Goal: Task Accomplishment & Management: Complete application form

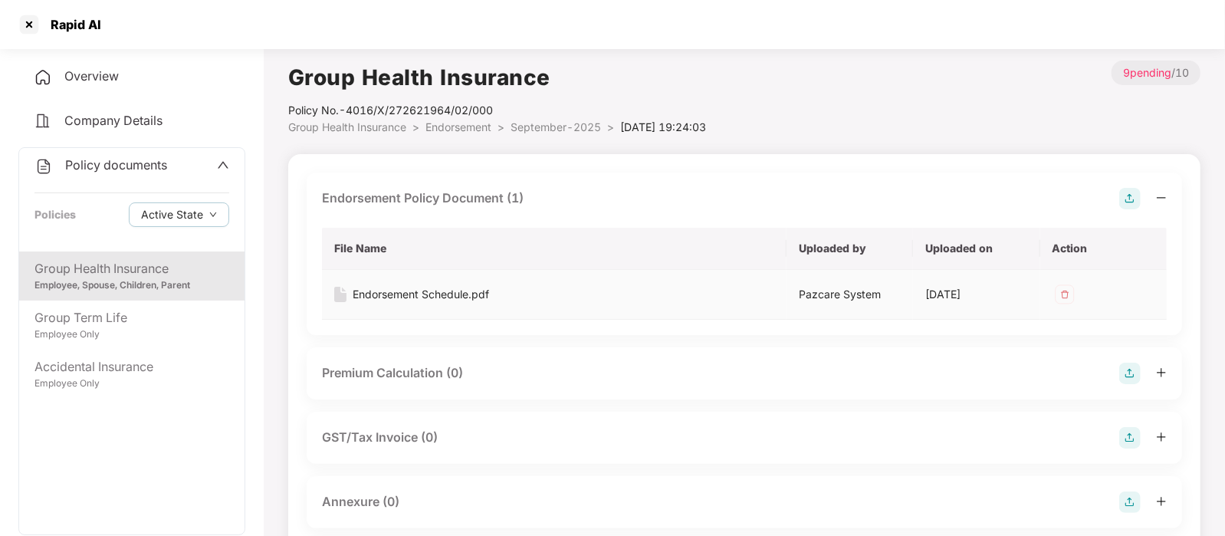
click at [442, 290] on div "Endorsement Schedule.pdf" at bounding box center [421, 294] width 136 height 17
click at [23, 19] on div at bounding box center [29, 24] width 25 height 25
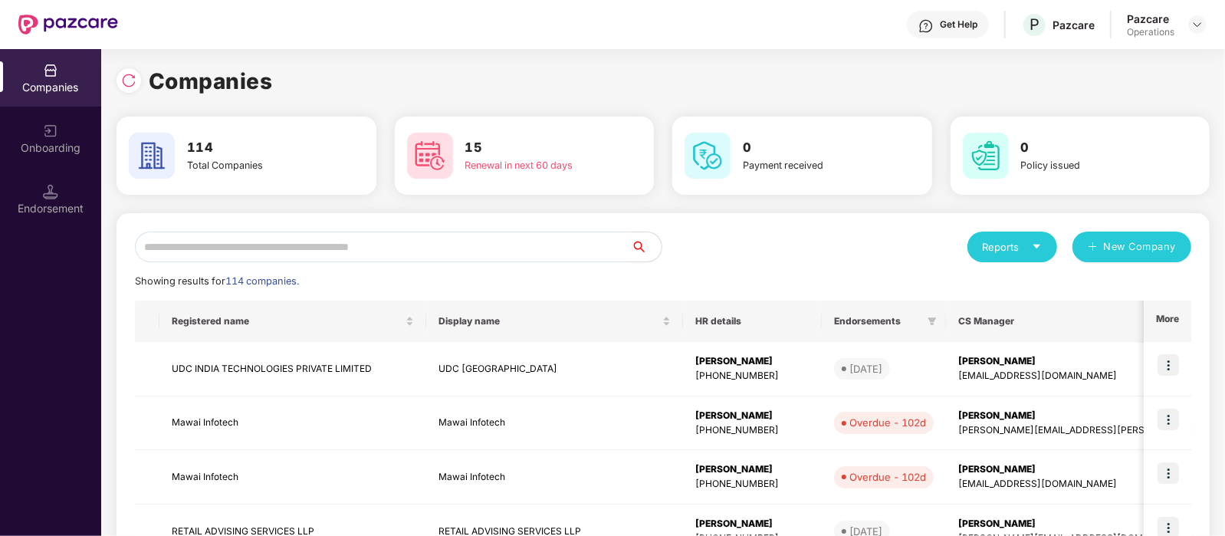
click at [238, 237] on input "text" at bounding box center [383, 246] width 496 height 31
paste input "*******"
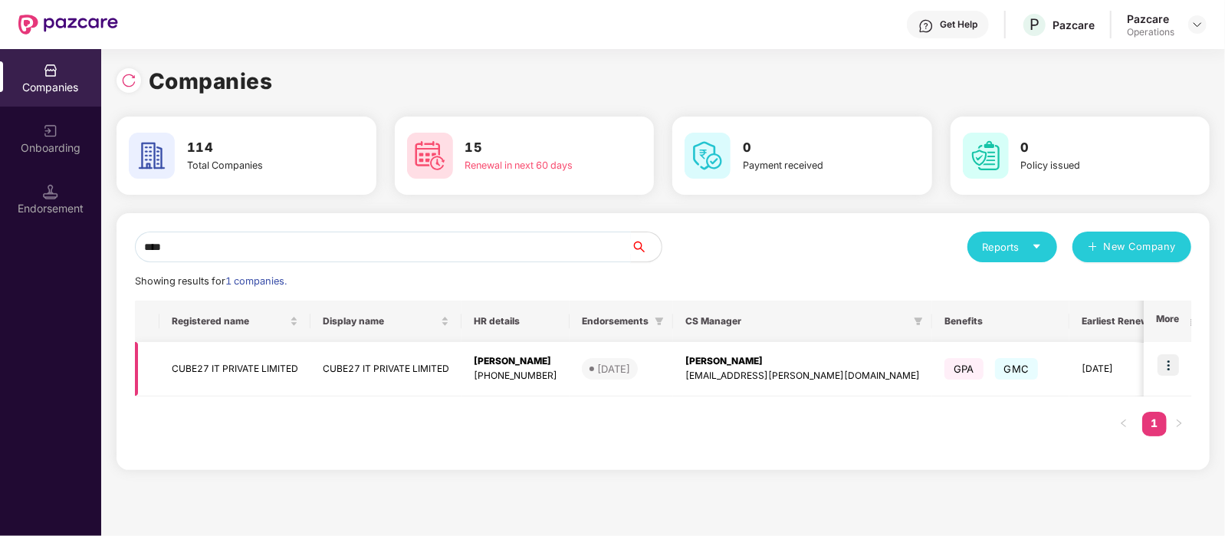
type input "****"
click at [217, 373] on td "CUBE27 IT PRIVATE LIMITED" at bounding box center [234, 369] width 151 height 54
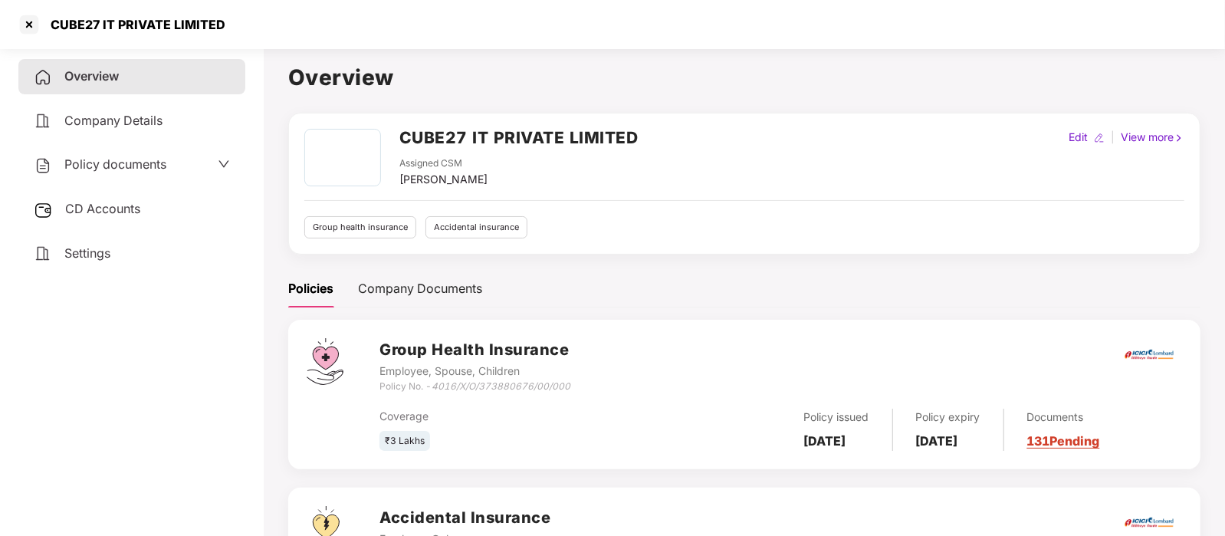
click at [76, 205] on span "CD Accounts" at bounding box center [102, 208] width 75 height 15
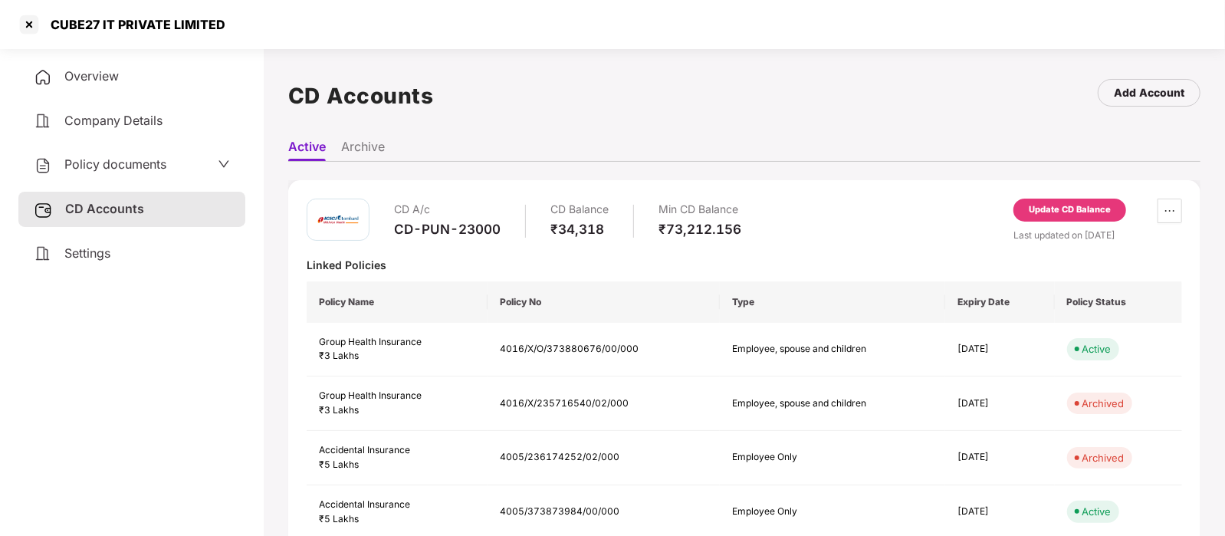
click at [97, 165] on span "Policy documents" at bounding box center [115, 163] width 102 height 15
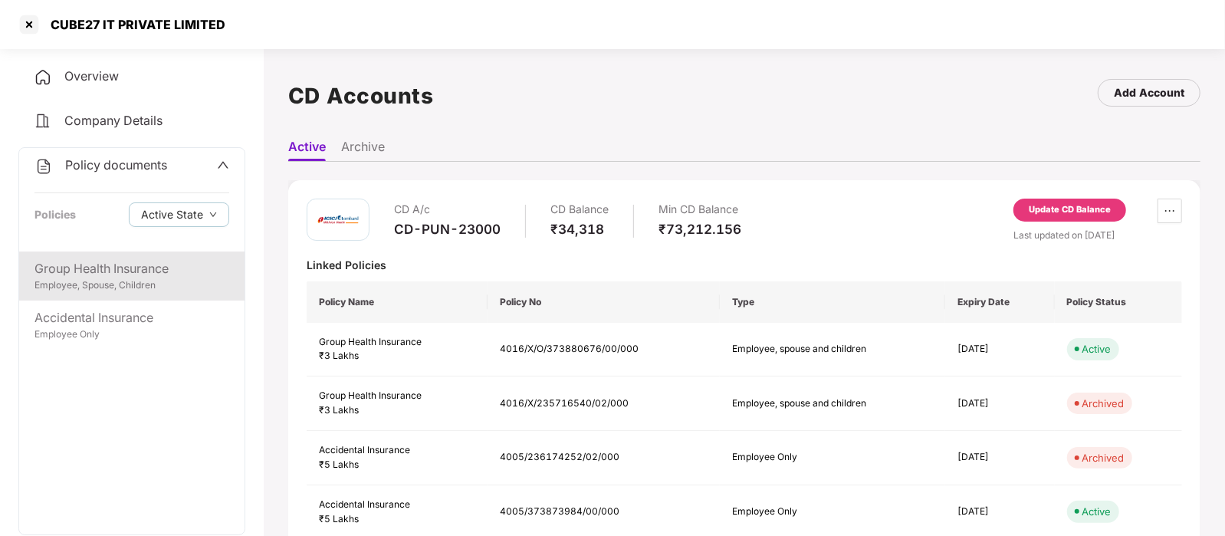
click at [124, 280] on div "Employee, Spouse, Children" at bounding box center [131, 285] width 195 height 15
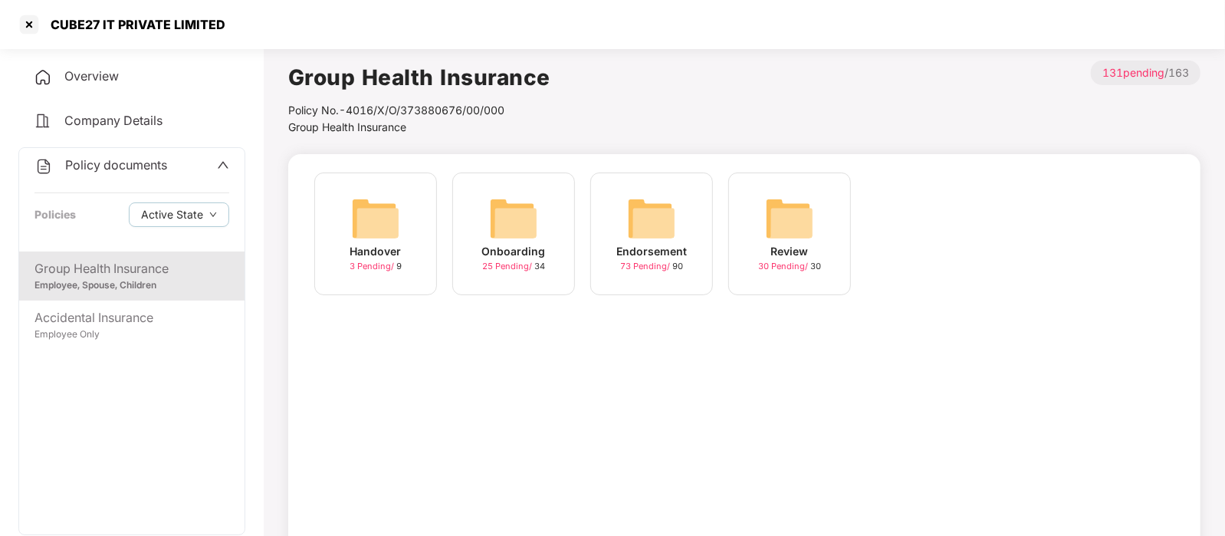
click at [678, 242] on div "Endorsement 73 Pending / 90" at bounding box center [651, 233] width 123 height 123
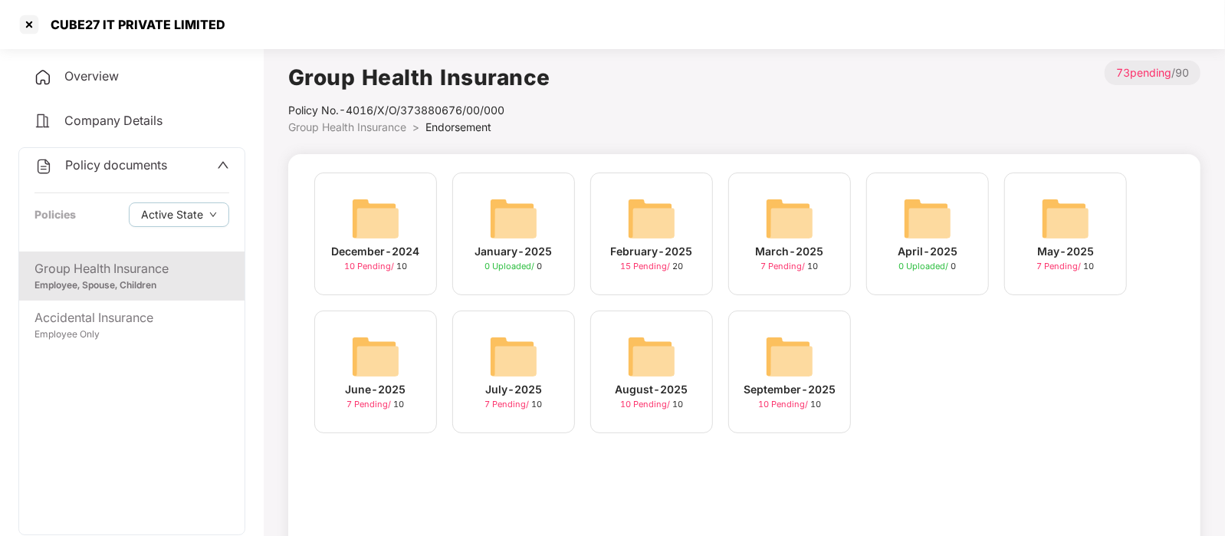
click at [782, 371] on img at bounding box center [789, 356] width 49 height 49
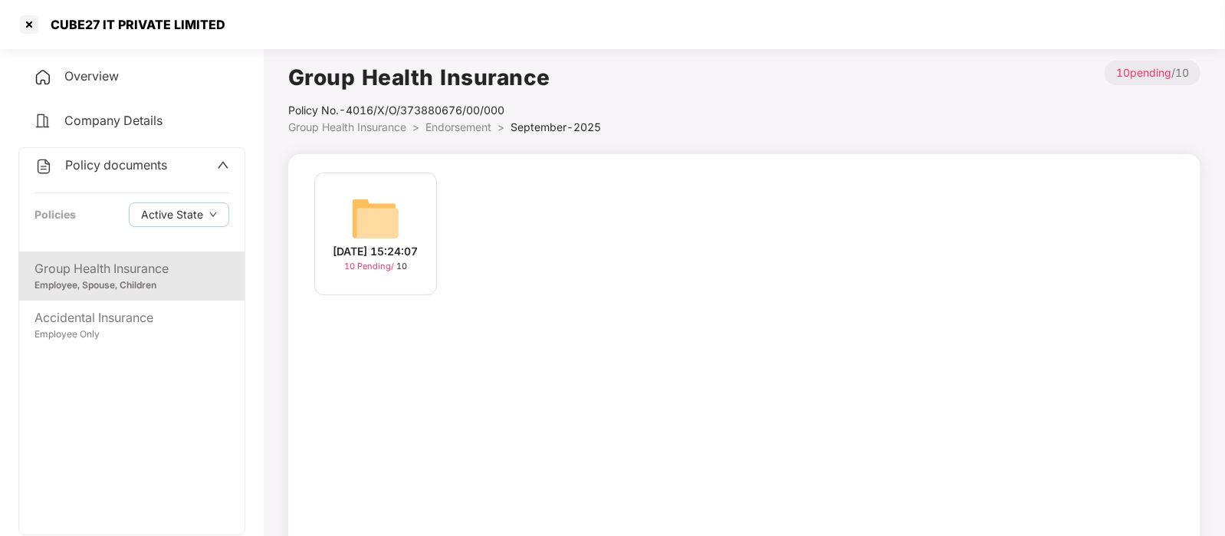
click at [333, 243] on div "[DATE] 15:24:07" at bounding box center [375, 251] width 85 height 17
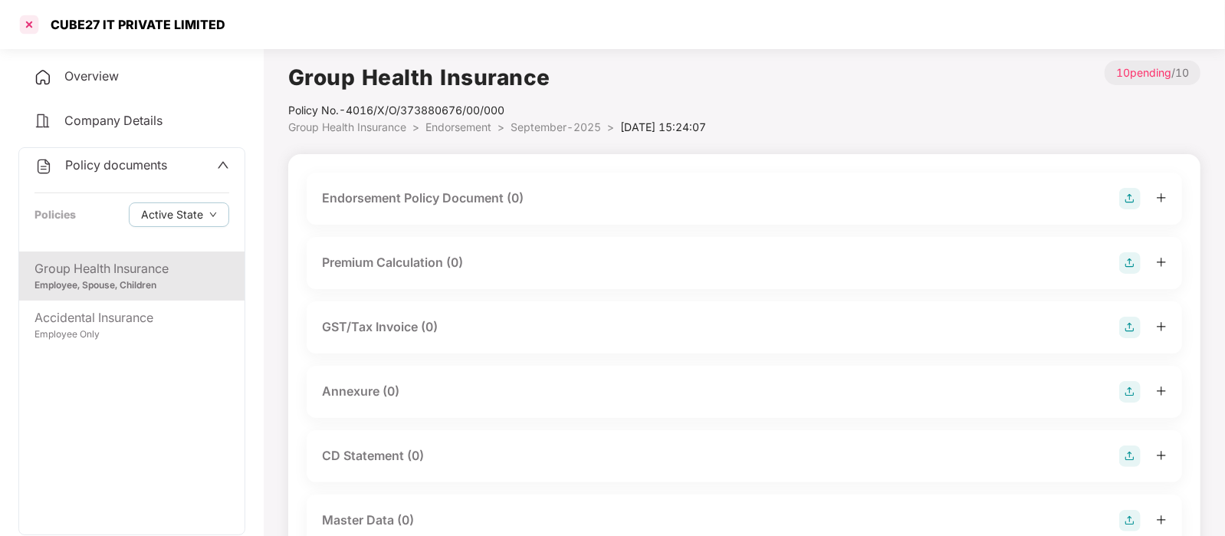
click at [34, 24] on div at bounding box center [29, 24] width 25 height 25
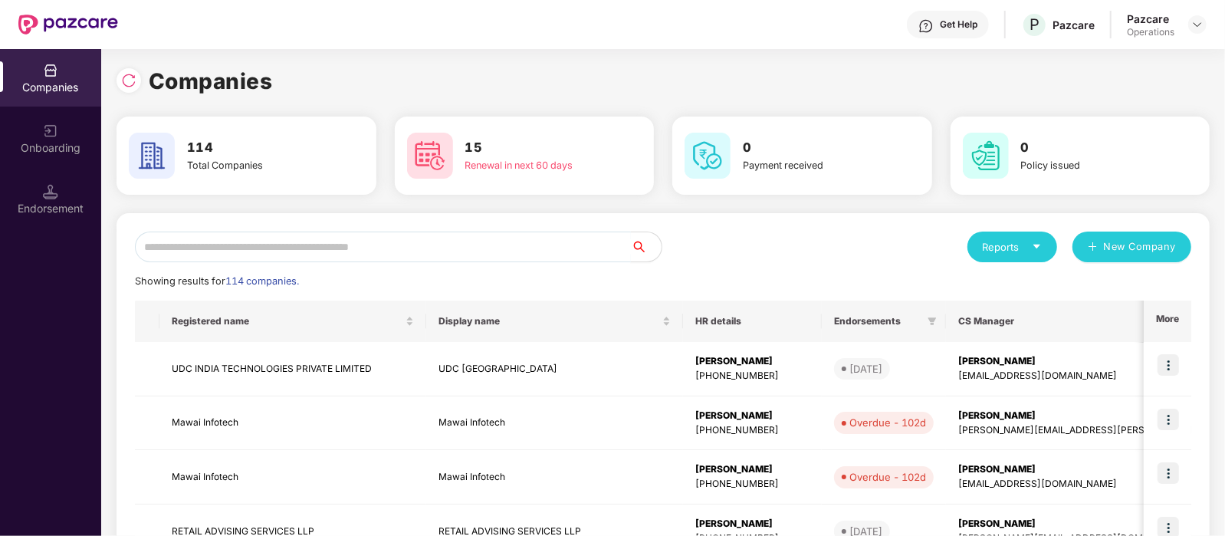
click at [286, 240] on input "text" at bounding box center [383, 246] width 496 height 31
paste input "**********"
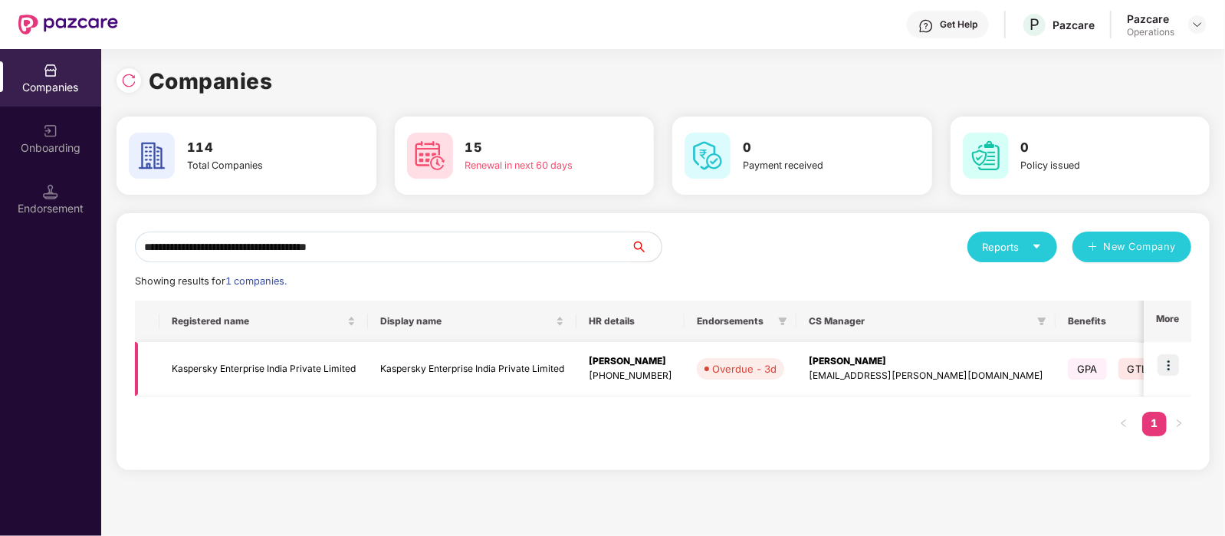
type input "**********"
click at [290, 370] on td "Kaspersky Enterprise India Private Limited" at bounding box center [263, 369] width 208 height 54
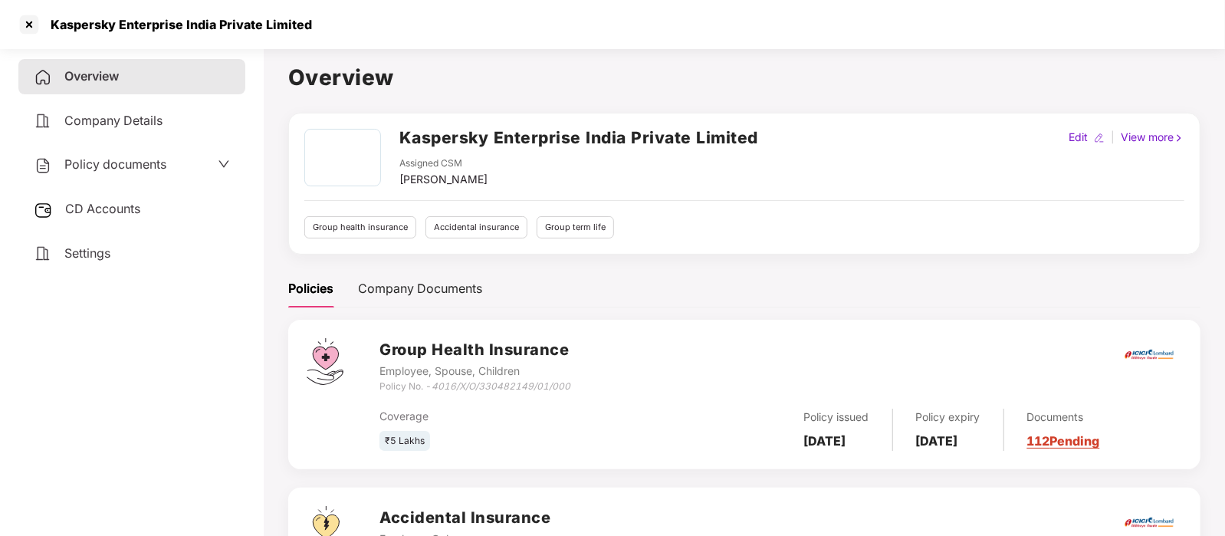
click at [112, 211] on span "CD Accounts" at bounding box center [102, 208] width 75 height 15
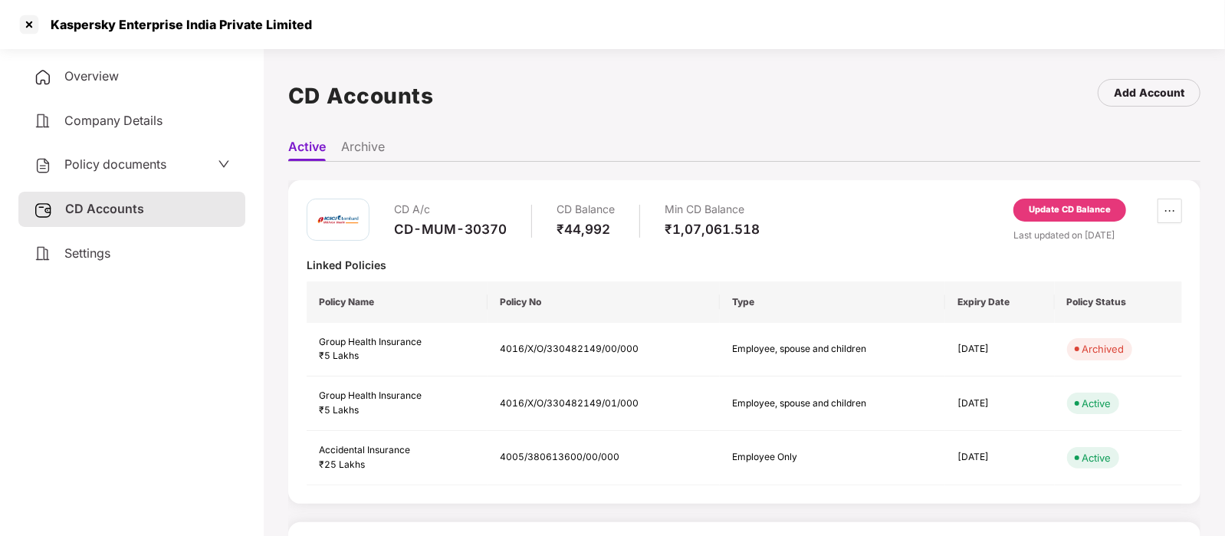
click at [130, 149] on div "Policy documents" at bounding box center [131, 164] width 227 height 35
click at [130, 165] on span "Policy documents" at bounding box center [115, 163] width 102 height 15
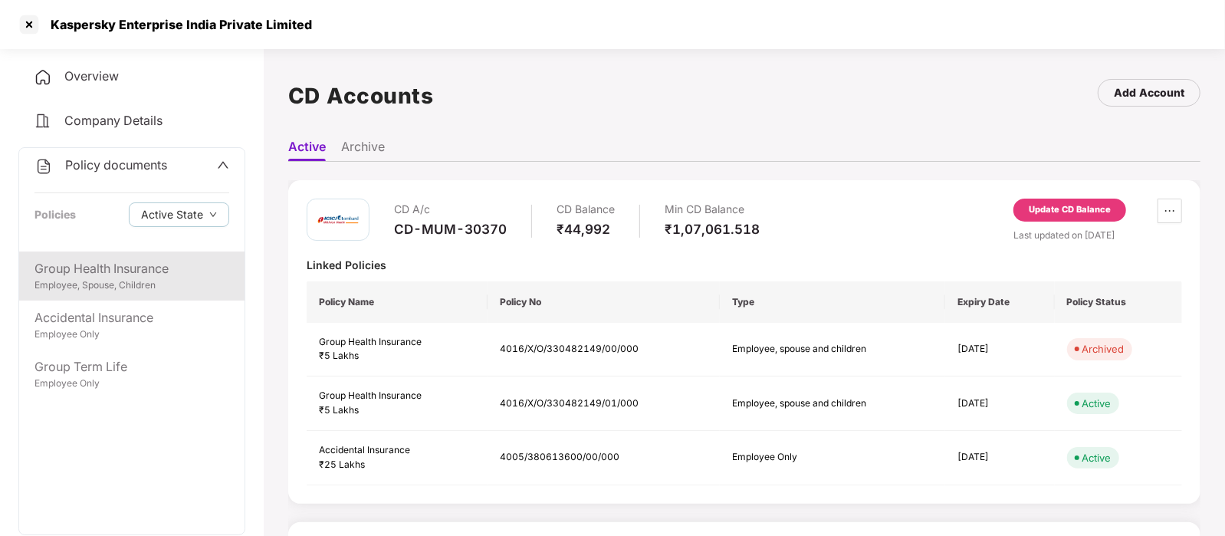
click at [103, 294] on div "Group Health Insurance Employee, Spouse, Children" at bounding box center [131, 275] width 225 height 49
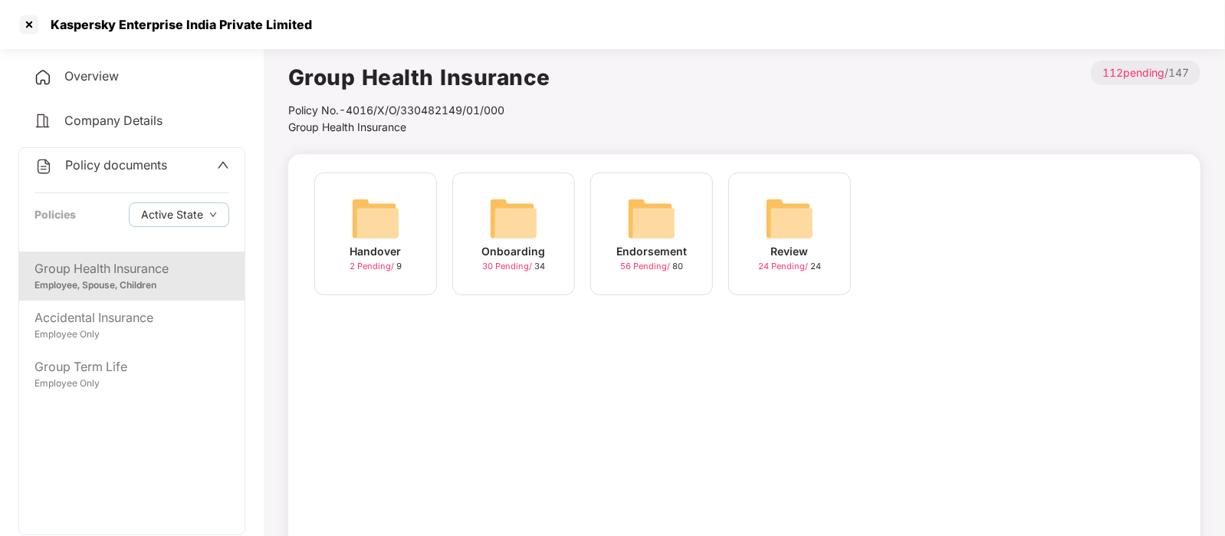
click at [663, 240] on img at bounding box center [651, 218] width 49 height 49
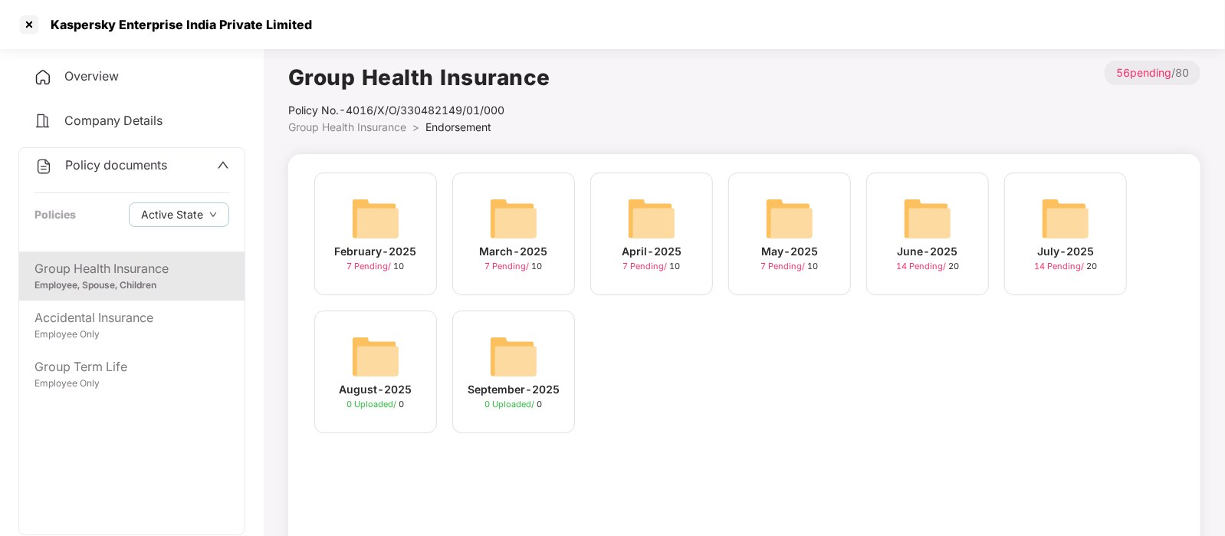
click at [513, 404] on span "0 Uploaded /" at bounding box center [511, 403] width 52 height 11
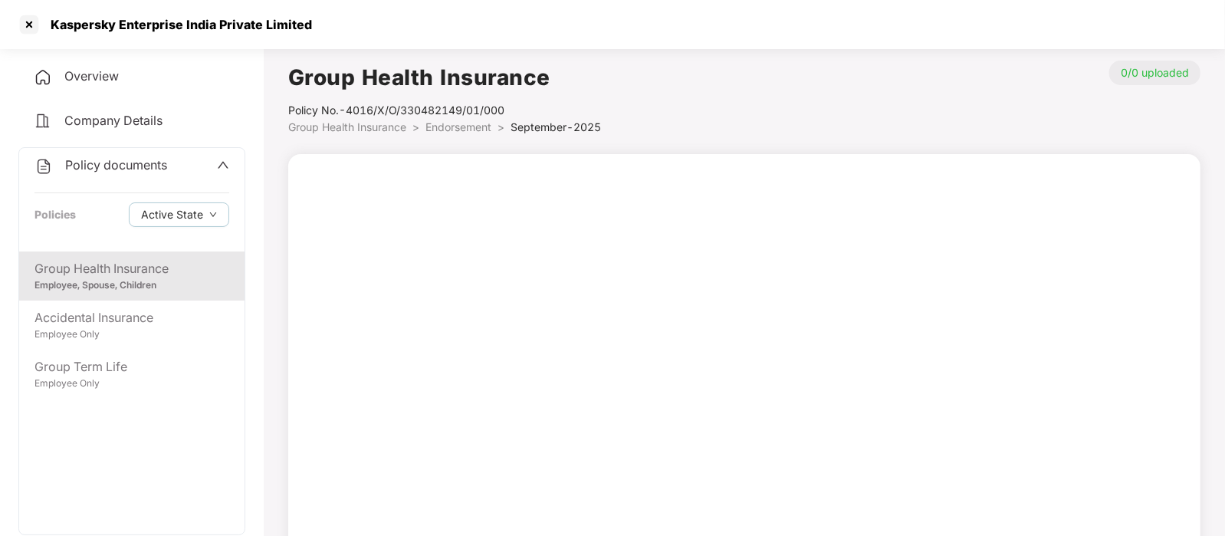
click at [480, 128] on span "Endorsement" at bounding box center [458, 126] width 66 height 13
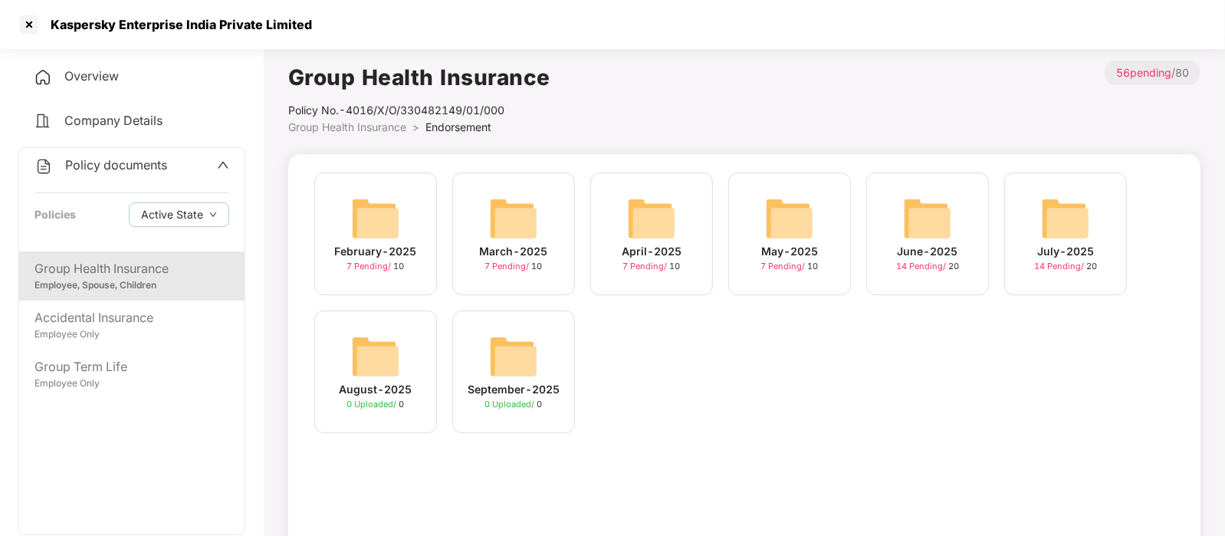
click at [503, 365] on img at bounding box center [513, 356] width 49 height 49
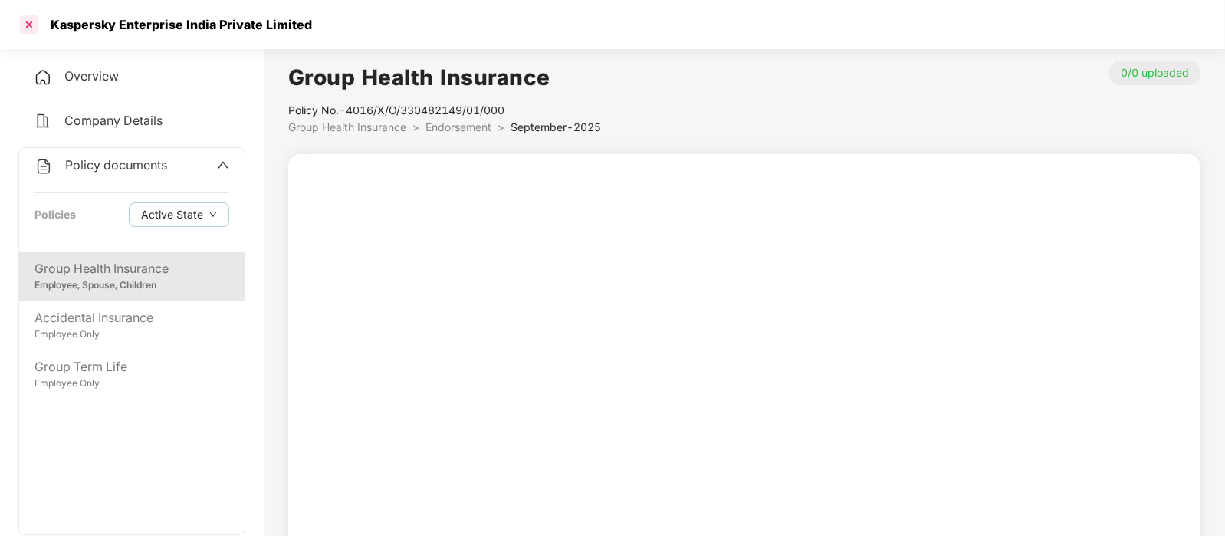
click at [25, 31] on div at bounding box center [29, 24] width 25 height 25
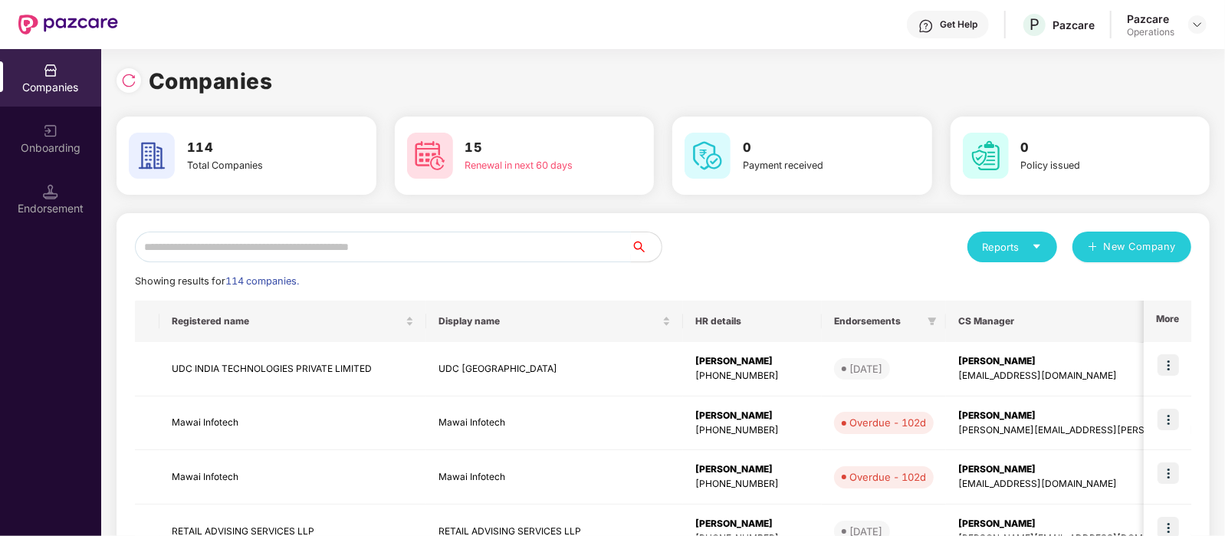
click at [215, 246] on input "text" at bounding box center [383, 246] width 496 height 31
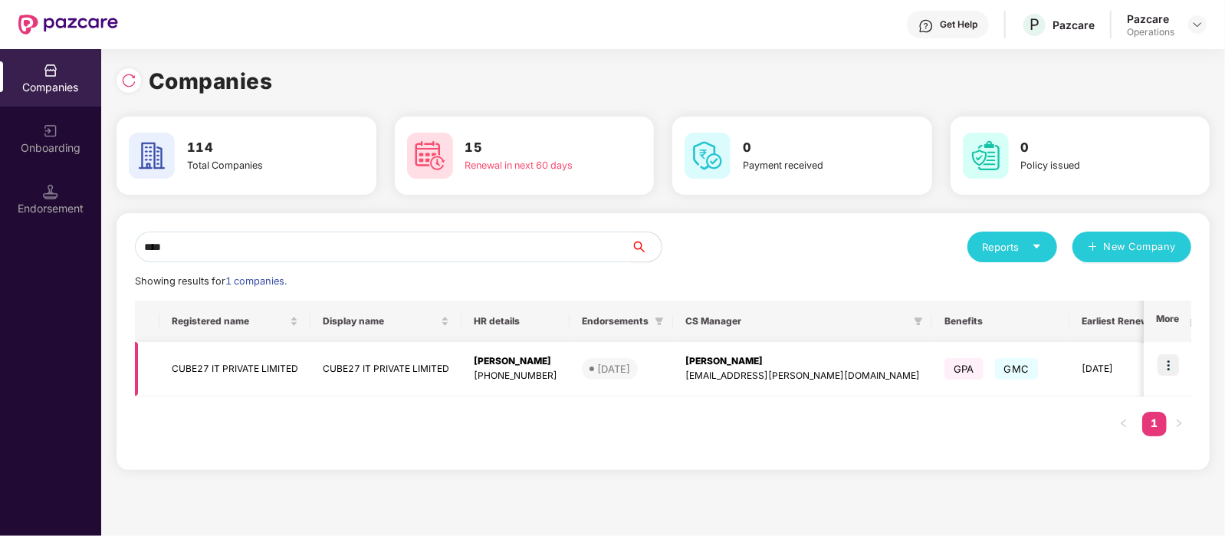
type input "****"
click at [215, 369] on td "CUBE27 IT PRIVATE LIMITED" at bounding box center [234, 369] width 151 height 54
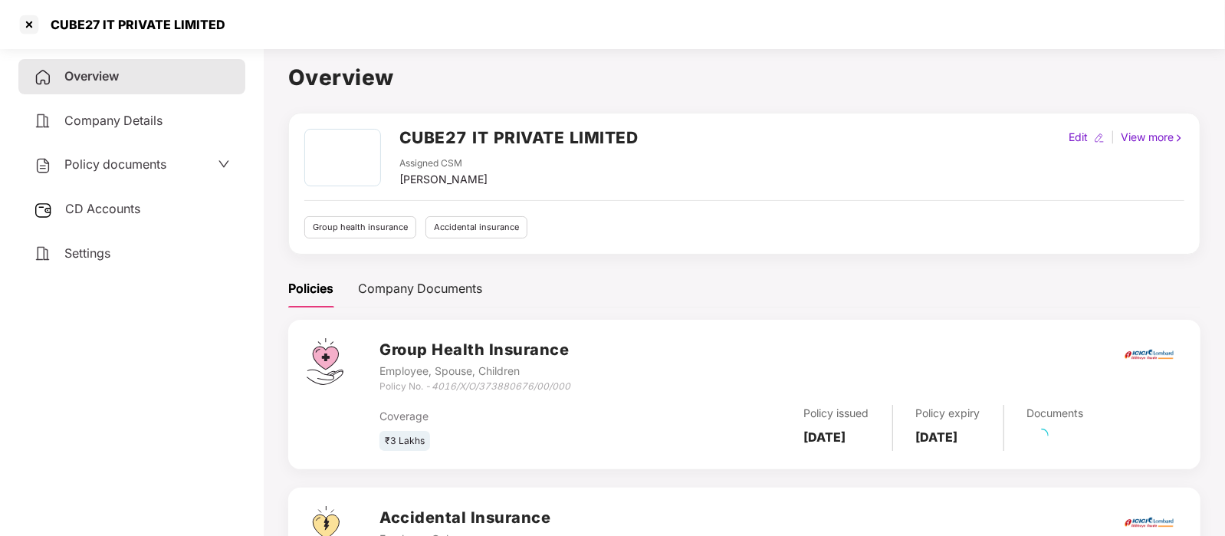
click at [93, 171] on span "Policy documents" at bounding box center [115, 163] width 102 height 15
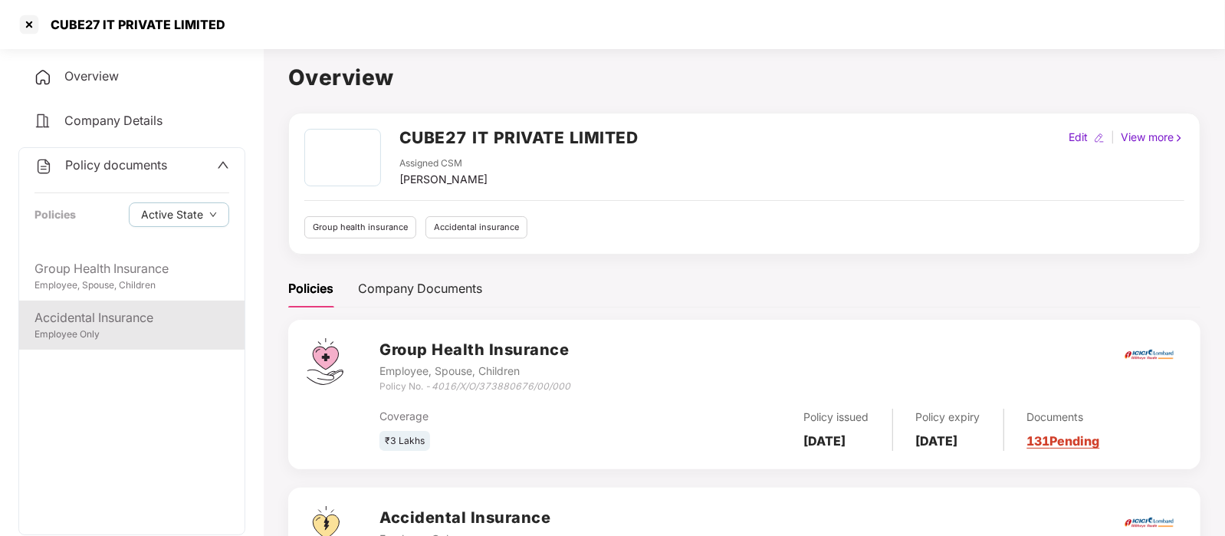
click at [130, 343] on div "Accidental Insurance Employee Only" at bounding box center [131, 324] width 225 height 49
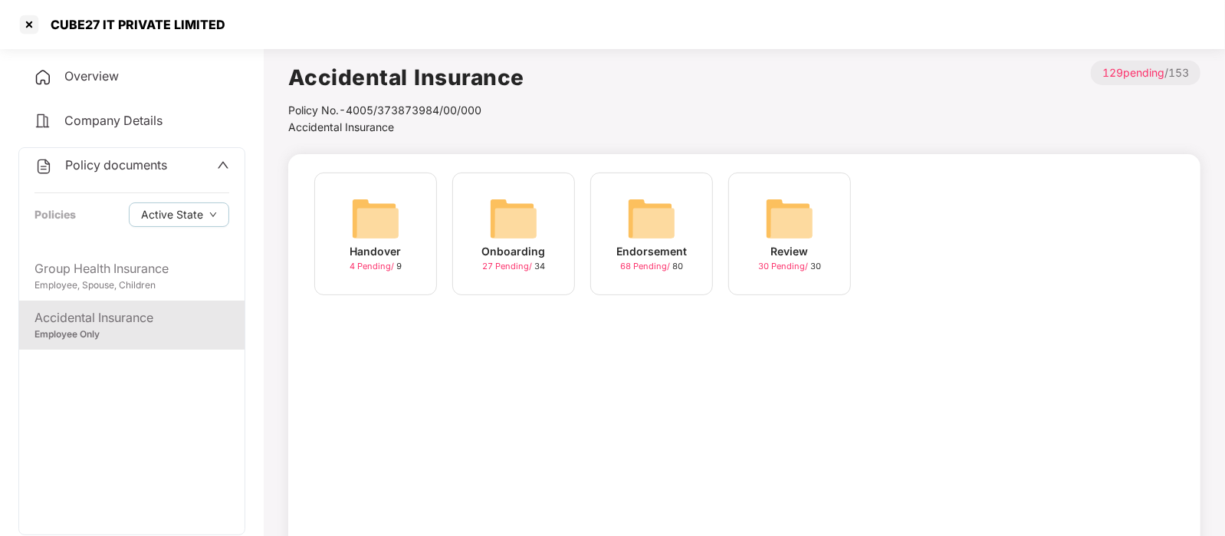
click at [641, 244] on div "Endorsement" at bounding box center [651, 251] width 71 height 17
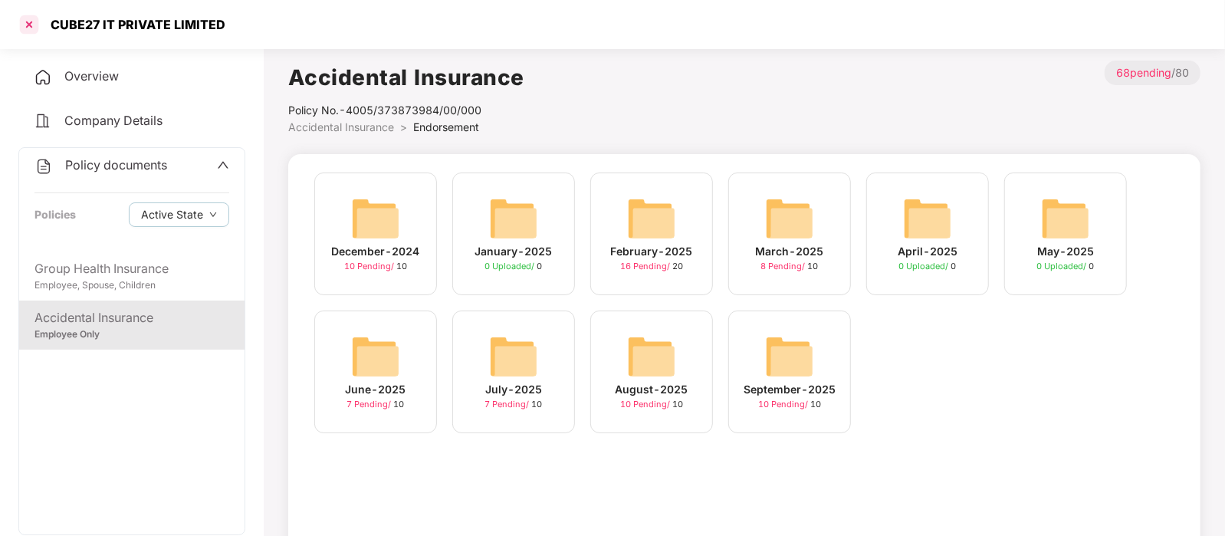
click at [21, 20] on div at bounding box center [29, 24] width 25 height 25
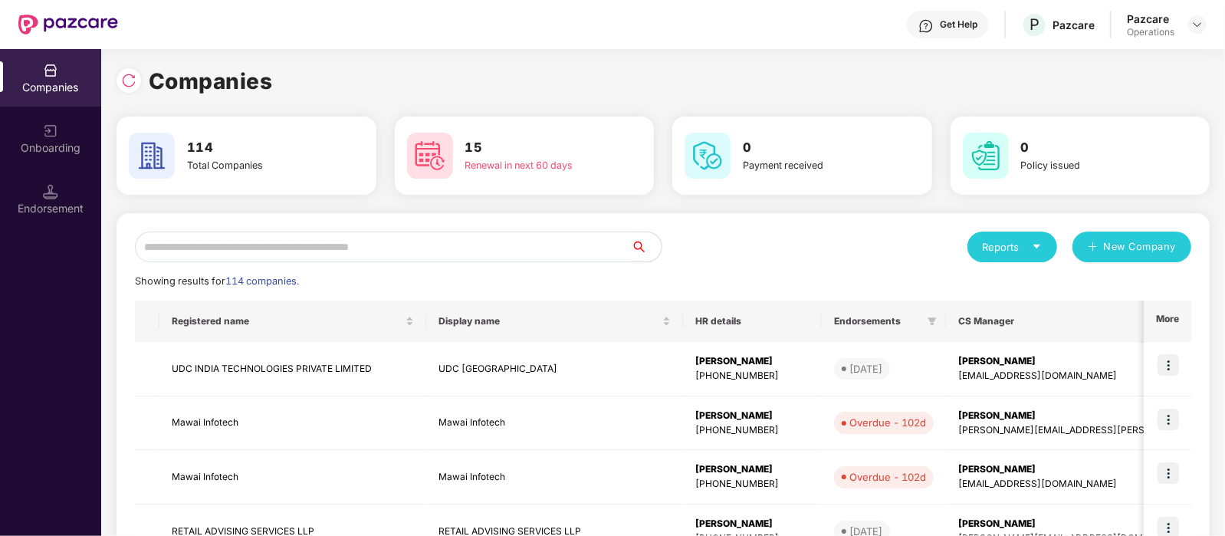
click at [300, 247] on input "text" at bounding box center [383, 246] width 496 height 31
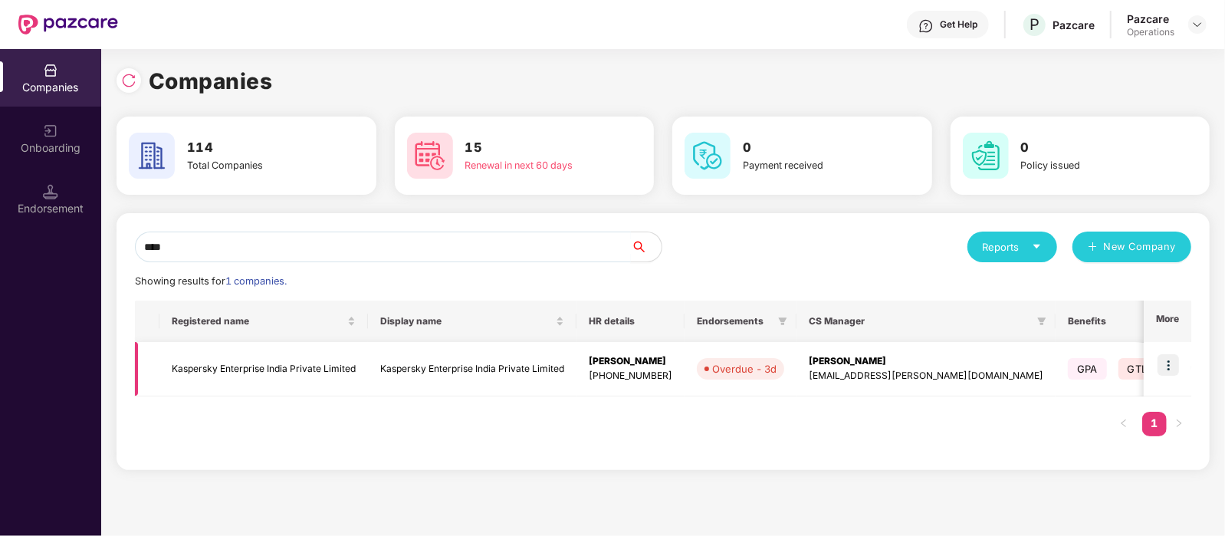
type input "****"
click at [233, 379] on td "Kaspersky Enterprise India Private Limited" at bounding box center [263, 369] width 208 height 54
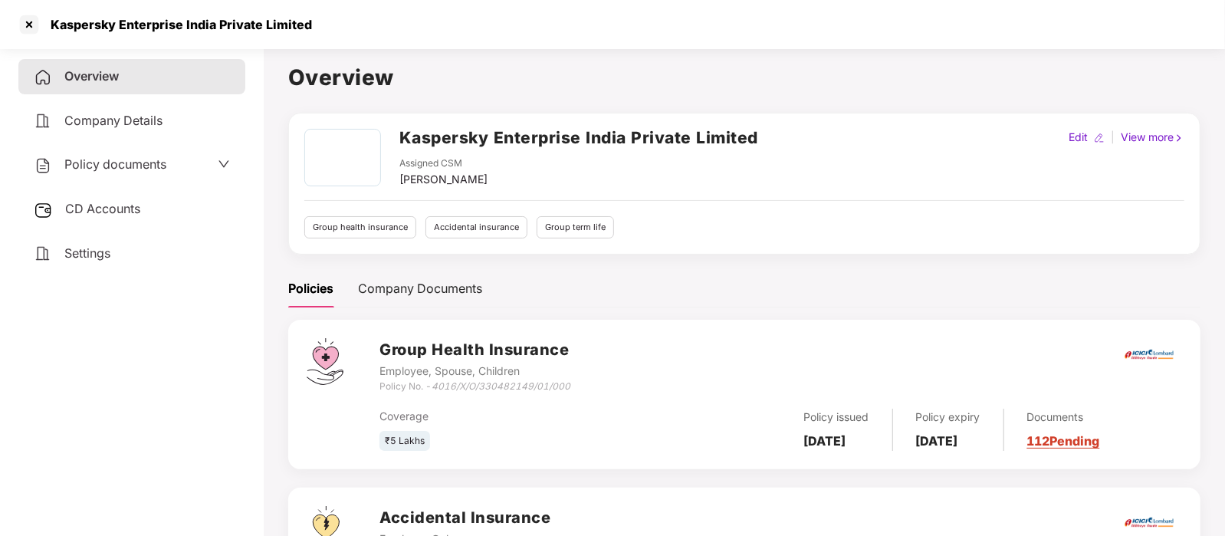
click at [138, 227] on div "CD Accounts" at bounding box center [131, 209] width 227 height 35
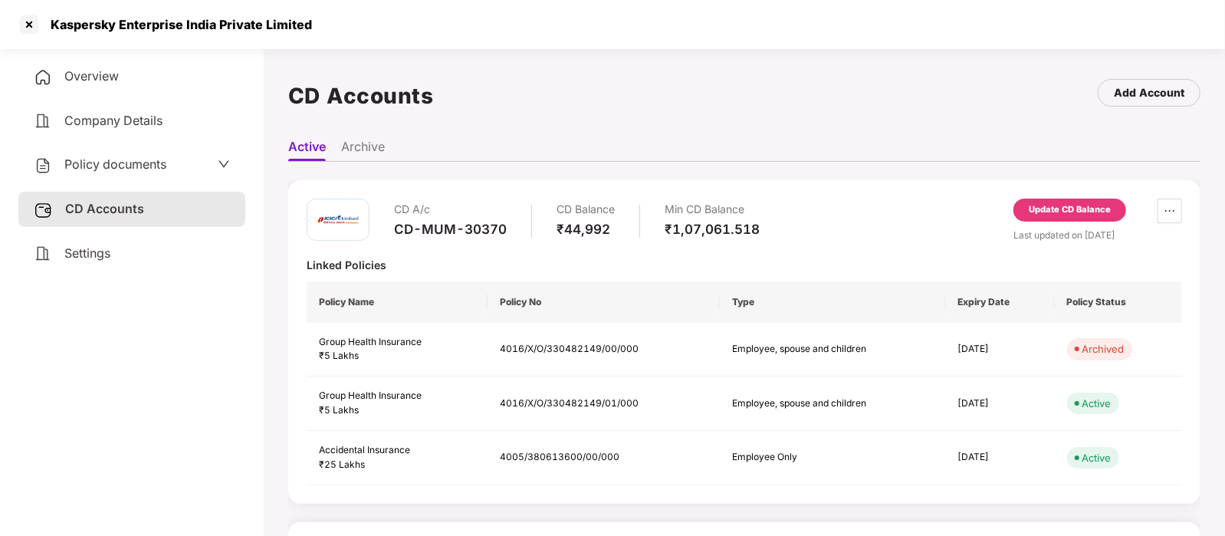
click at [454, 235] on div "CD-MUM-30370" at bounding box center [450, 229] width 113 height 17
copy div "CD-MUM-30370"
click at [103, 167] on span "Policy documents" at bounding box center [115, 163] width 102 height 15
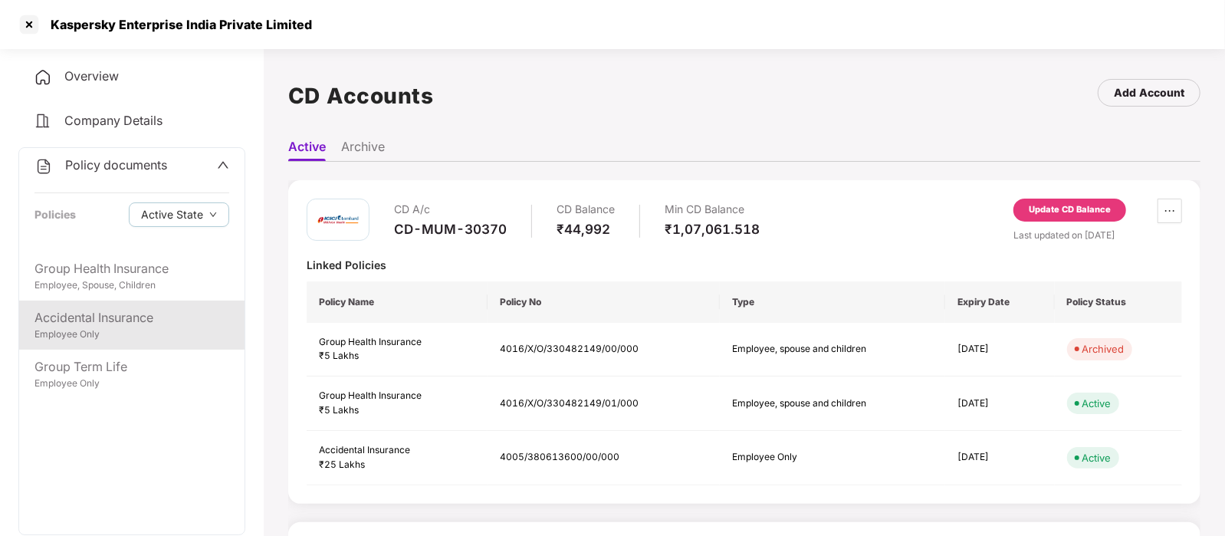
click at [116, 336] on div "Employee Only" at bounding box center [131, 334] width 195 height 15
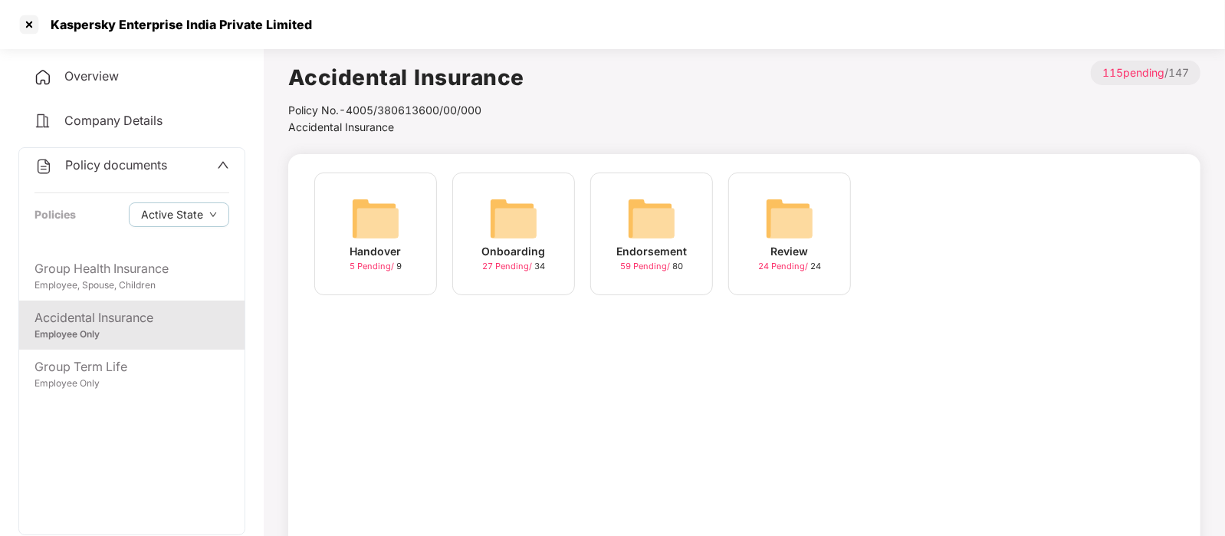
click at [636, 234] on img at bounding box center [651, 218] width 49 height 49
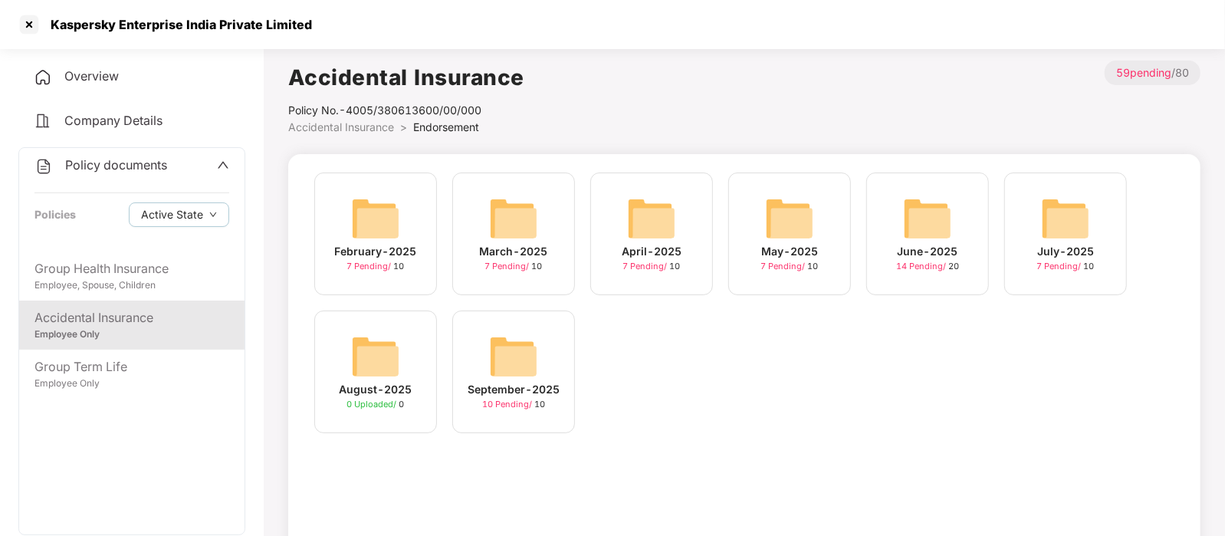
click at [506, 381] on div "September-2025" at bounding box center [513, 389] width 92 height 17
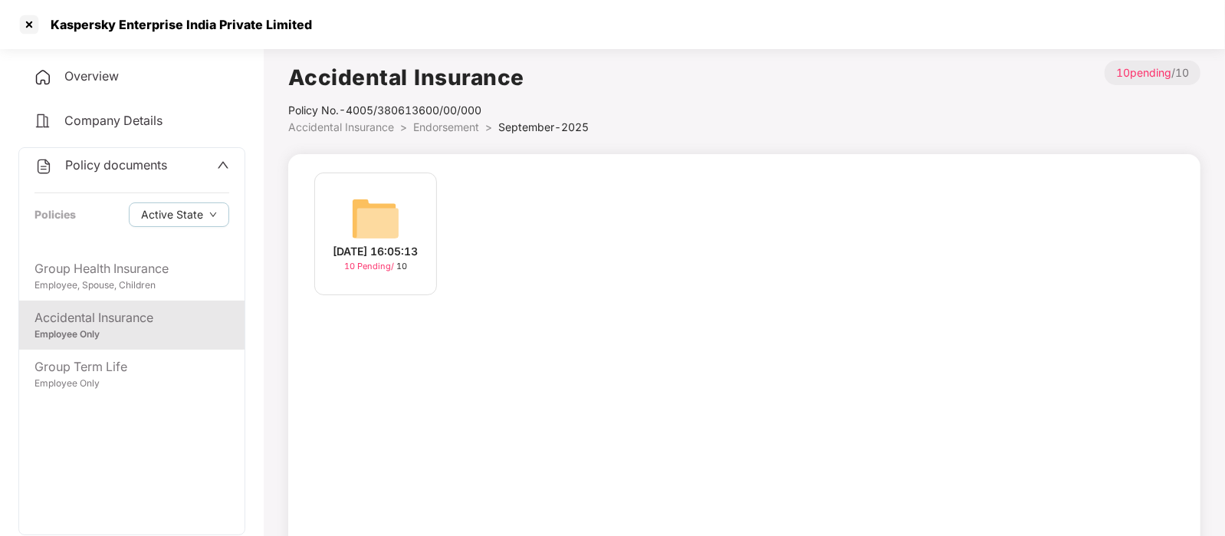
click at [414, 243] on div "[DATE] 16:05:13" at bounding box center [375, 251] width 85 height 17
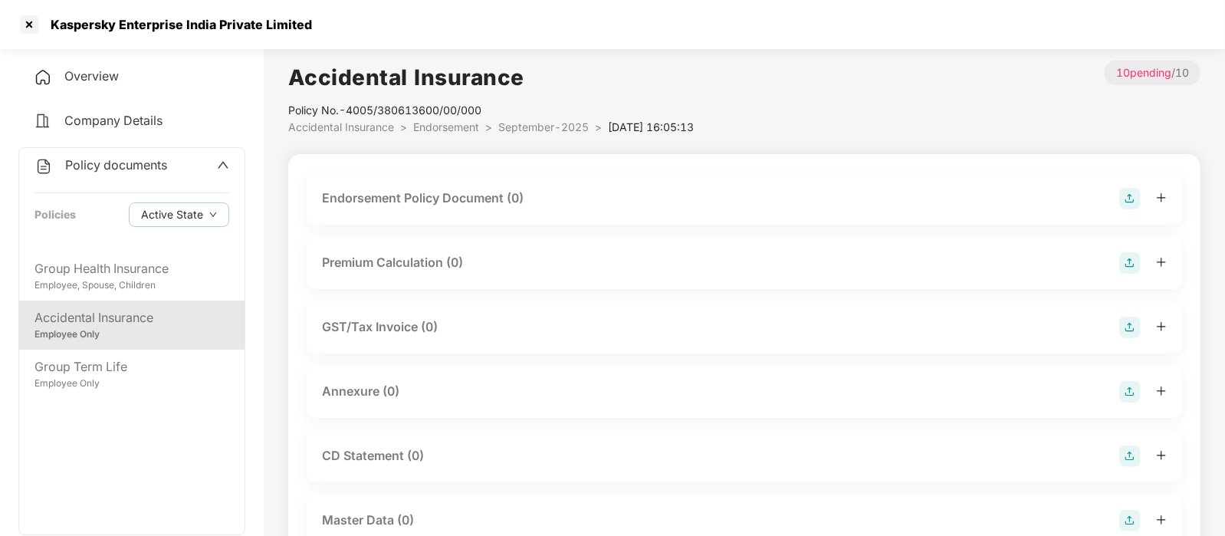
click at [1126, 195] on img at bounding box center [1129, 198] width 21 height 21
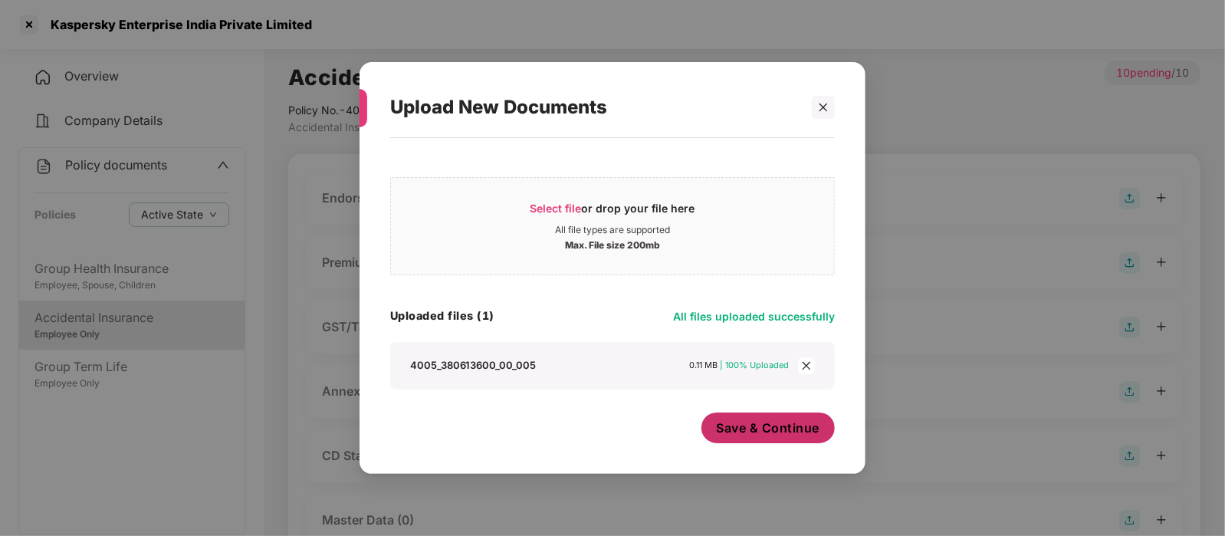
click at [728, 428] on span "Save & Continue" at bounding box center [767, 427] width 103 height 17
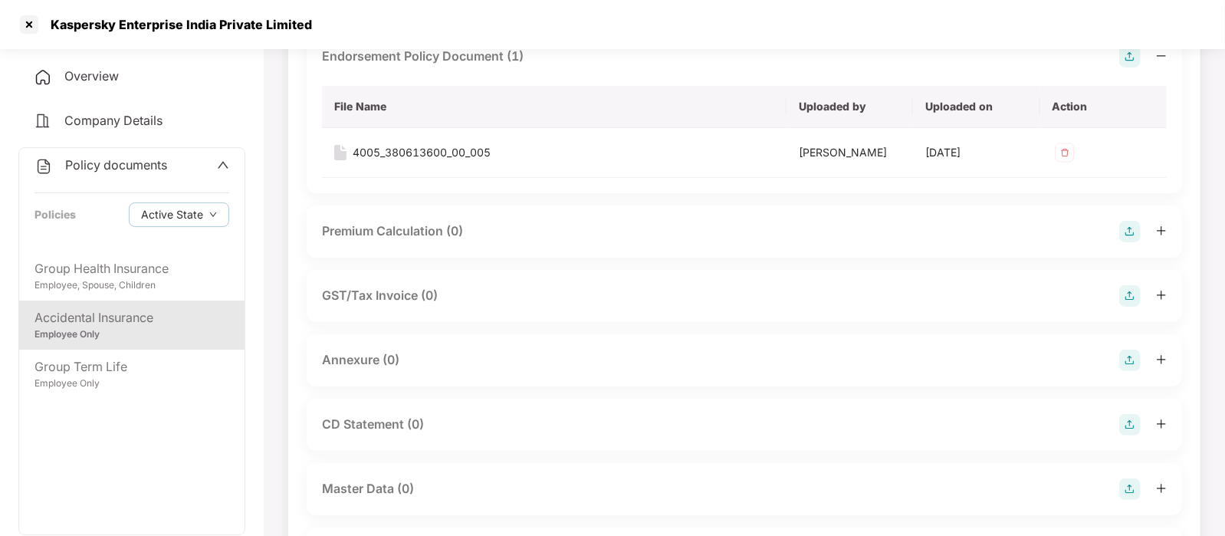
scroll to position [143, 0]
click at [1126, 358] on img at bounding box center [1129, 358] width 21 height 21
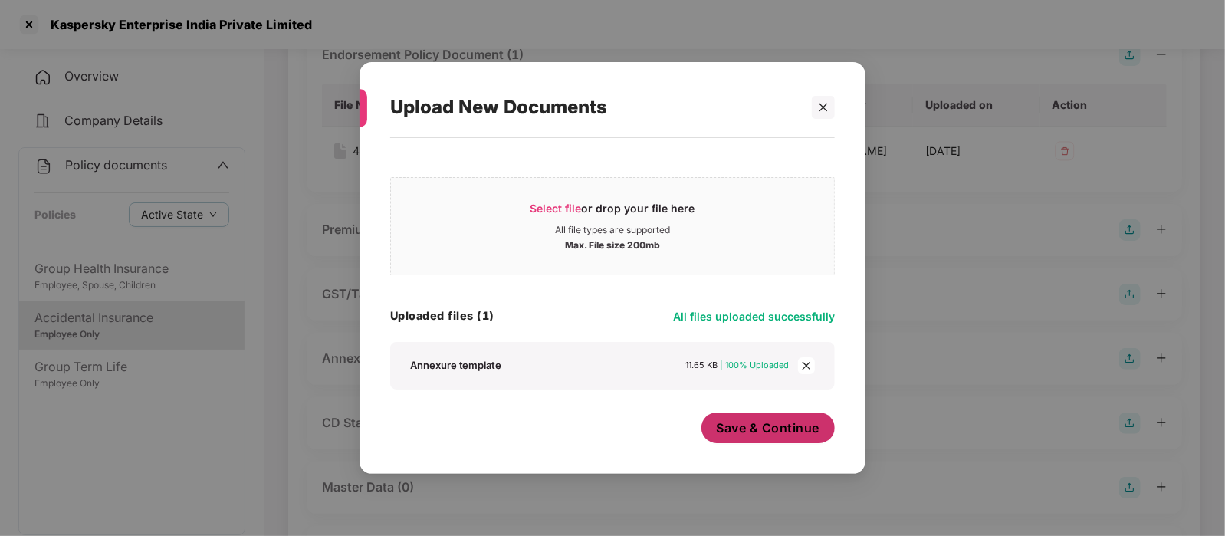
click at [762, 427] on span "Save & Continue" at bounding box center [767, 427] width 103 height 17
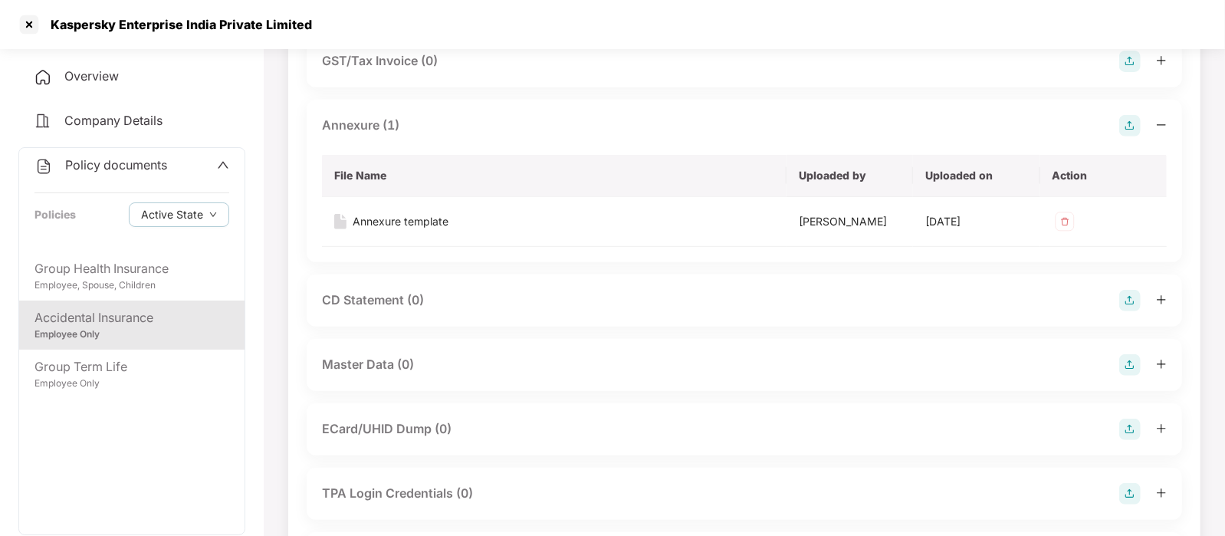
scroll to position [377, 0]
click at [566, 359] on div "Master Data (0)" at bounding box center [744, 363] width 844 height 21
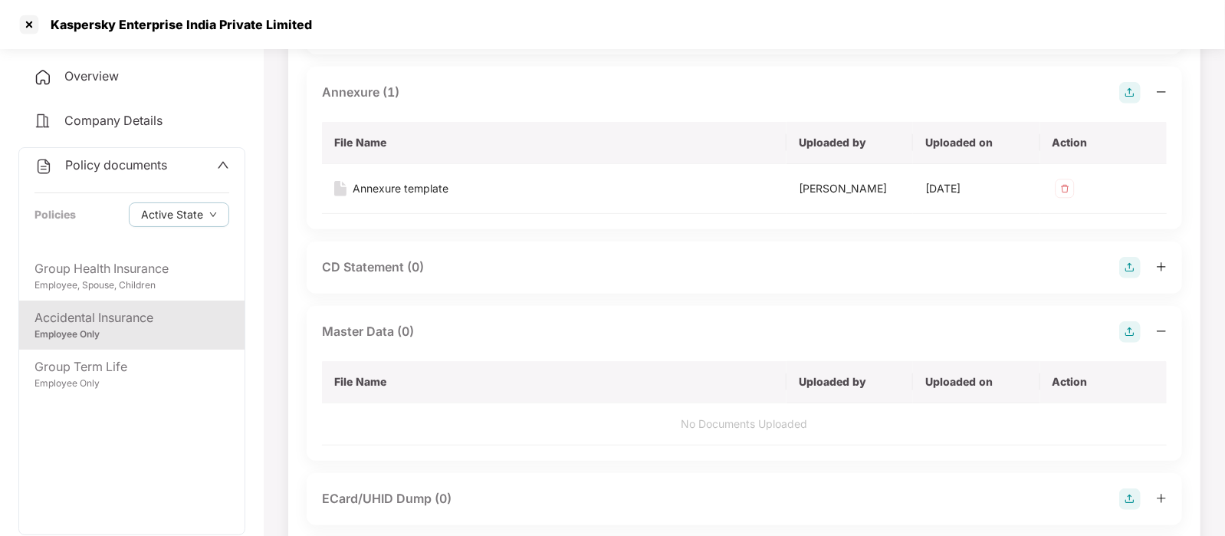
scroll to position [410, 0]
click at [1127, 334] on img at bounding box center [1129, 330] width 21 height 21
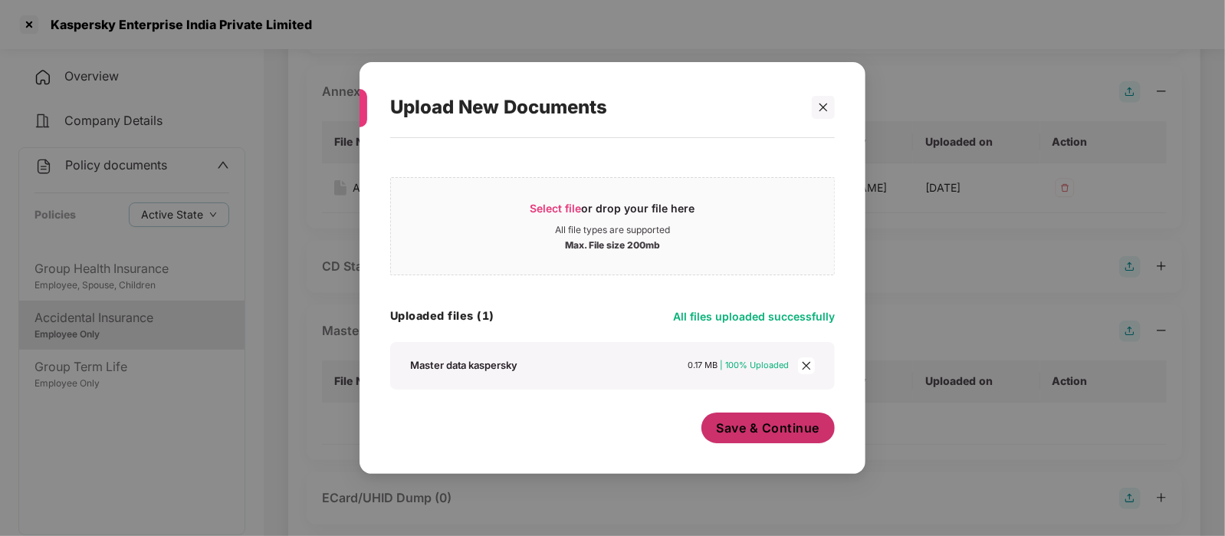
click at [772, 420] on span "Save & Continue" at bounding box center [767, 427] width 103 height 17
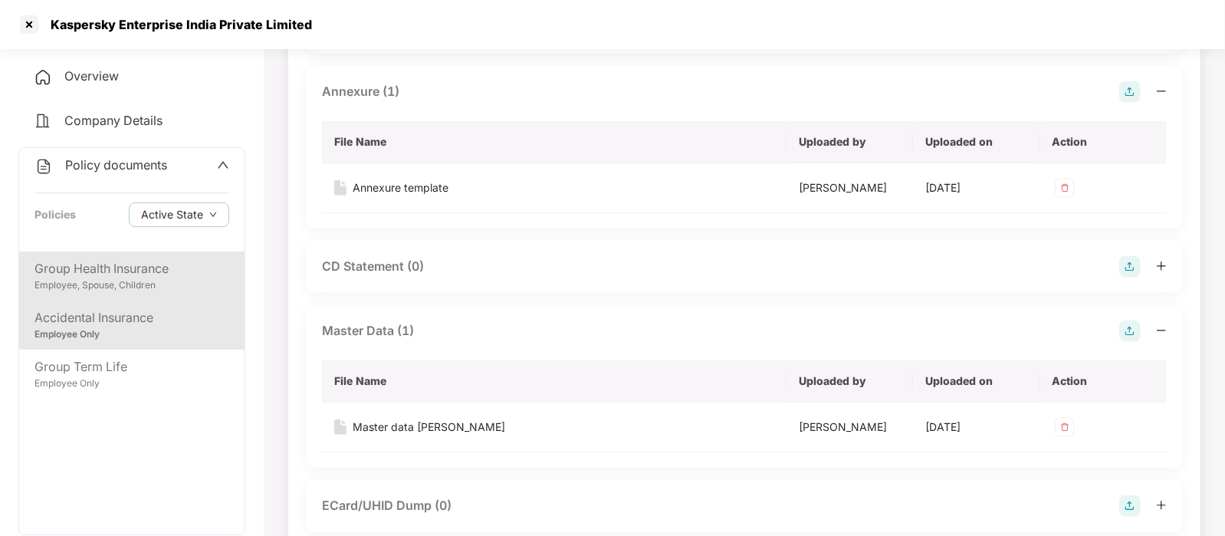
click at [139, 277] on div "Group Health Insurance" at bounding box center [131, 268] width 195 height 19
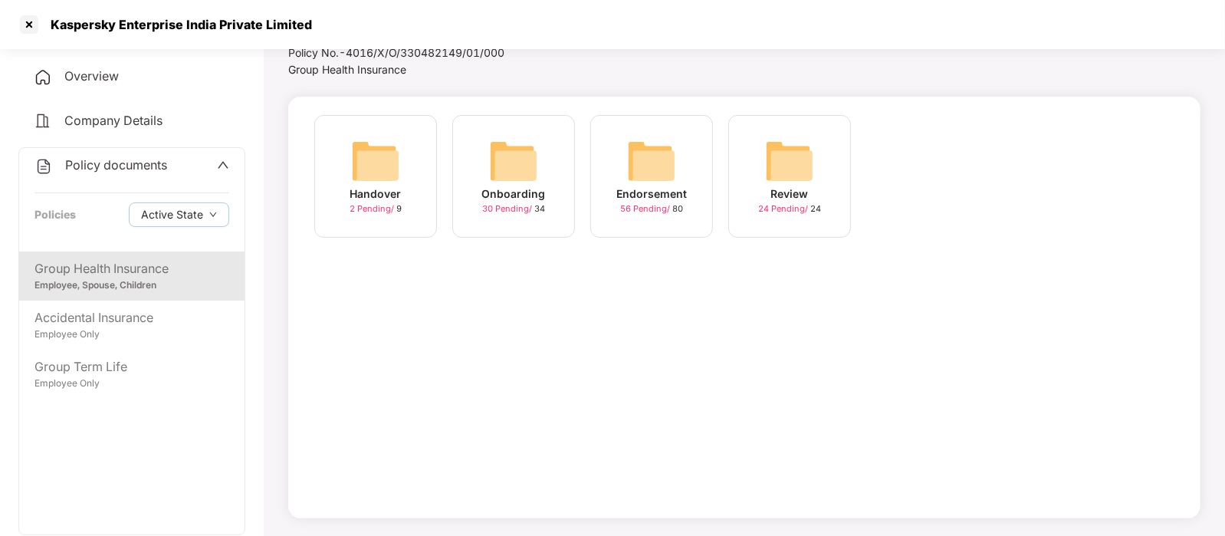
click at [674, 182] on img at bounding box center [651, 160] width 49 height 49
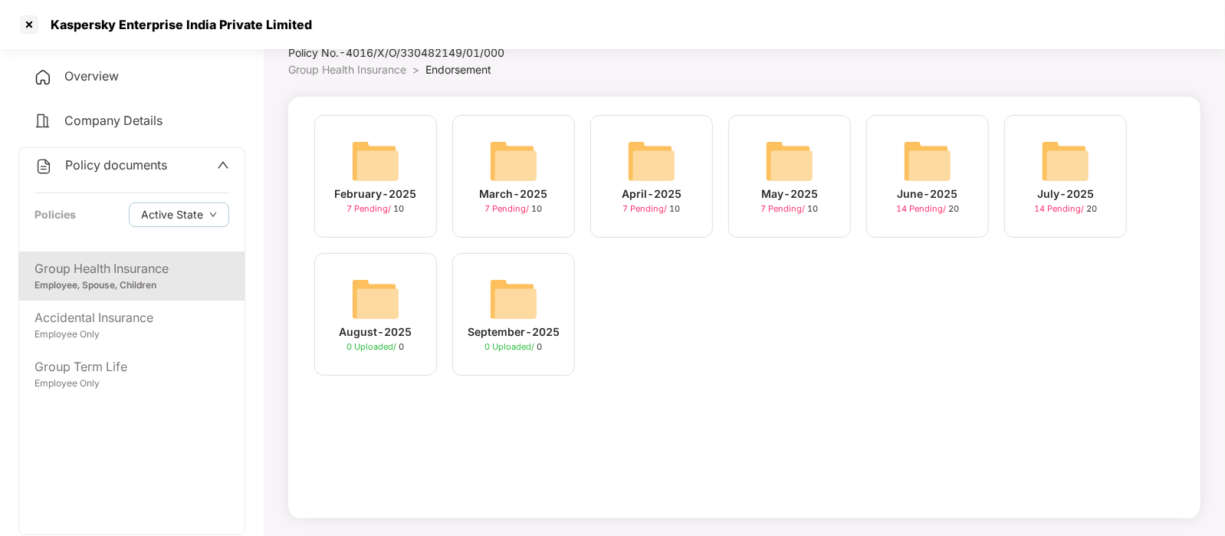
click at [521, 320] on img at bounding box center [513, 298] width 49 height 49
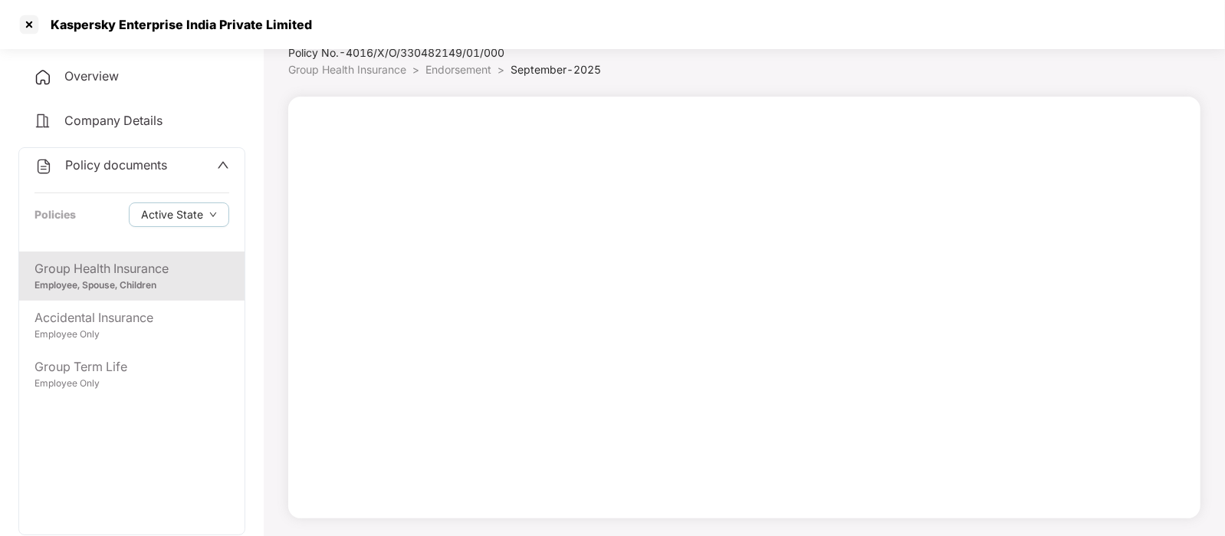
scroll to position [0, 0]
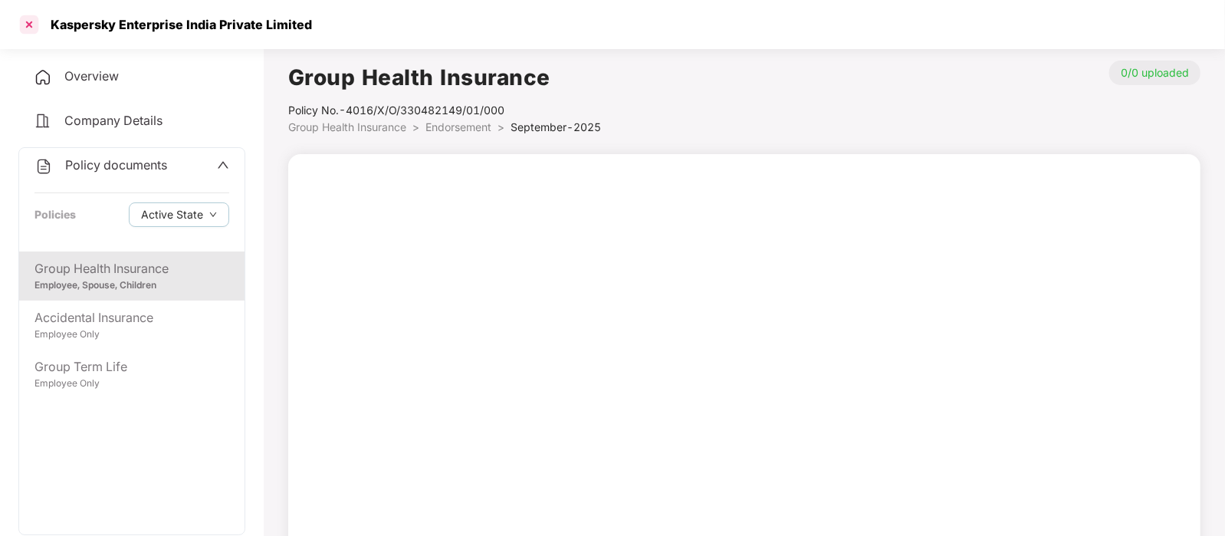
click at [34, 25] on div at bounding box center [29, 24] width 25 height 25
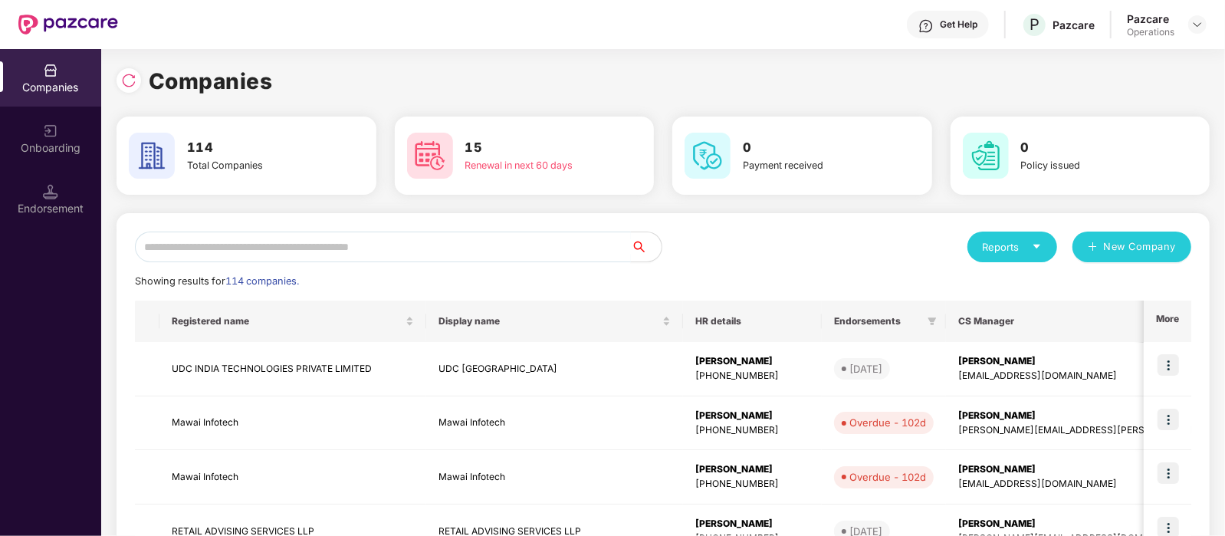
click at [346, 247] on input "text" at bounding box center [383, 246] width 496 height 31
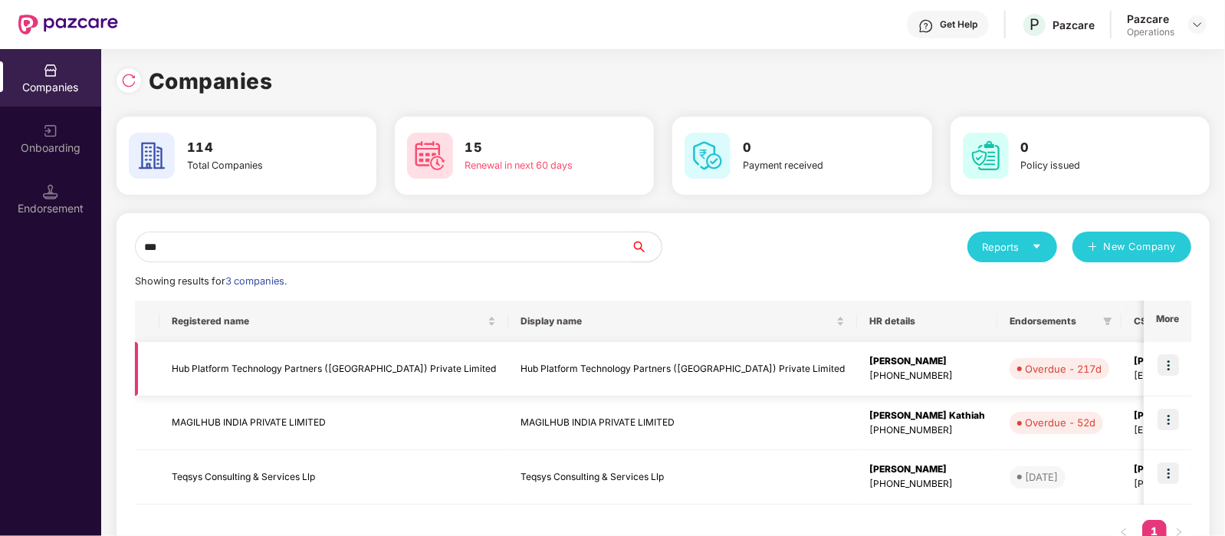
type input "***"
click at [301, 369] on td "Hub Platform Technology Partners ([GEOGRAPHIC_DATA]) Private Limited" at bounding box center [333, 369] width 349 height 54
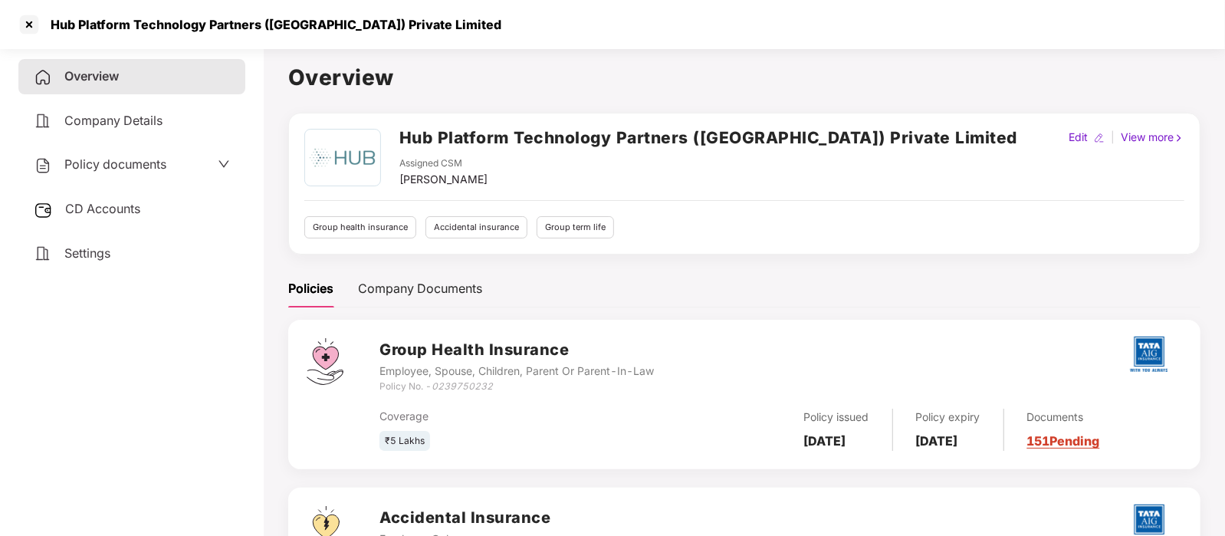
click at [115, 166] on span "Policy documents" at bounding box center [115, 163] width 102 height 15
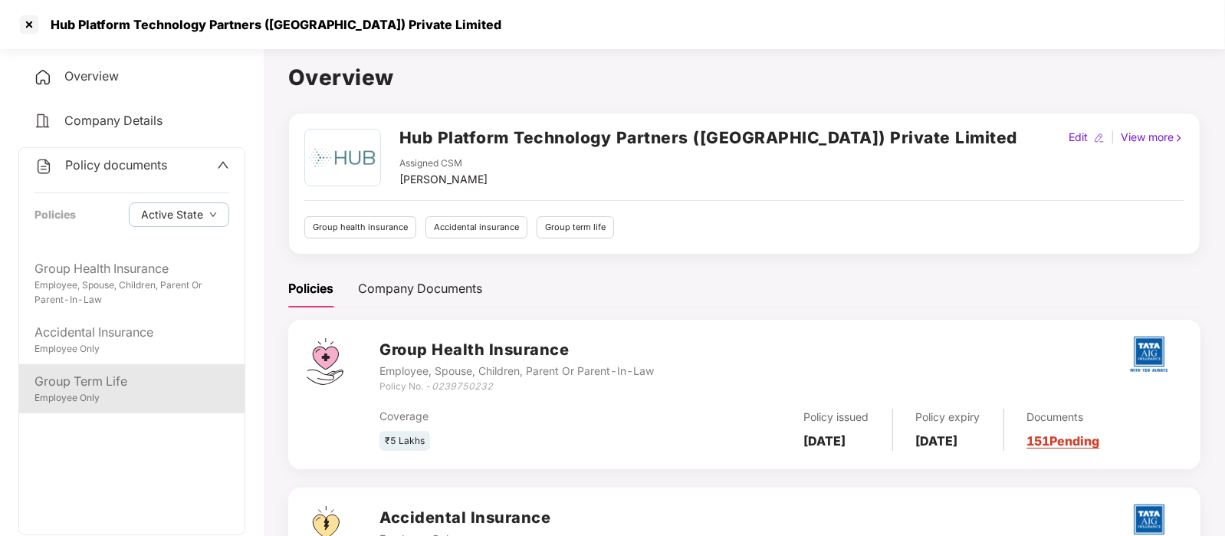
click at [137, 389] on div "Group Term Life" at bounding box center [131, 381] width 195 height 19
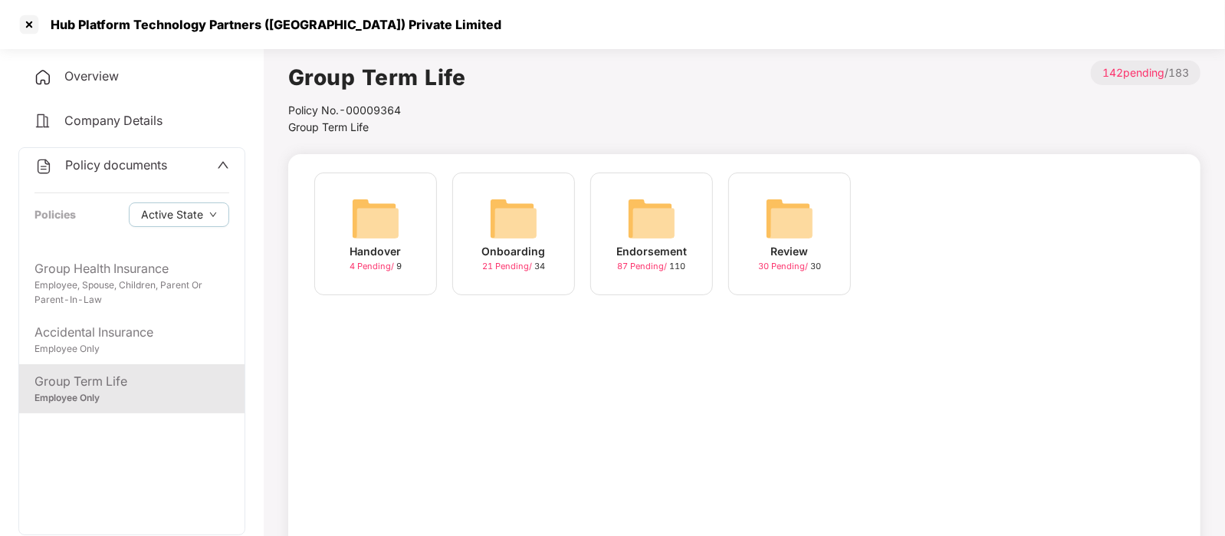
click at [648, 232] on img at bounding box center [651, 218] width 49 height 49
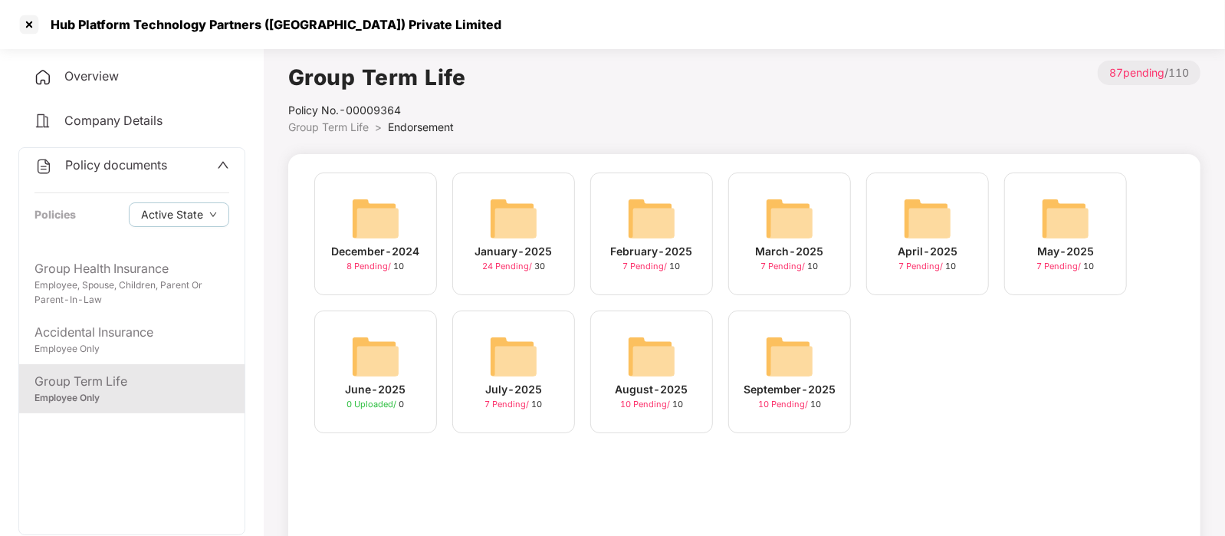
click at [784, 376] on img at bounding box center [789, 356] width 49 height 49
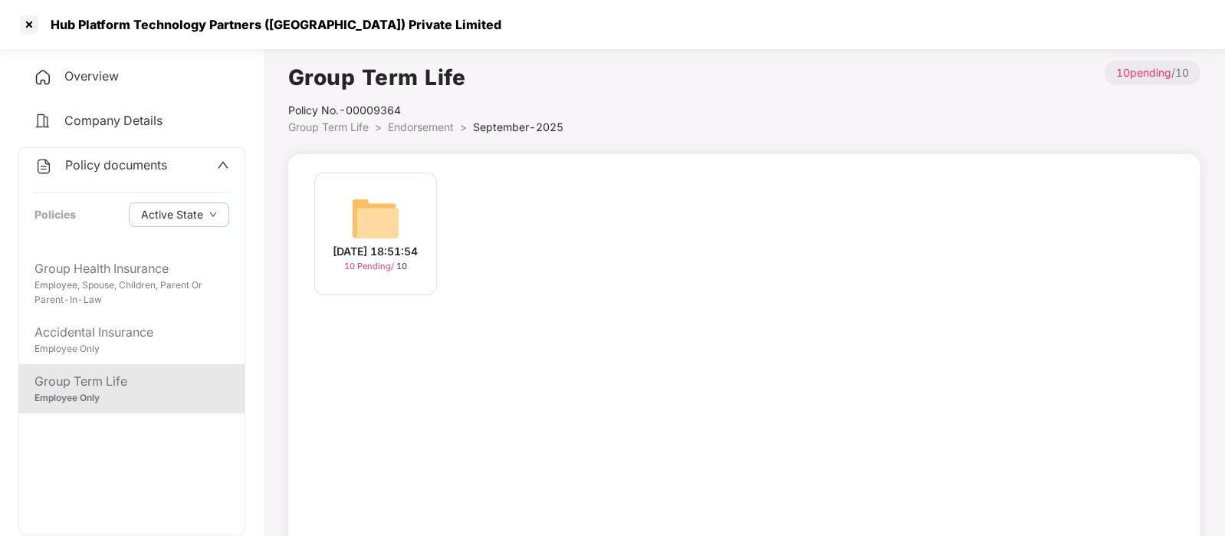
click at [438, 239] on div "[DATE] 18:51:54 10 Pending / 10" at bounding box center [376, 241] width 138 height 138
click at [404, 243] on div "[DATE] 18:51:54" at bounding box center [375, 251] width 85 height 17
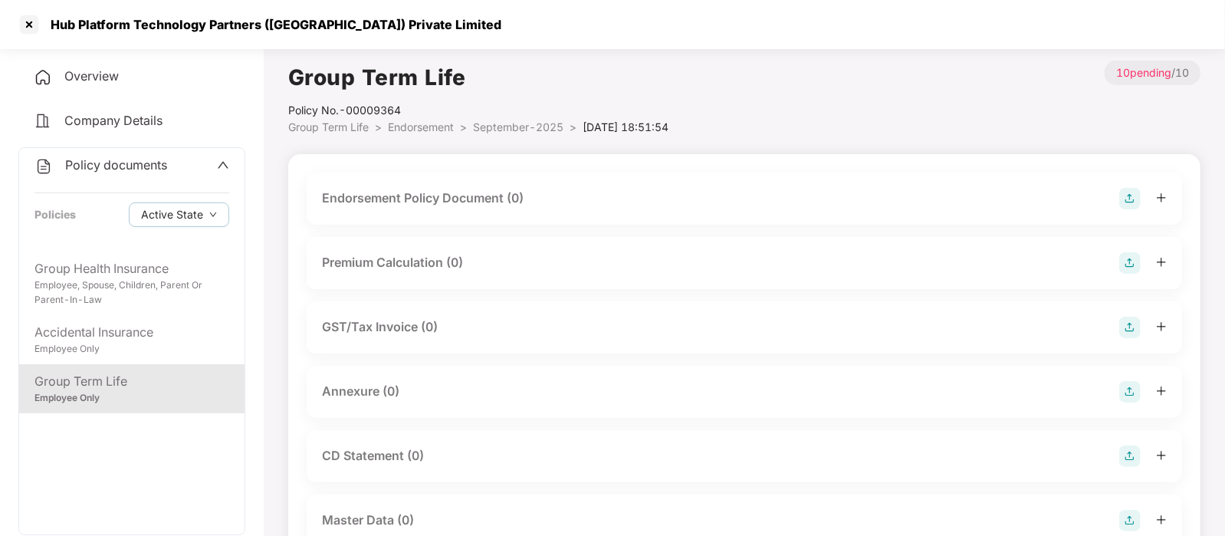
click at [1123, 201] on img at bounding box center [1129, 198] width 21 height 21
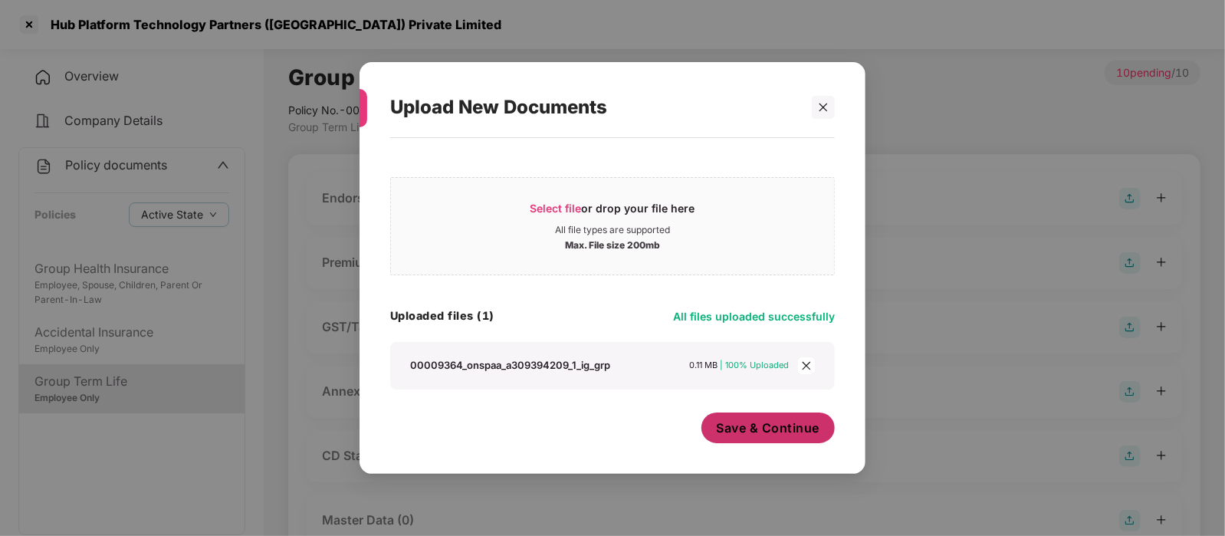
click at [759, 425] on span "Save & Continue" at bounding box center [767, 427] width 103 height 17
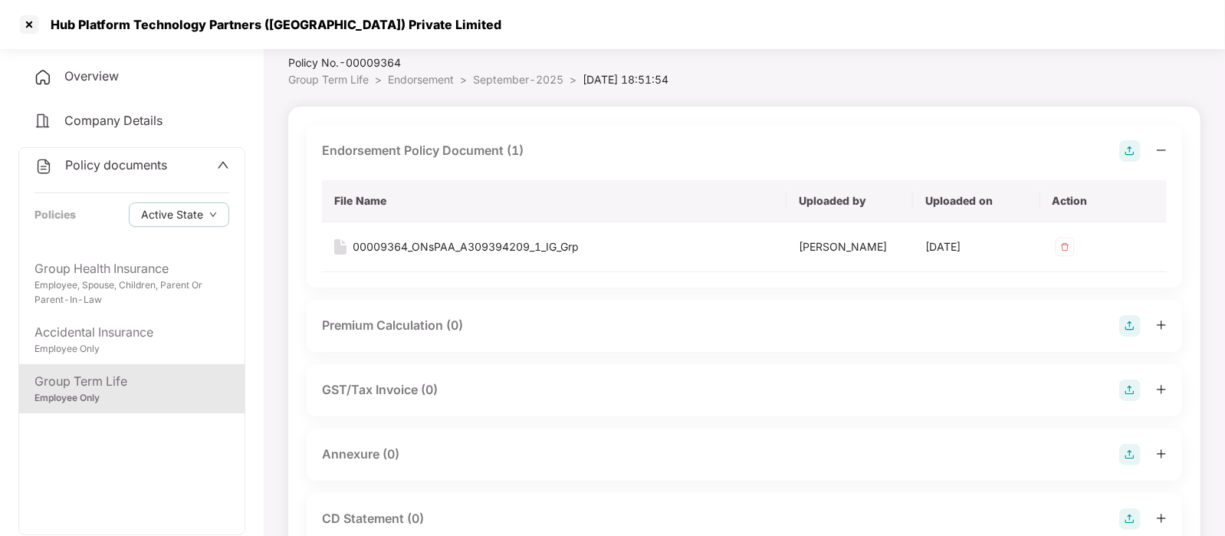
scroll to position [90, 0]
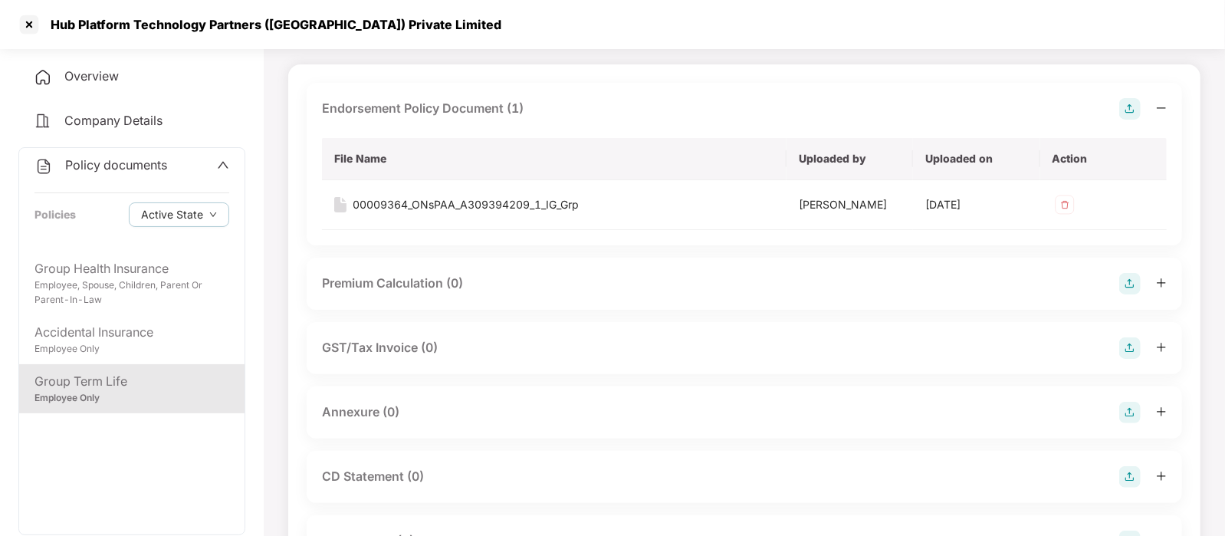
click at [1130, 412] on img at bounding box center [1129, 412] width 21 height 21
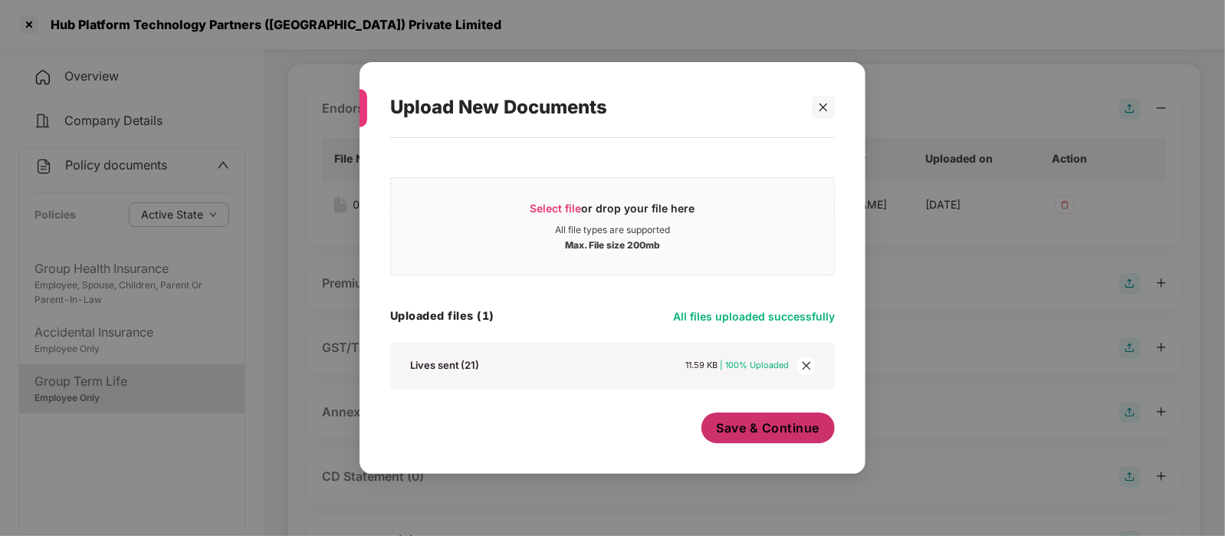
click at [770, 428] on span "Save & Continue" at bounding box center [767, 427] width 103 height 17
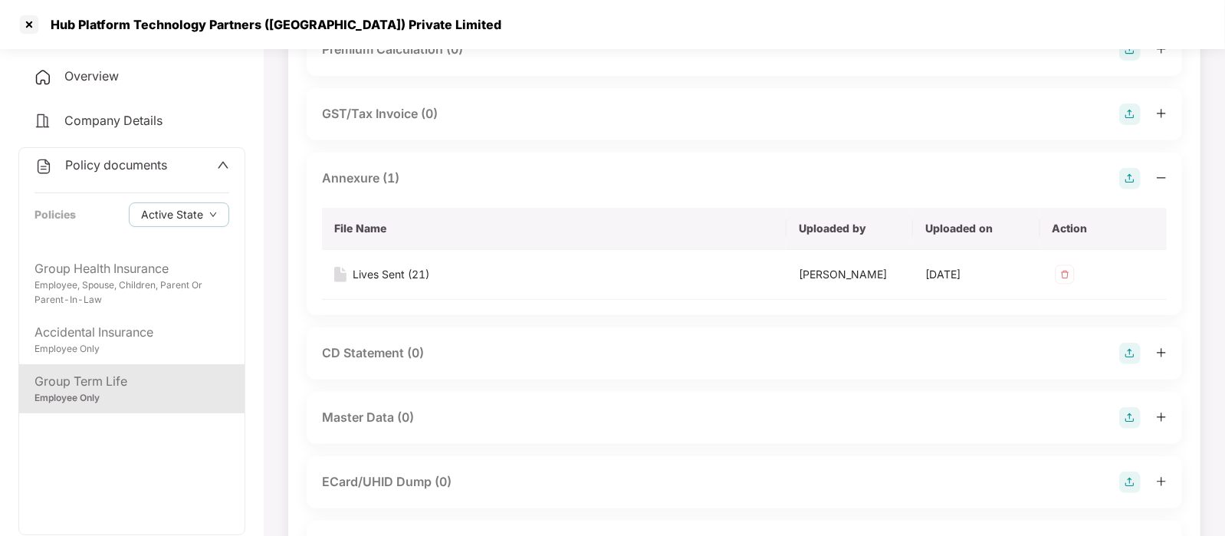
scroll to position [325, 0]
click at [554, 409] on div "Master Data (0)" at bounding box center [744, 415] width 844 height 21
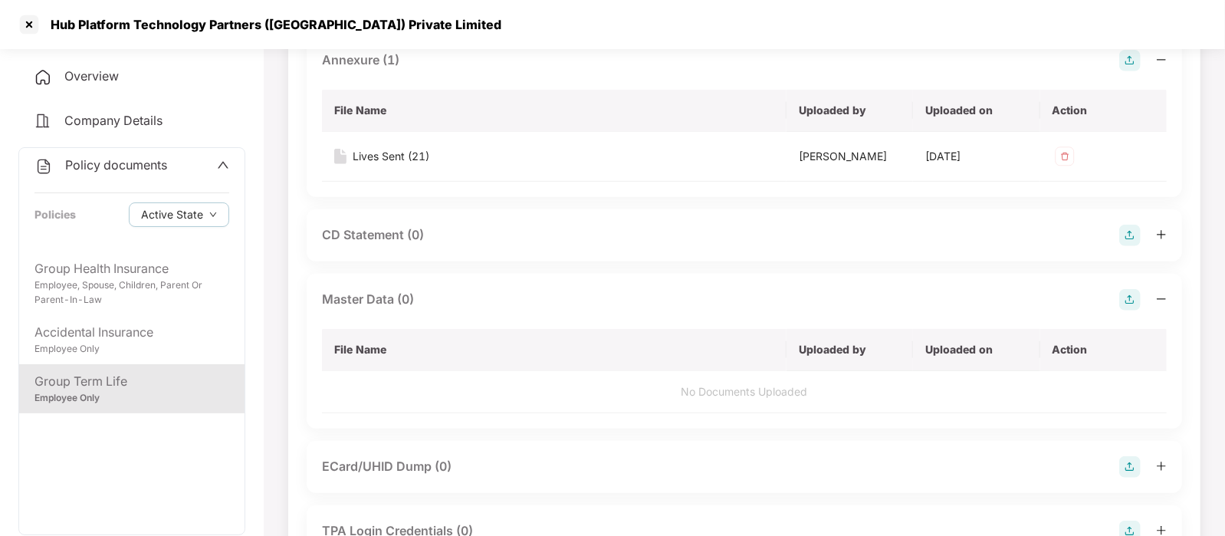
scroll to position [442, 0]
click at [1130, 303] on img at bounding box center [1129, 298] width 21 height 21
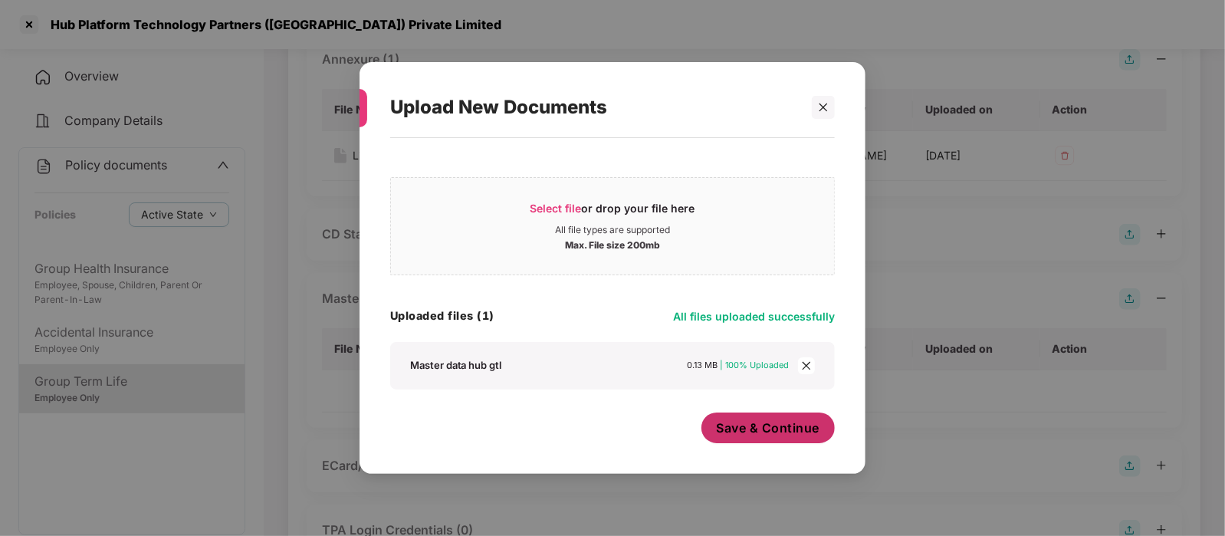
click at [749, 425] on span "Save & Continue" at bounding box center [767, 427] width 103 height 17
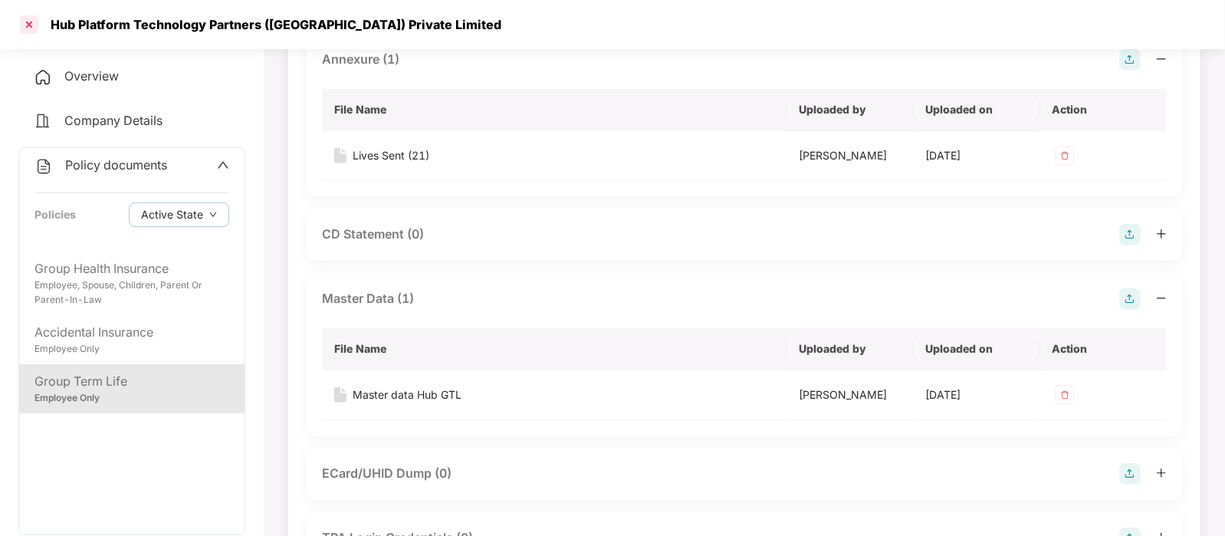
click at [38, 28] on div at bounding box center [29, 24] width 25 height 25
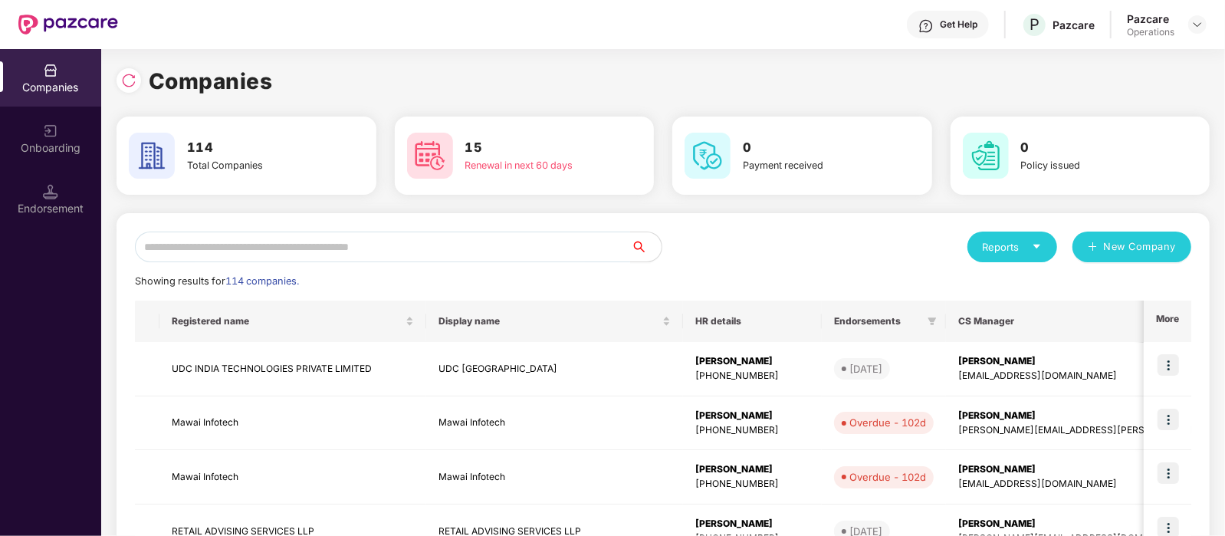
scroll to position [0, 0]
click at [319, 252] on input "text" at bounding box center [383, 246] width 496 height 31
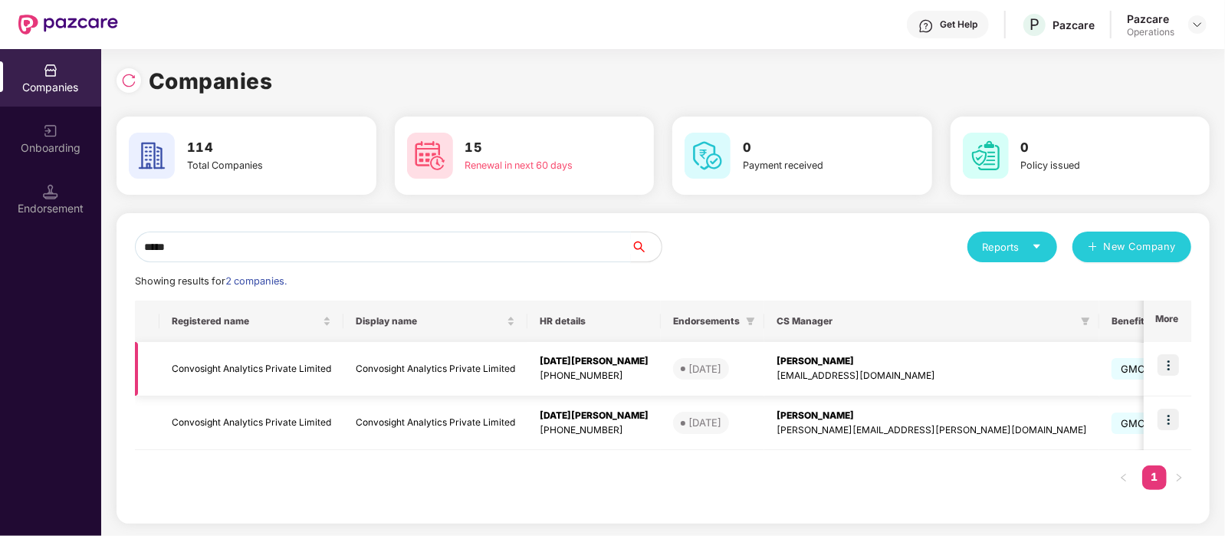
type input "*****"
click at [281, 366] on td "Convosight Analytics Private Limited" at bounding box center [251, 369] width 184 height 54
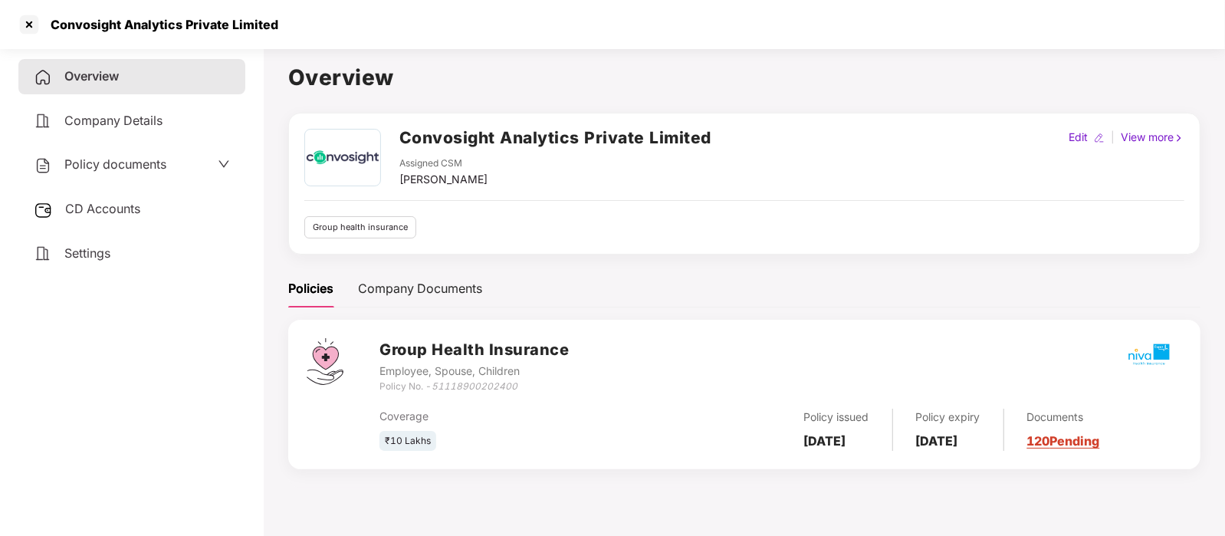
click at [134, 166] on span "Policy documents" at bounding box center [115, 163] width 102 height 15
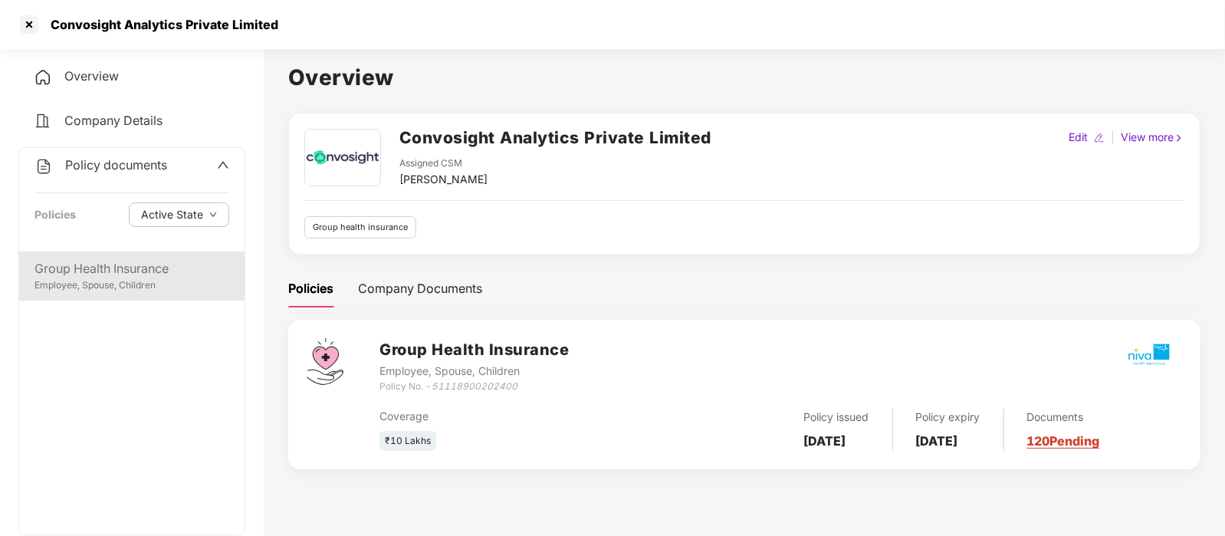
click at [149, 278] on div "Employee, Spouse, Children" at bounding box center [131, 285] width 195 height 15
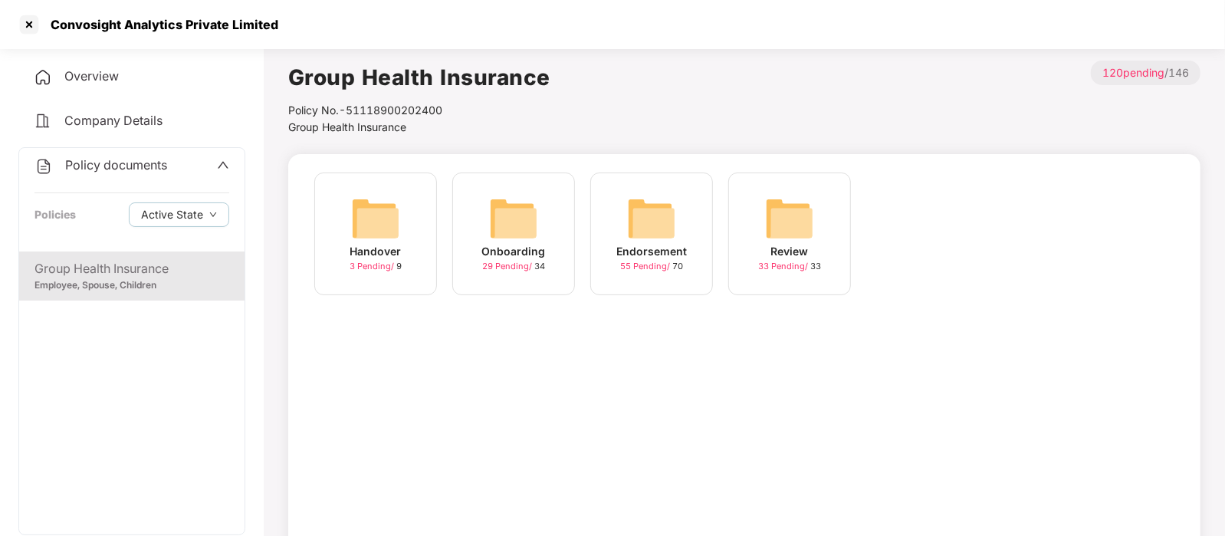
click at [638, 230] on img at bounding box center [651, 218] width 49 height 49
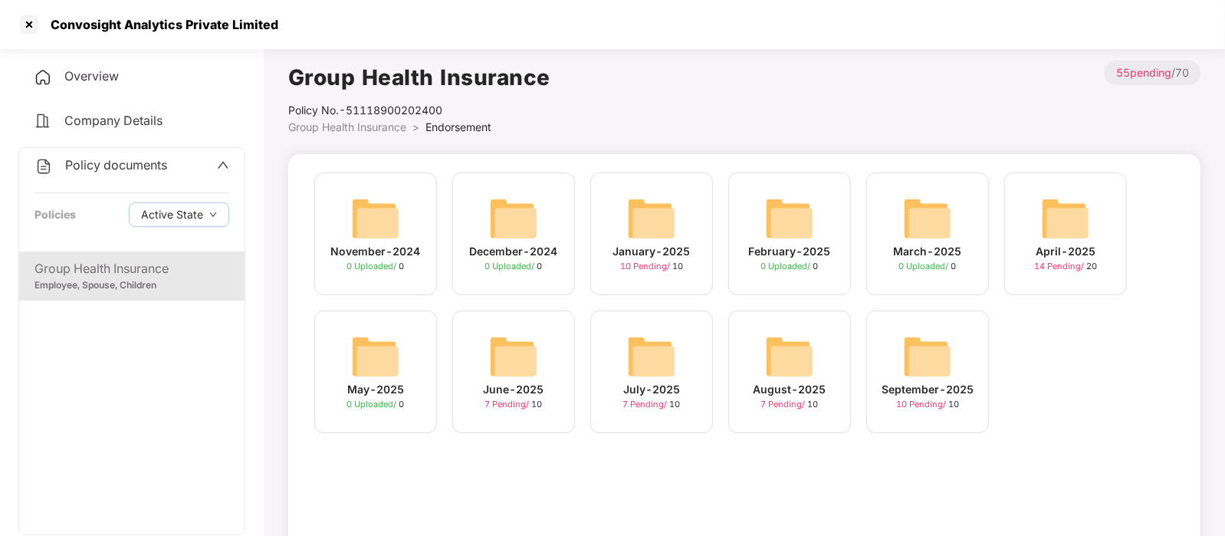
click at [930, 362] on img at bounding box center [927, 356] width 49 height 49
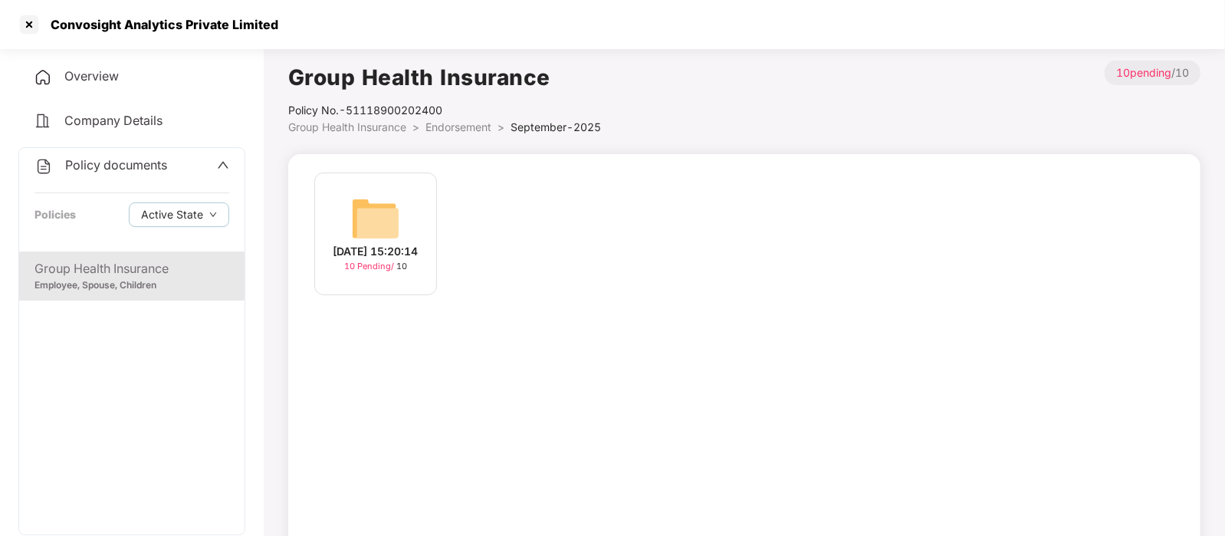
click at [417, 212] on div "[DATE] 15:20:14 10 Pending / 10" at bounding box center [375, 233] width 123 height 123
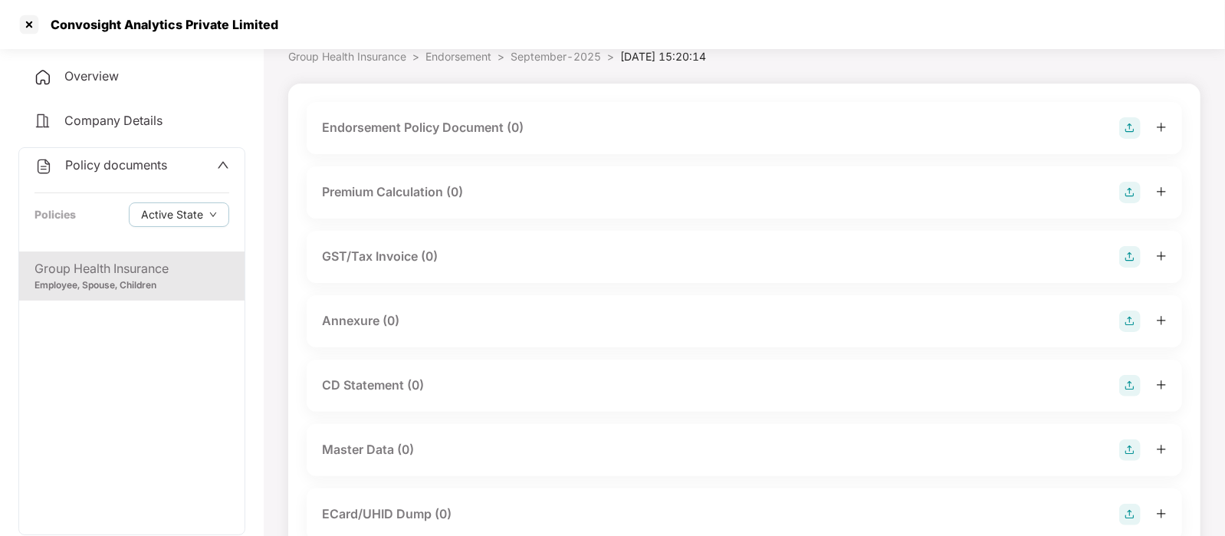
scroll to position [76, 0]
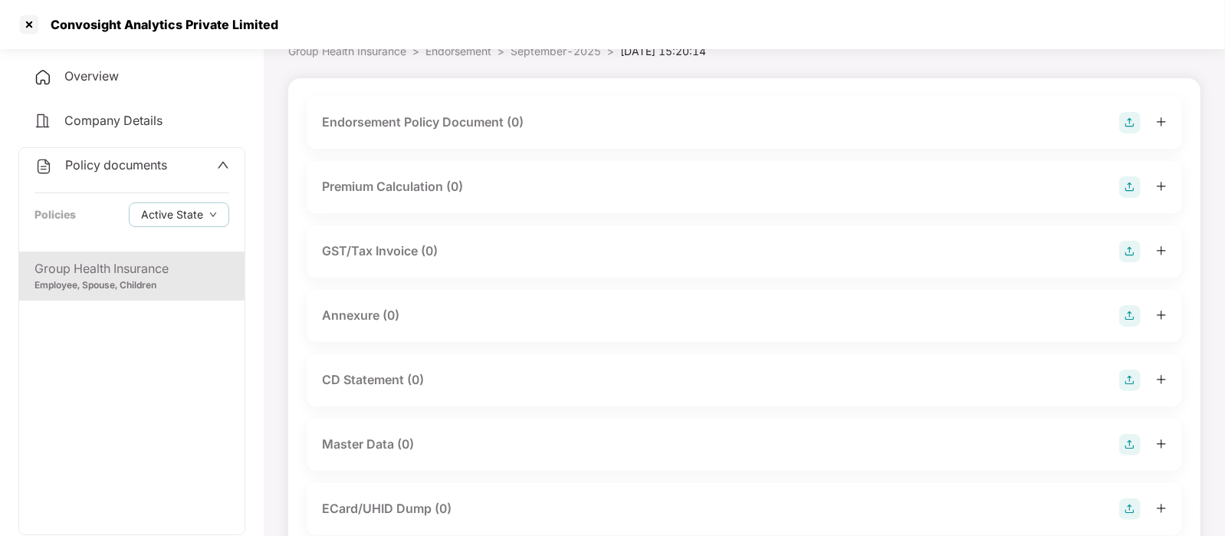
click at [1132, 449] on img at bounding box center [1129, 444] width 21 height 21
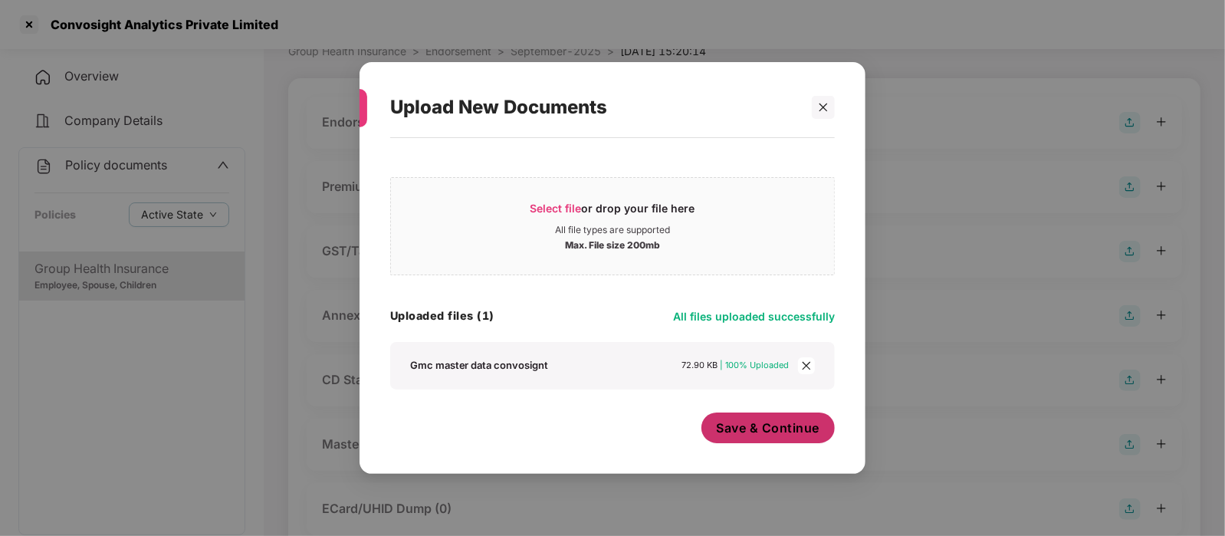
click at [750, 429] on span "Save & Continue" at bounding box center [767, 427] width 103 height 17
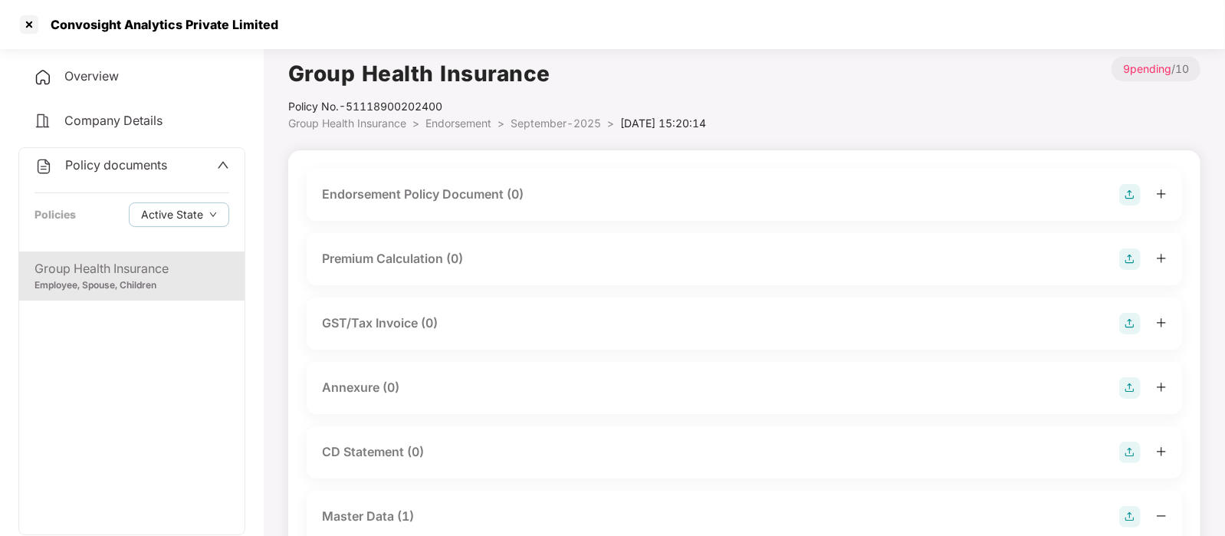
scroll to position [3, 0]
click at [1128, 202] on img at bounding box center [1129, 195] width 21 height 21
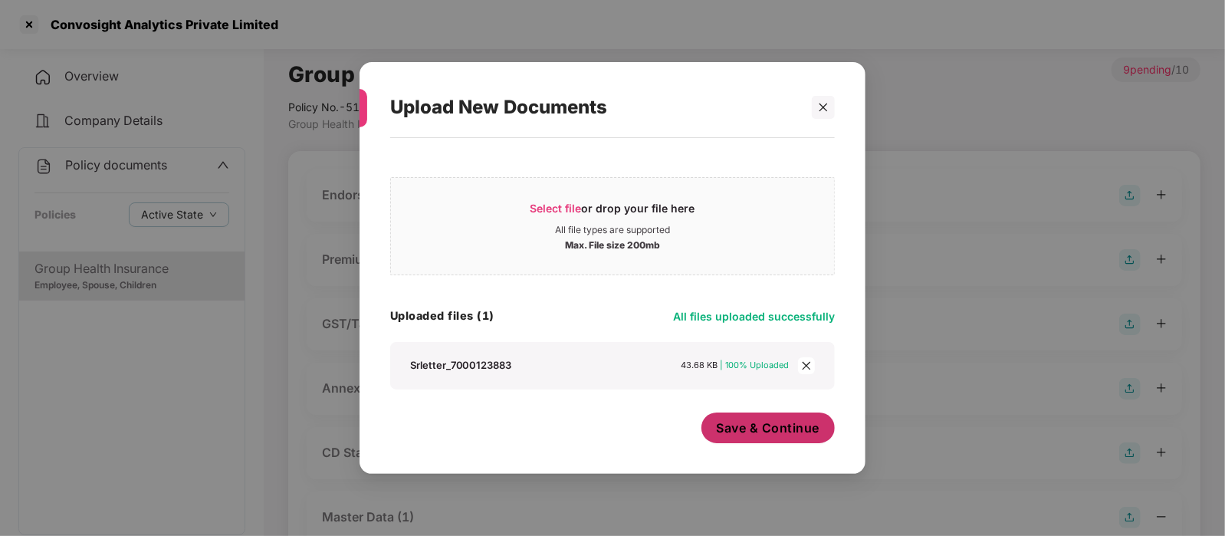
click at [759, 422] on span "Save & Continue" at bounding box center [767, 427] width 103 height 17
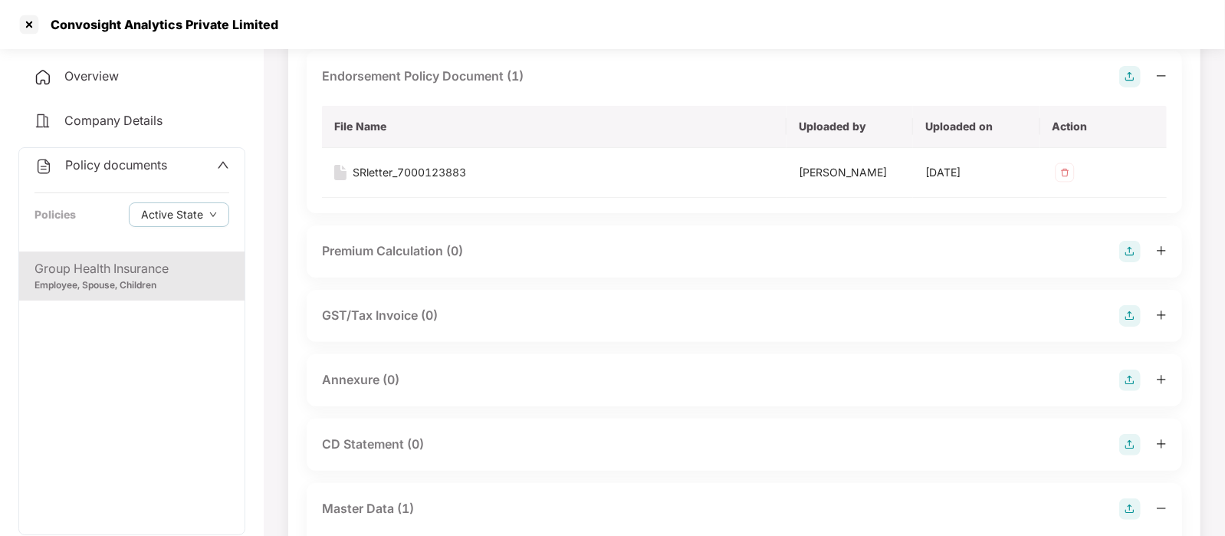
scroll to position [143, 0]
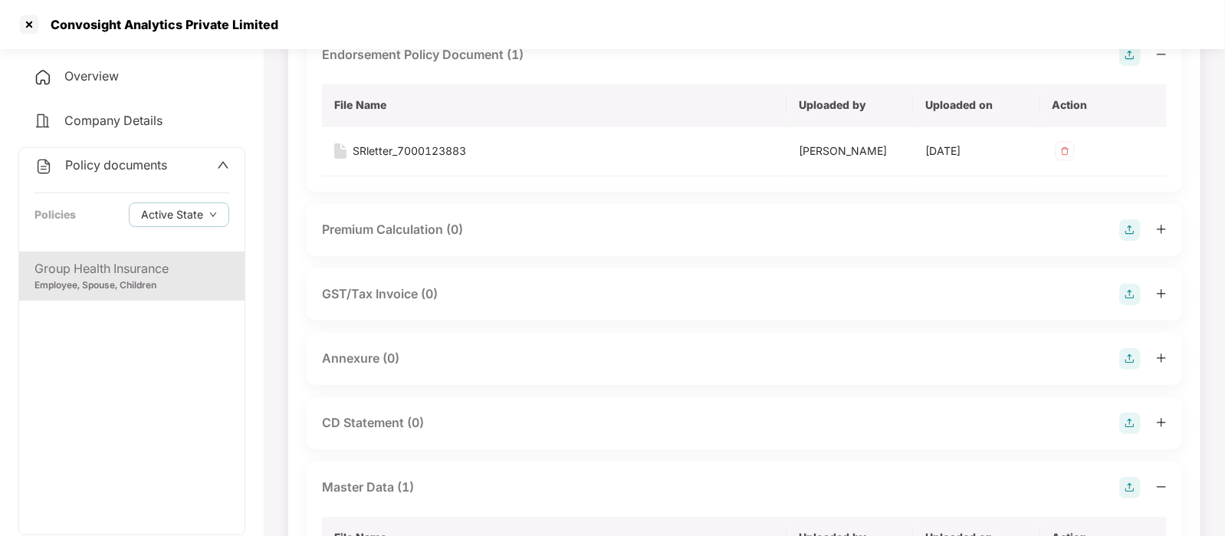
click at [1126, 362] on img at bounding box center [1129, 358] width 21 height 21
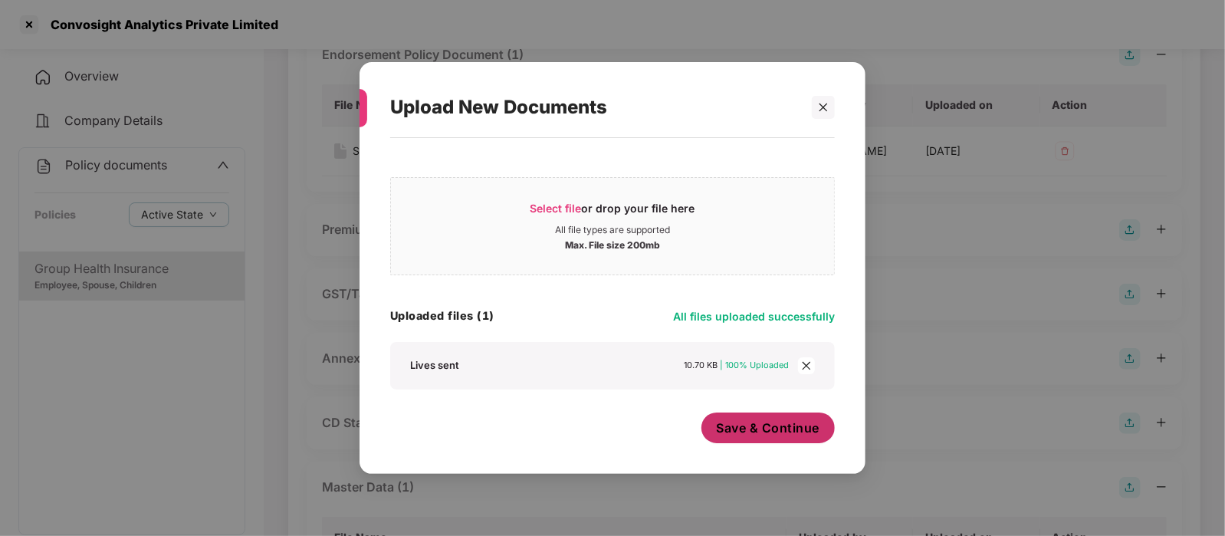
click at [763, 430] on span "Save & Continue" at bounding box center [767, 427] width 103 height 17
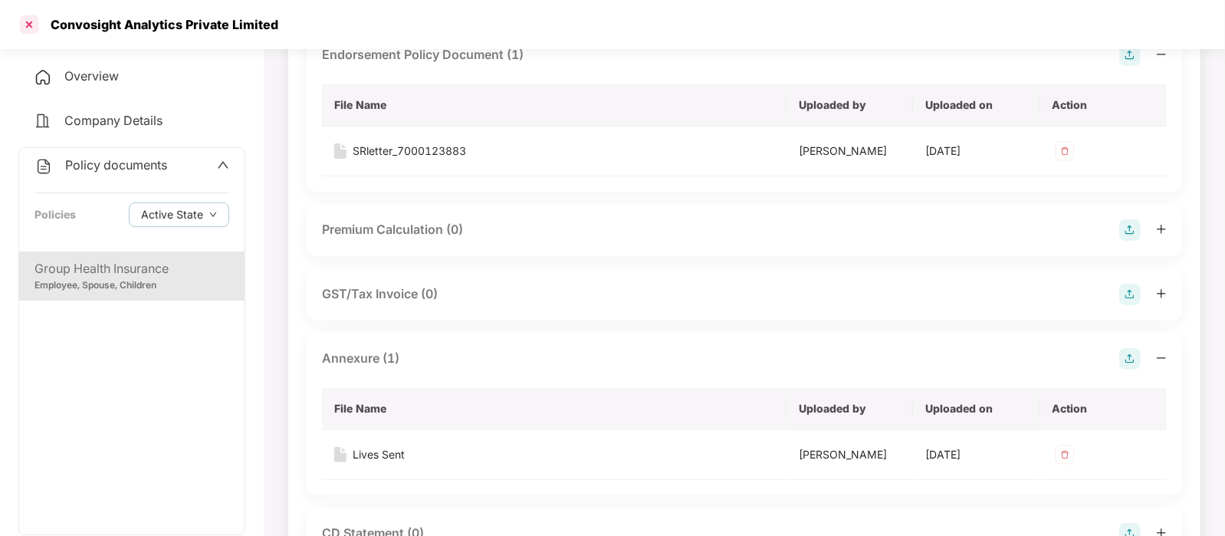
click at [34, 21] on div at bounding box center [29, 24] width 25 height 25
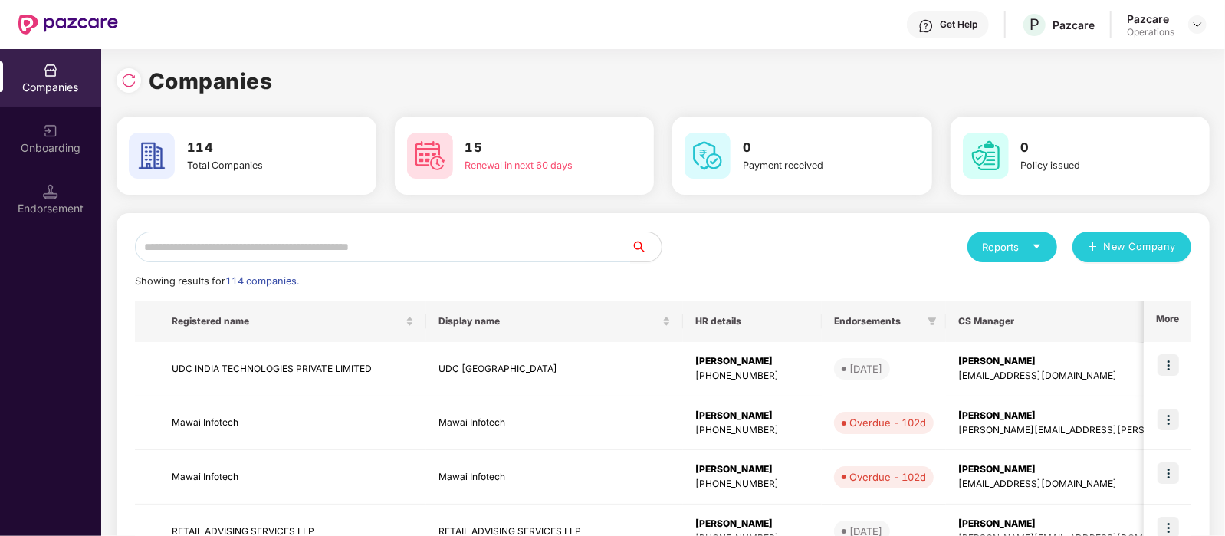
scroll to position [0, 0]
click at [284, 244] on input "text" at bounding box center [383, 246] width 496 height 31
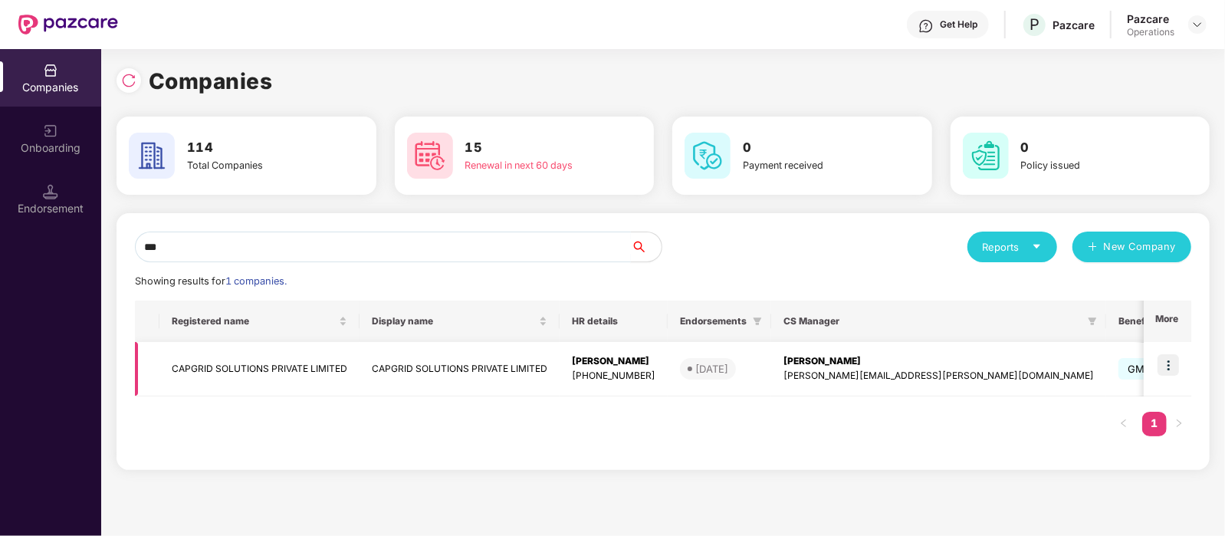
type input "***"
click at [265, 358] on td "CAPGRID SOLUTIONS PRIVATE LIMITED" at bounding box center [259, 369] width 200 height 54
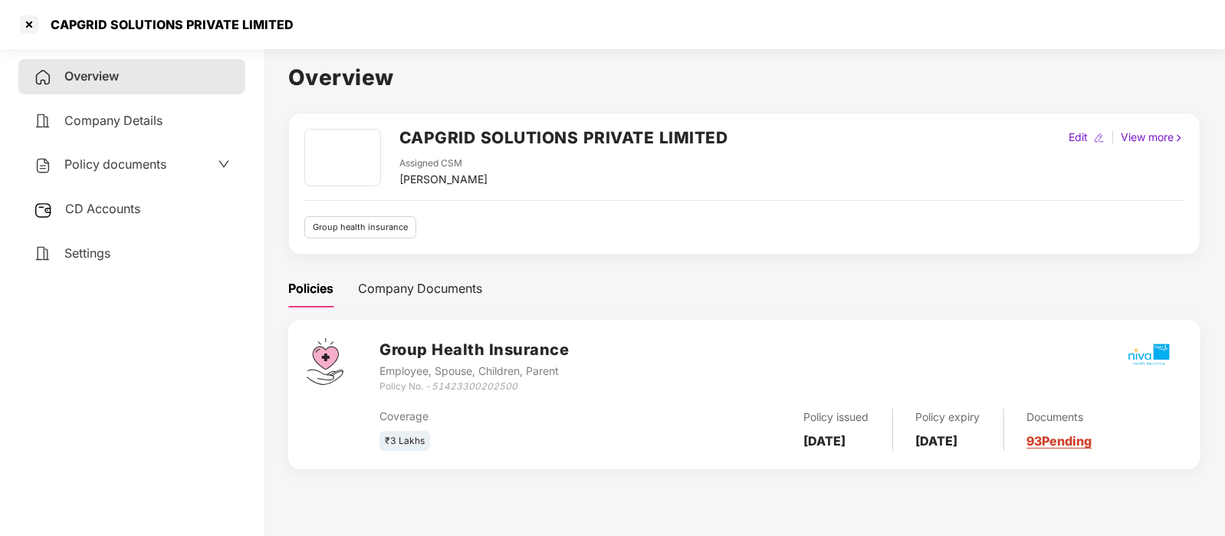
click at [129, 156] on span "Policy documents" at bounding box center [115, 163] width 102 height 15
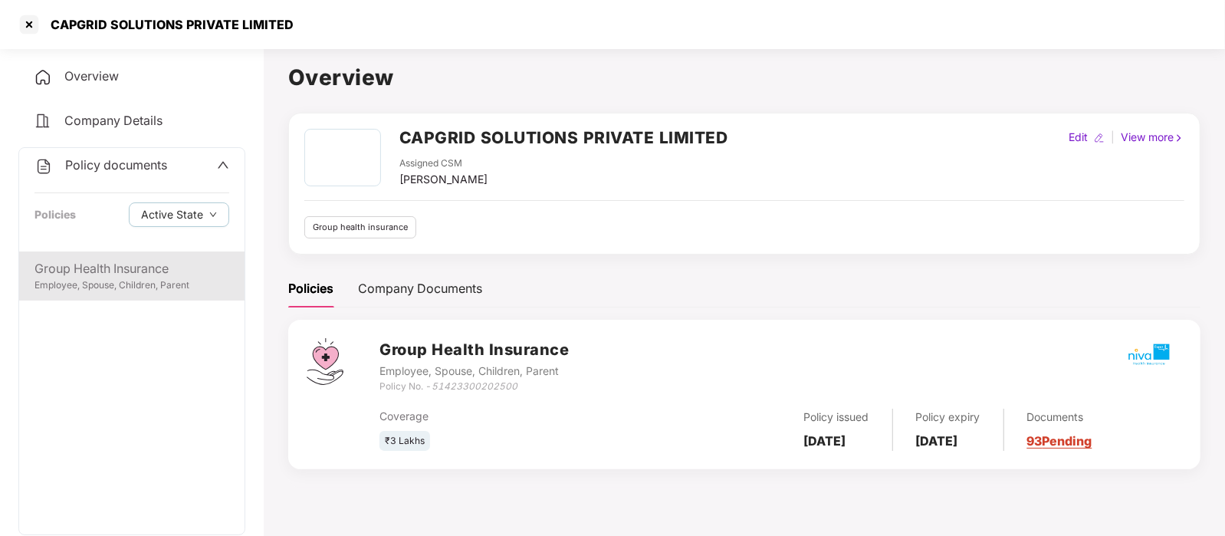
click at [168, 270] on div "Group Health Insurance" at bounding box center [131, 268] width 195 height 19
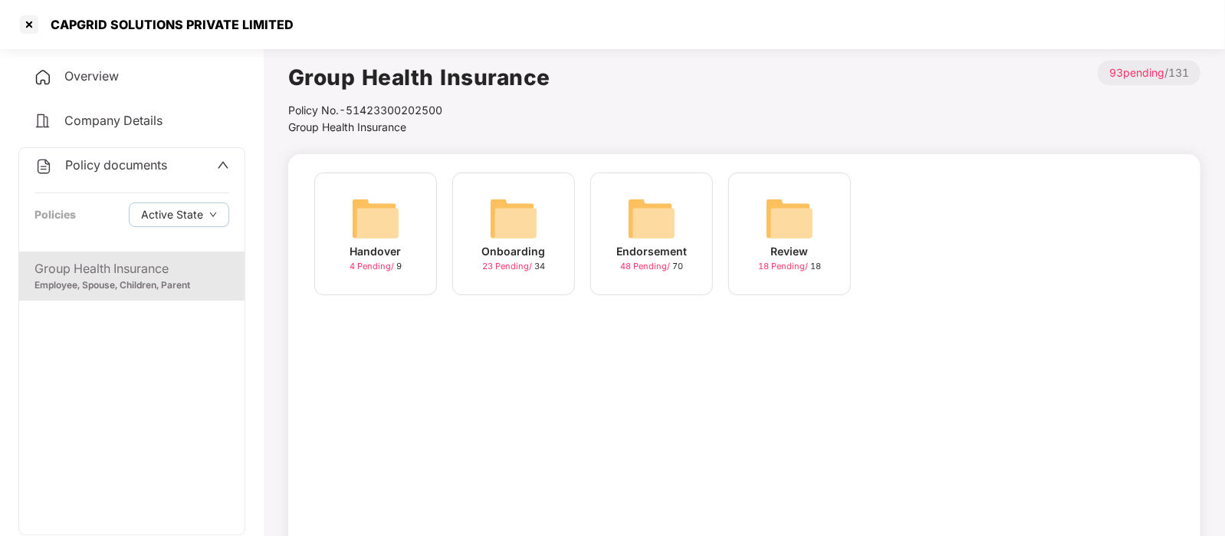
click at [634, 238] on img at bounding box center [651, 218] width 49 height 49
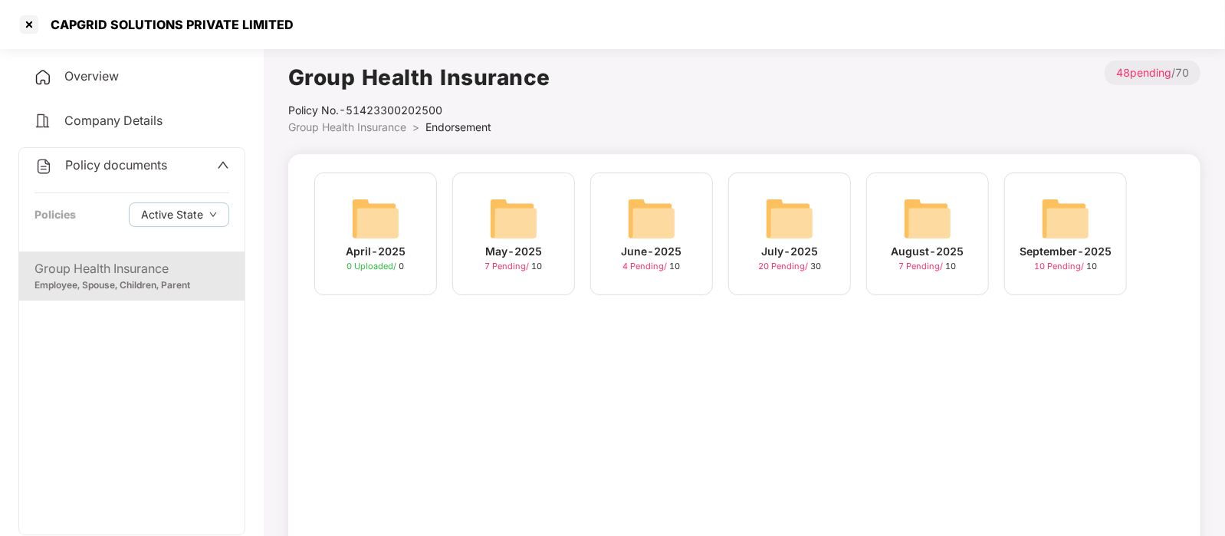
click at [1064, 214] on img at bounding box center [1065, 218] width 49 height 49
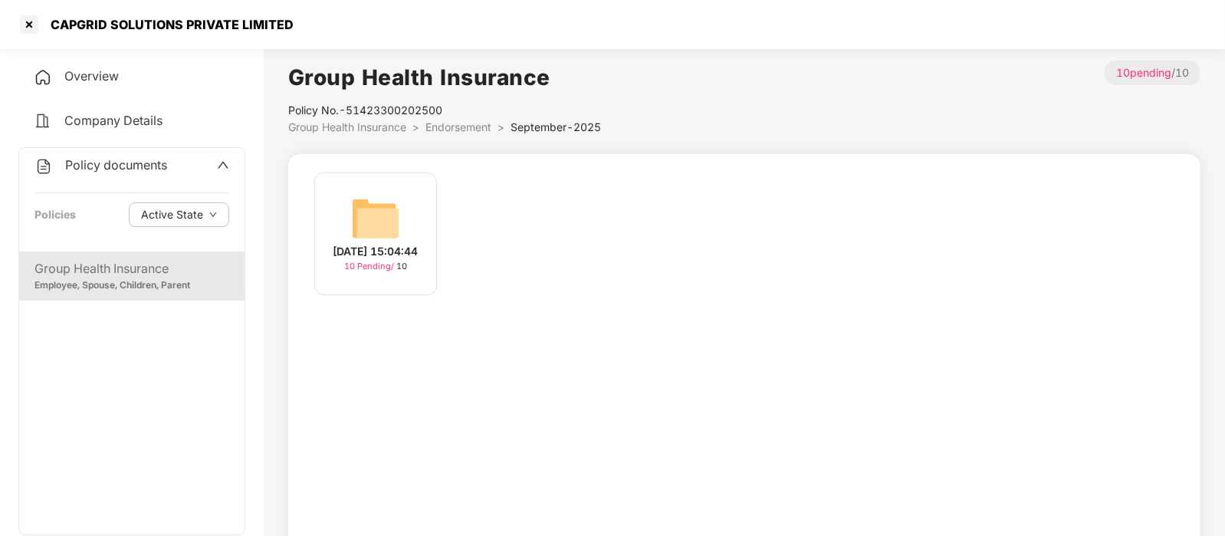
click at [379, 219] on img at bounding box center [375, 218] width 49 height 49
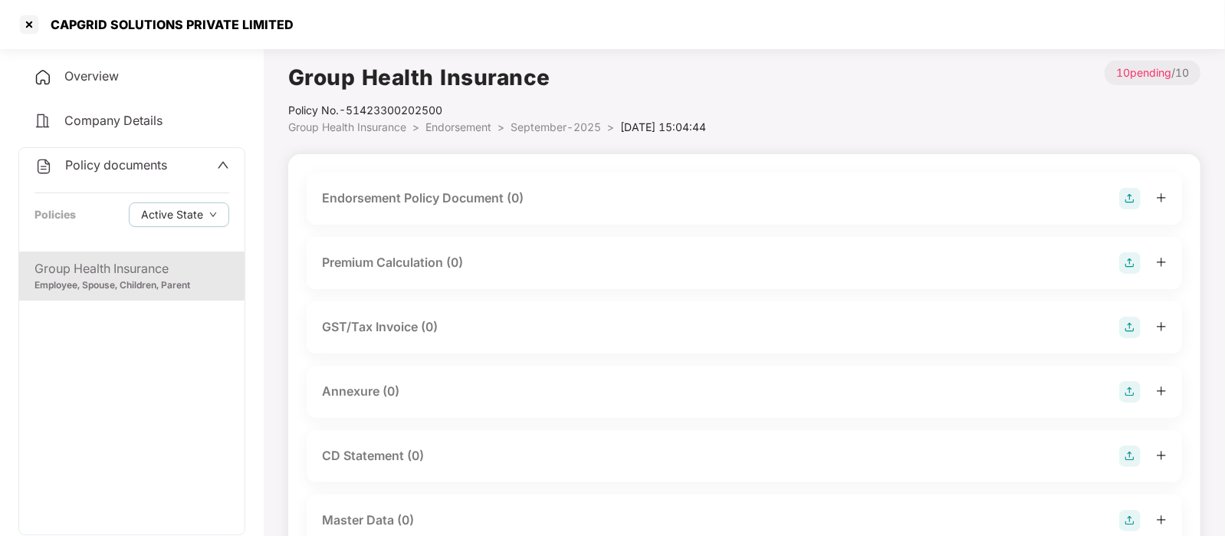
click at [428, 208] on div "Endorsement Policy Document (0)" at bounding box center [423, 198] width 202 height 19
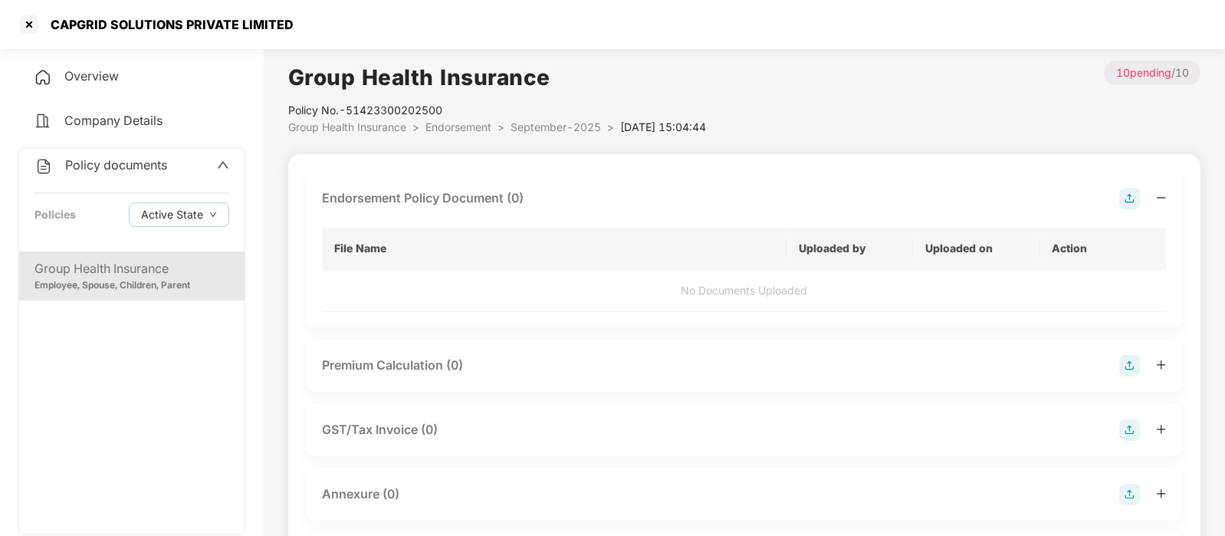
click at [1126, 198] on img at bounding box center [1129, 198] width 21 height 21
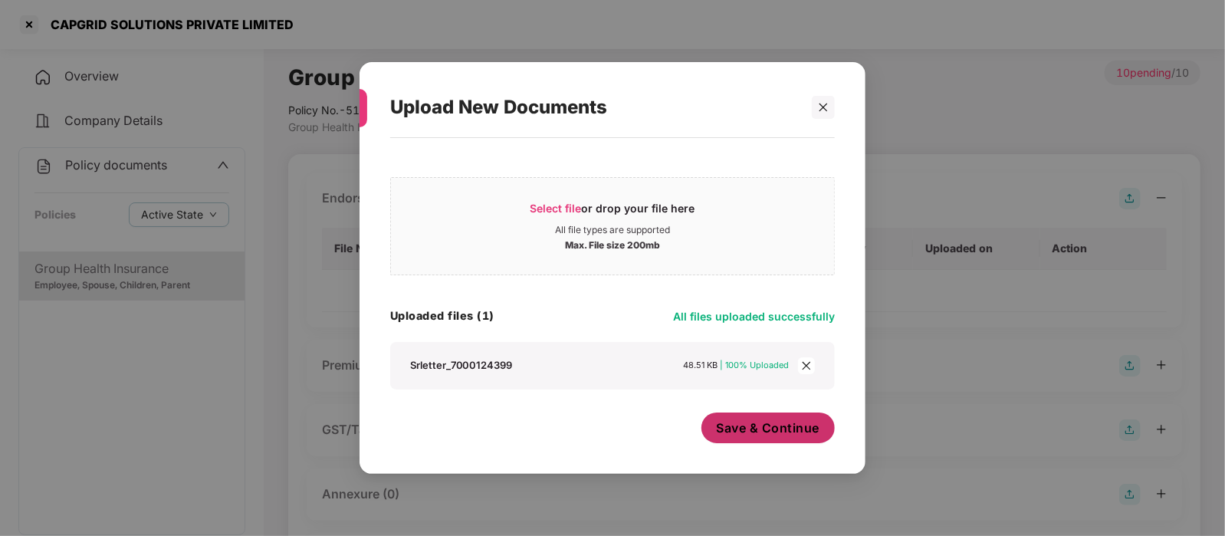
click at [765, 420] on span "Save & Continue" at bounding box center [767, 427] width 103 height 17
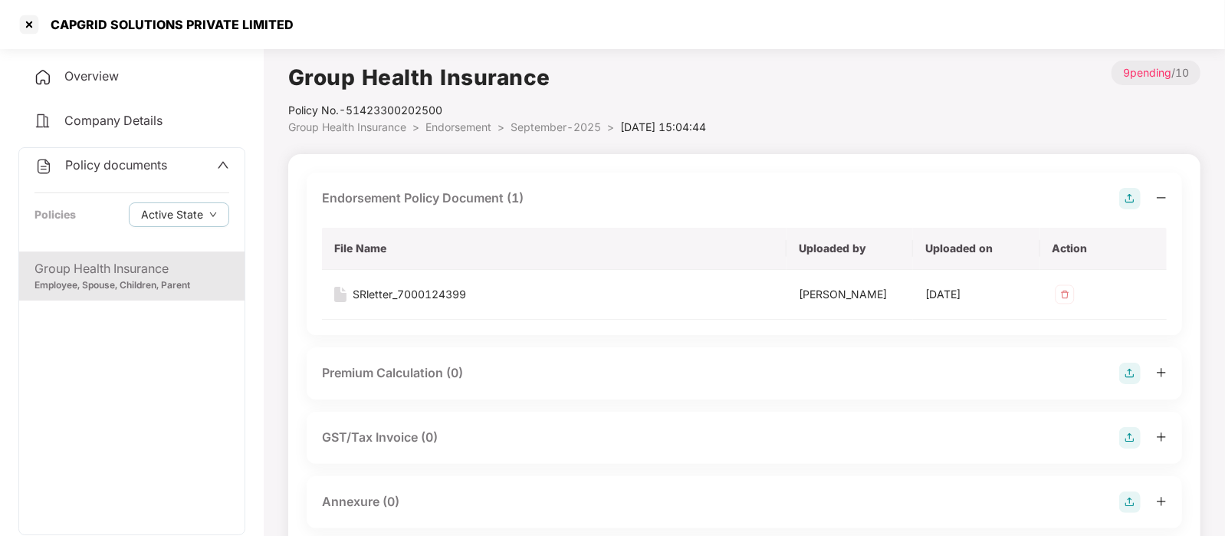
click at [1122, 207] on img at bounding box center [1129, 198] width 21 height 21
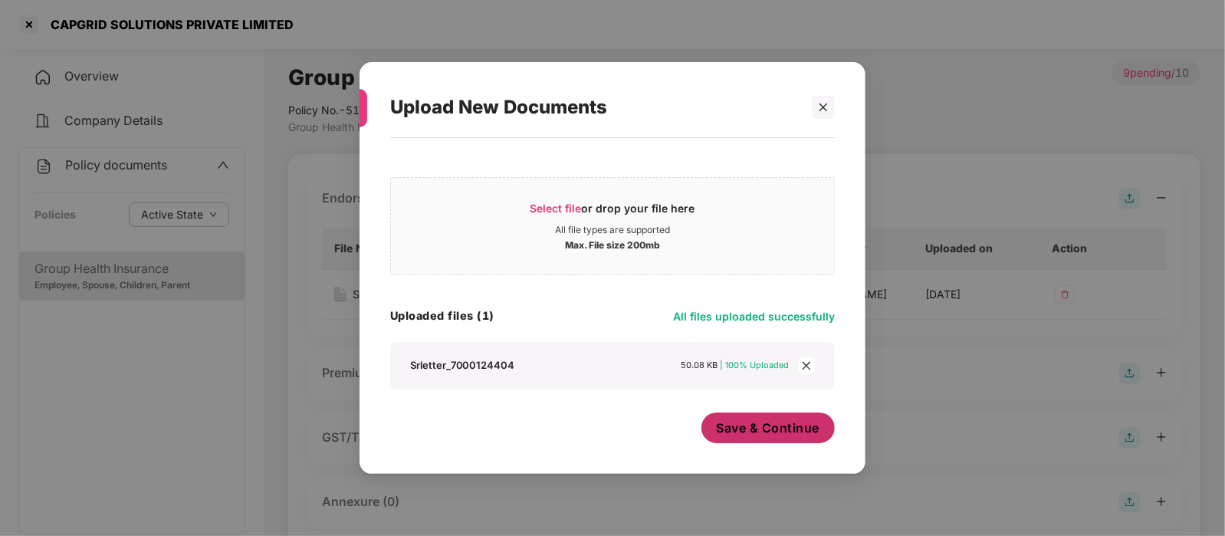
click at [770, 424] on span "Save & Continue" at bounding box center [767, 427] width 103 height 17
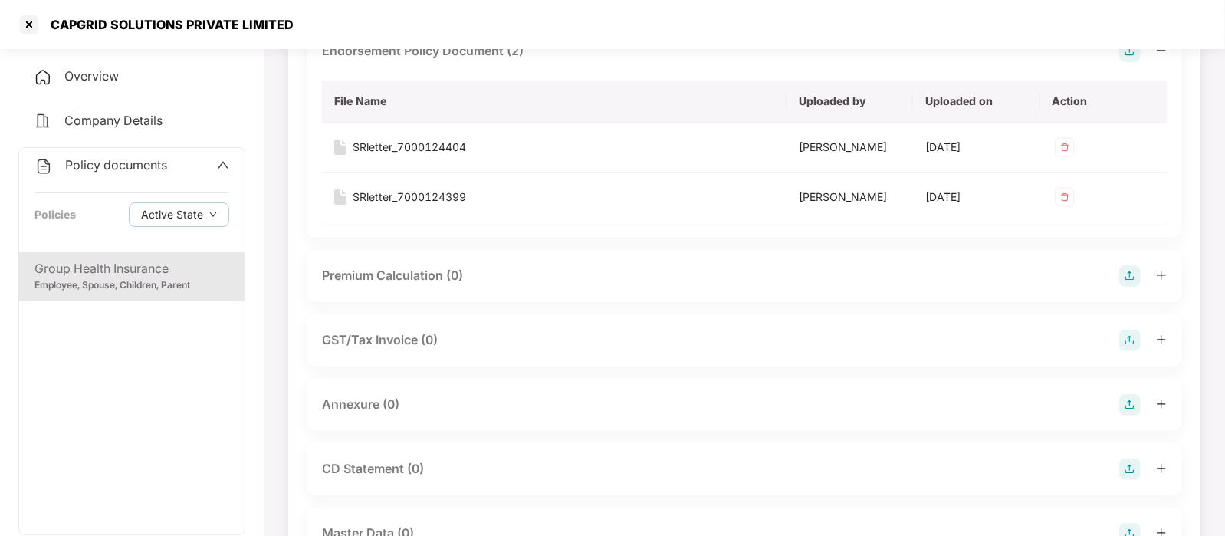
scroll to position [177, 0]
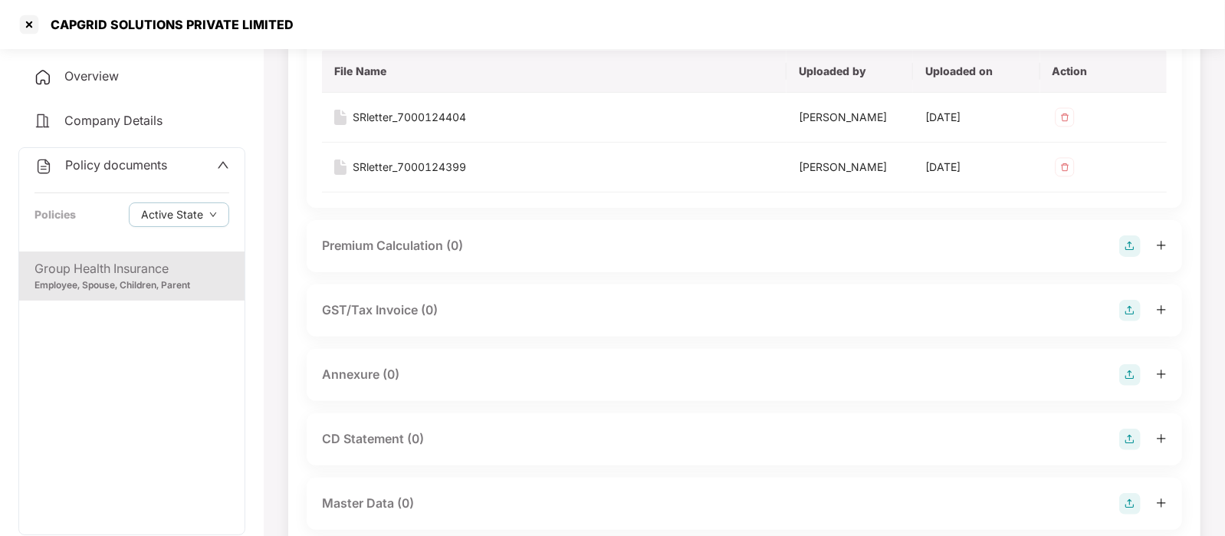
click at [1136, 362] on div "Annexure (0)" at bounding box center [744, 375] width 875 height 52
click at [1127, 368] on img at bounding box center [1129, 374] width 21 height 21
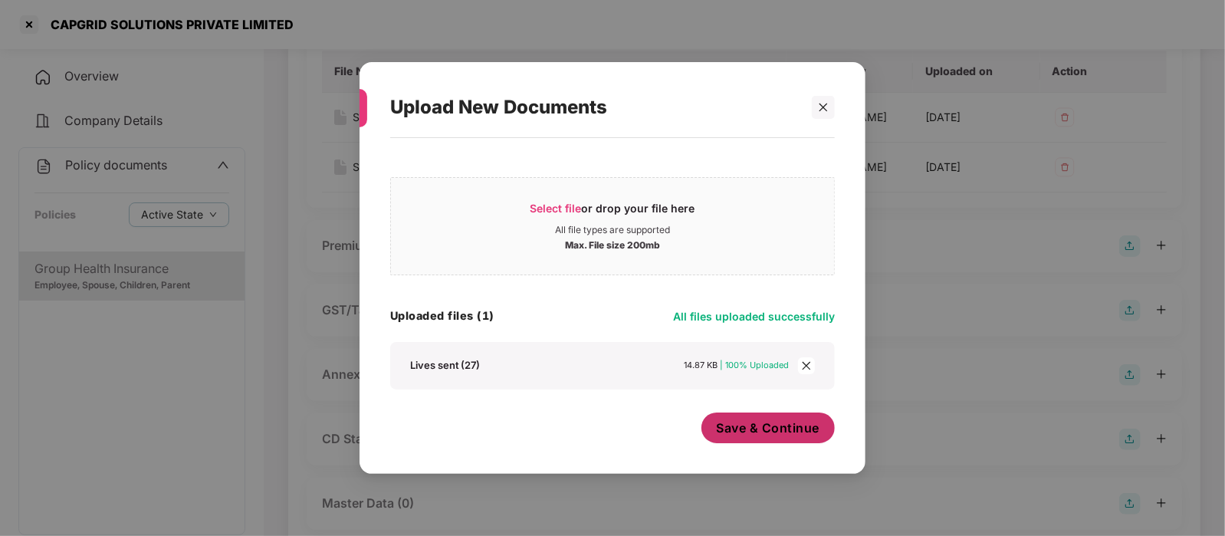
click at [773, 424] on span "Save & Continue" at bounding box center [767, 427] width 103 height 17
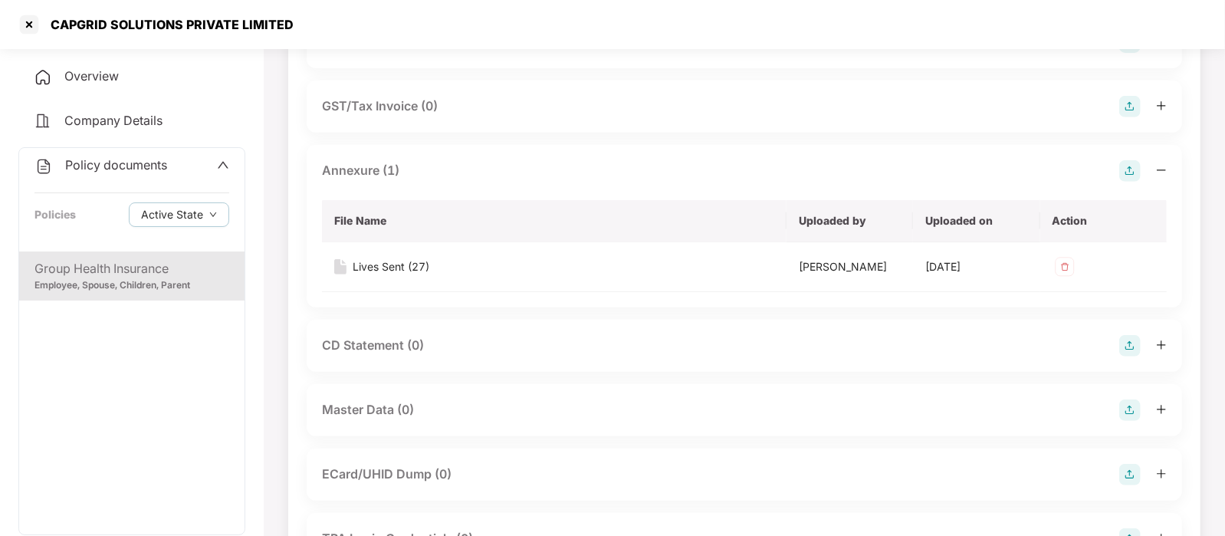
scroll to position [382, 0]
click at [584, 408] on div "Master Data (0)" at bounding box center [744, 408] width 844 height 21
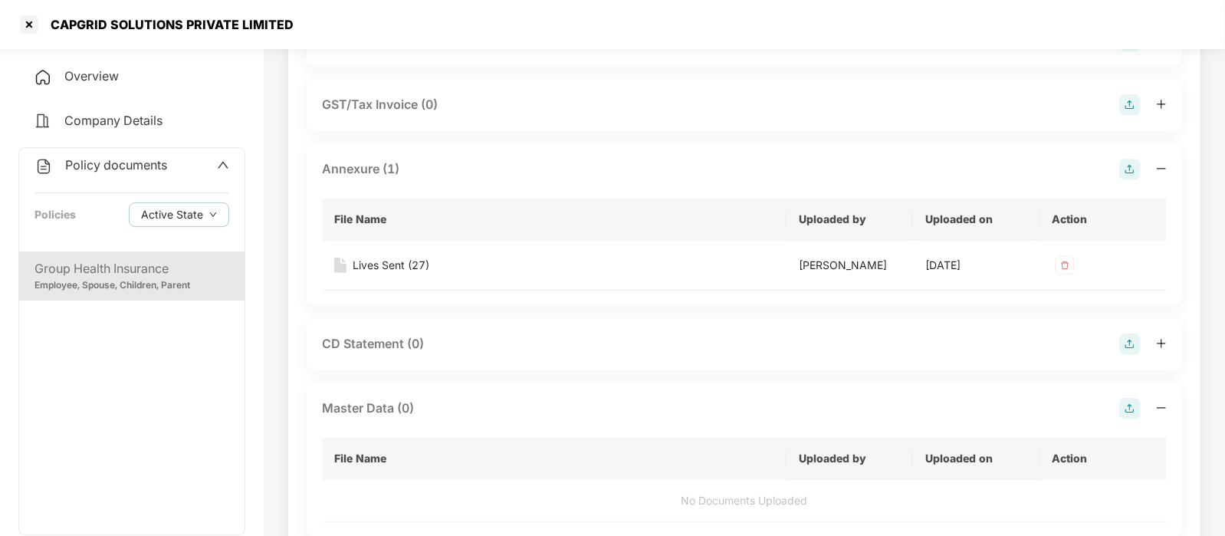
click at [1129, 409] on img at bounding box center [1129, 408] width 21 height 21
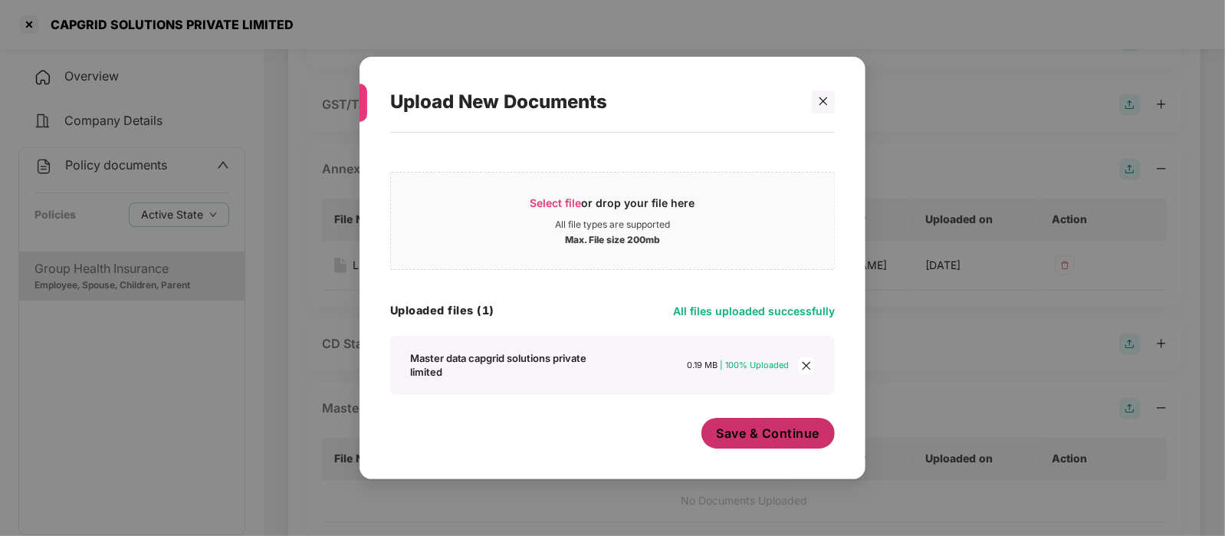
click at [772, 433] on span "Save & Continue" at bounding box center [767, 433] width 103 height 17
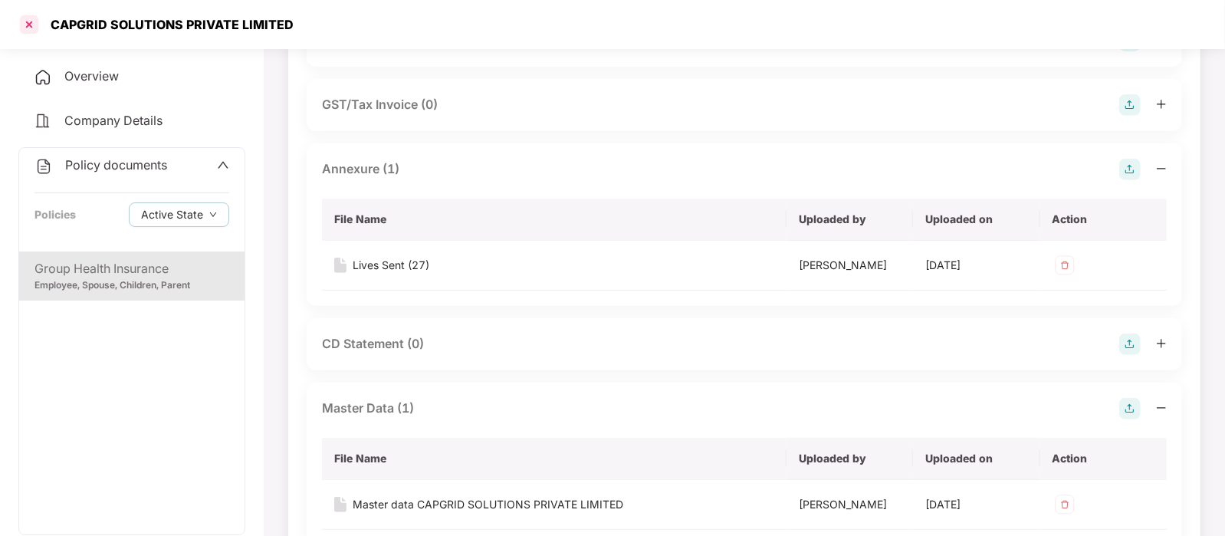
click at [31, 25] on div at bounding box center [29, 24] width 25 height 25
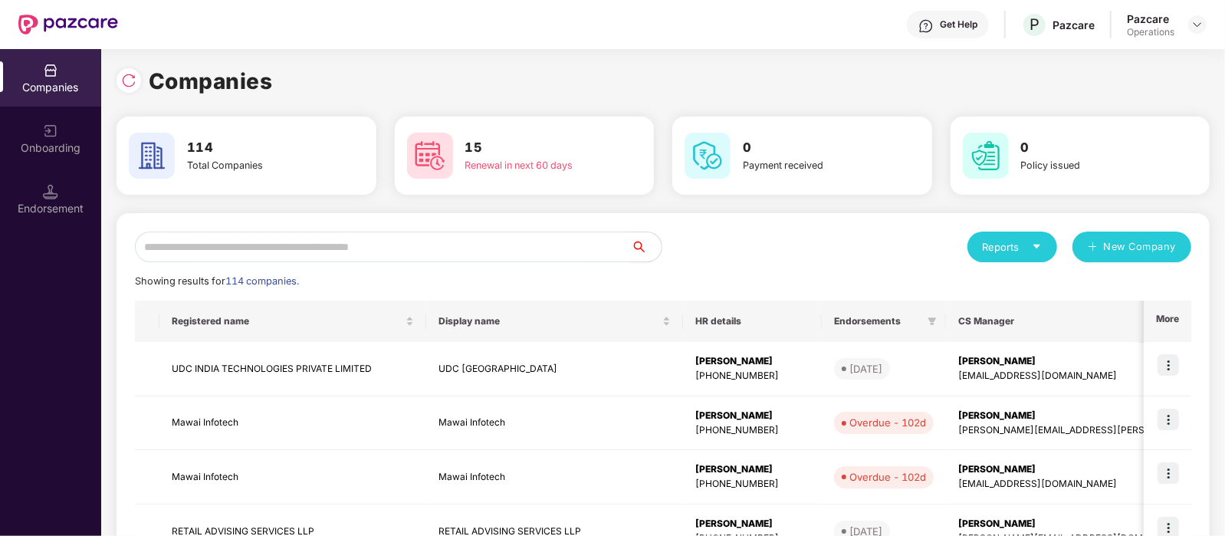
scroll to position [0, 0]
click at [379, 253] on input "text" at bounding box center [383, 246] width 496 height 31
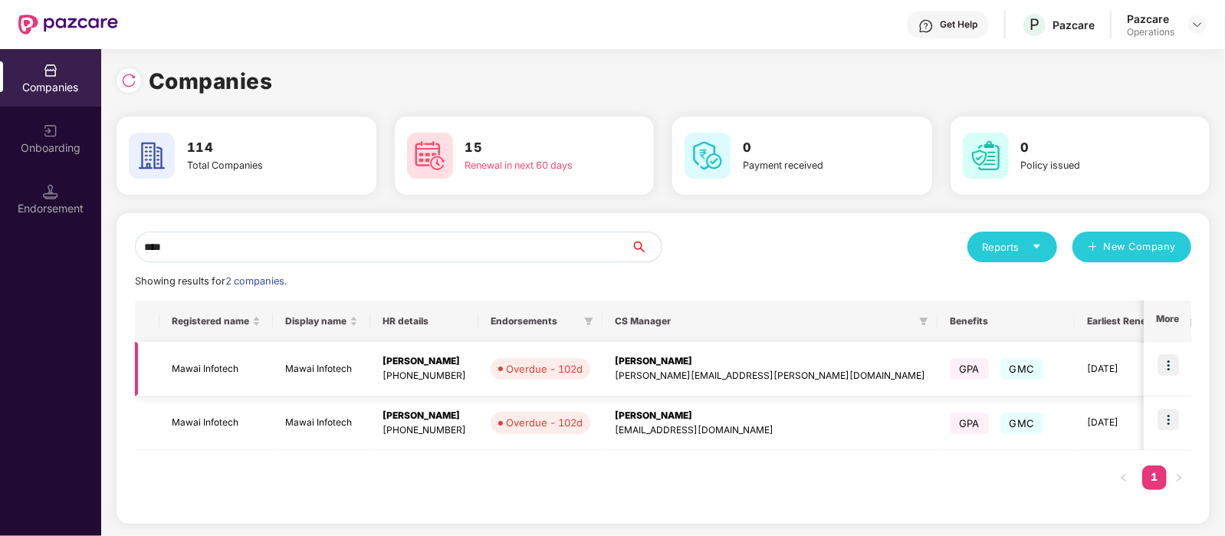
type input "****"
click at [239, 357] on td "Mawai Infotech" at bounding box center [215, 369] width 113 height 54
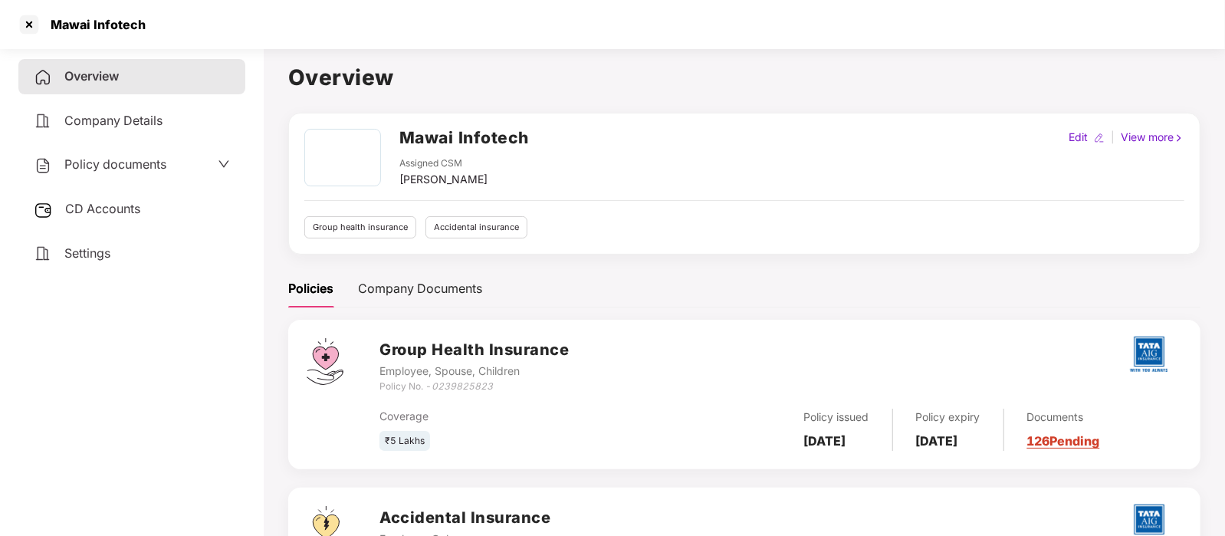
click at [100, 160] on span "Policy documents" at bounding box center [115, 163] width 102 height 15
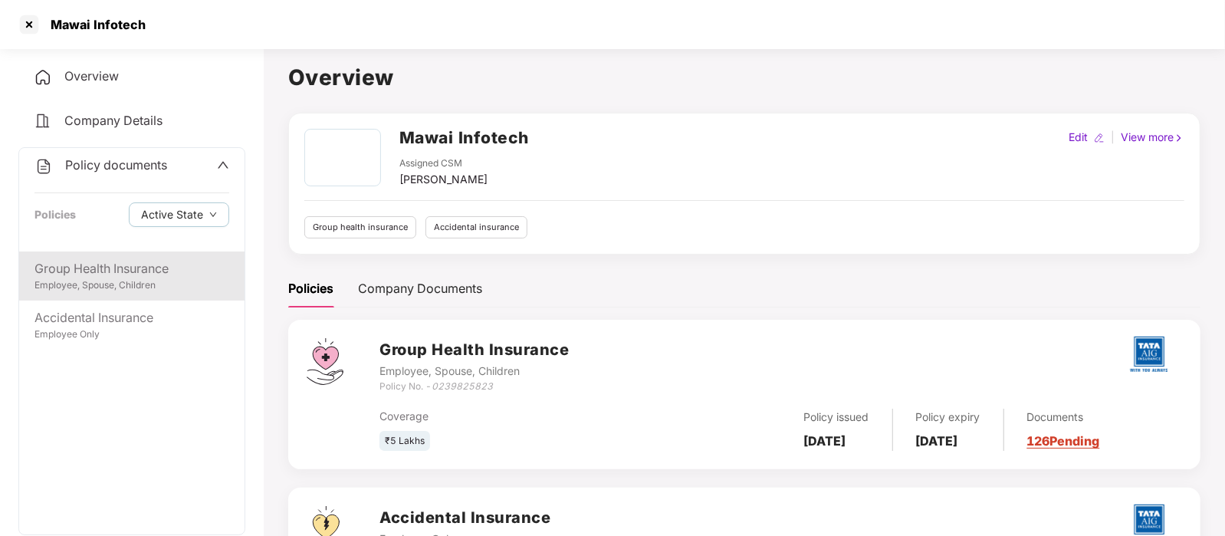
click at [142, 276] on div "Group Health Insurance" at bounding box center [131, 268] width 195 height 19
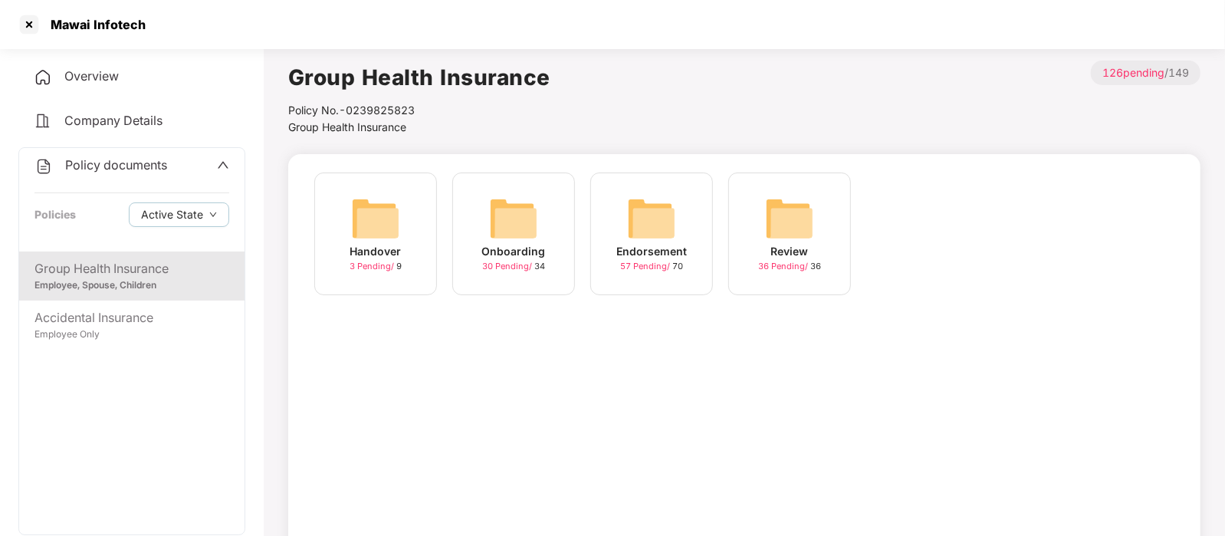
click at [631, 235] on img at bounding box center [651, 218] width 49 height 49
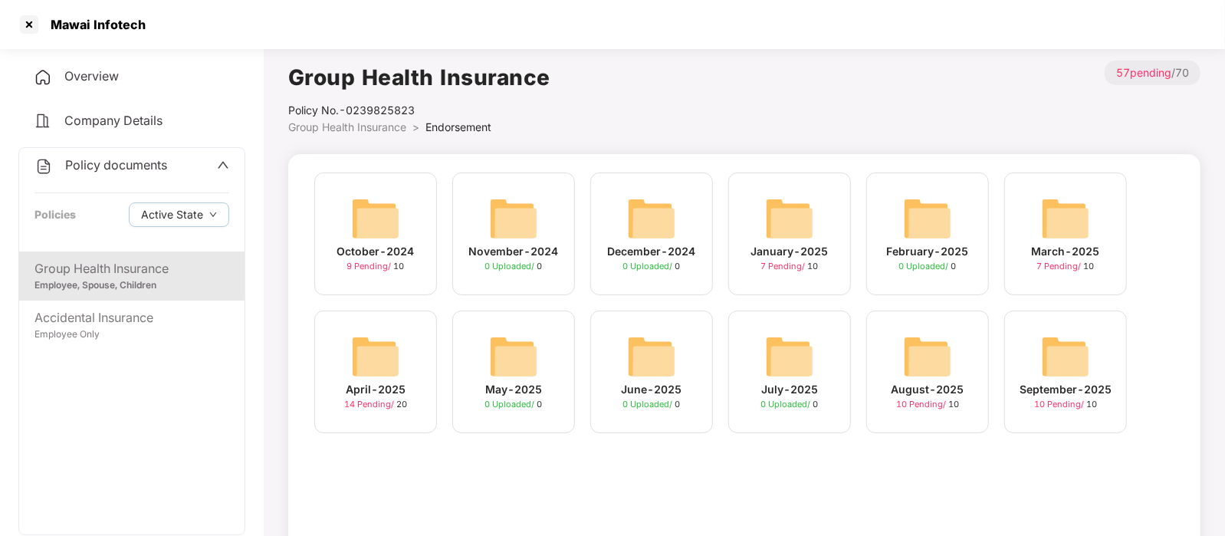
click at [1070, 346] on img at bounding box center [1065, 356] width 49 height 49
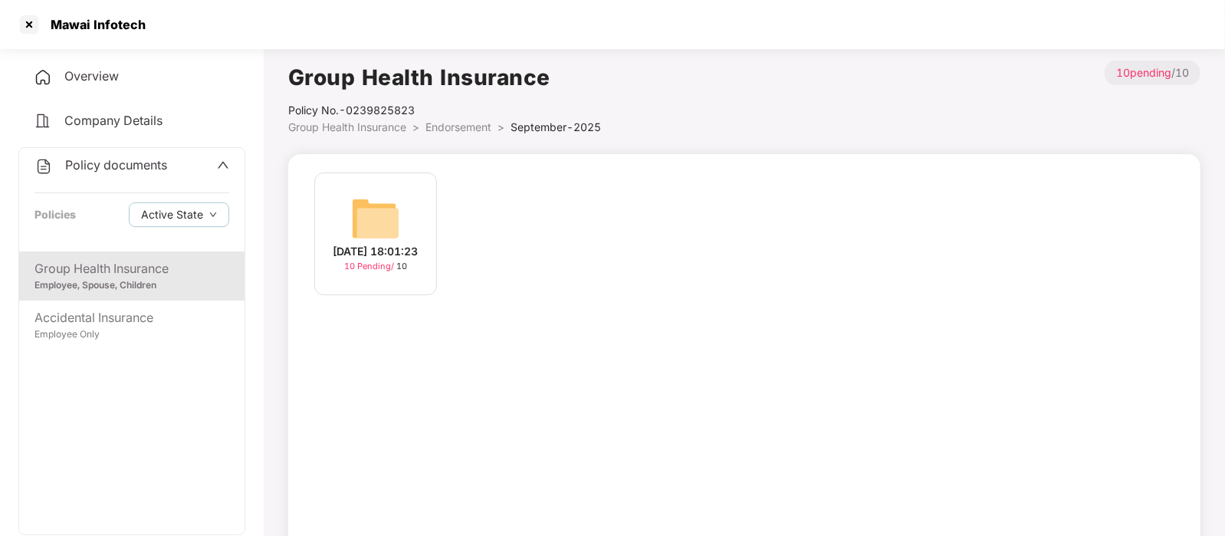
click at [395, 231] on img at bounding box center [375, 218] width 49 height 49
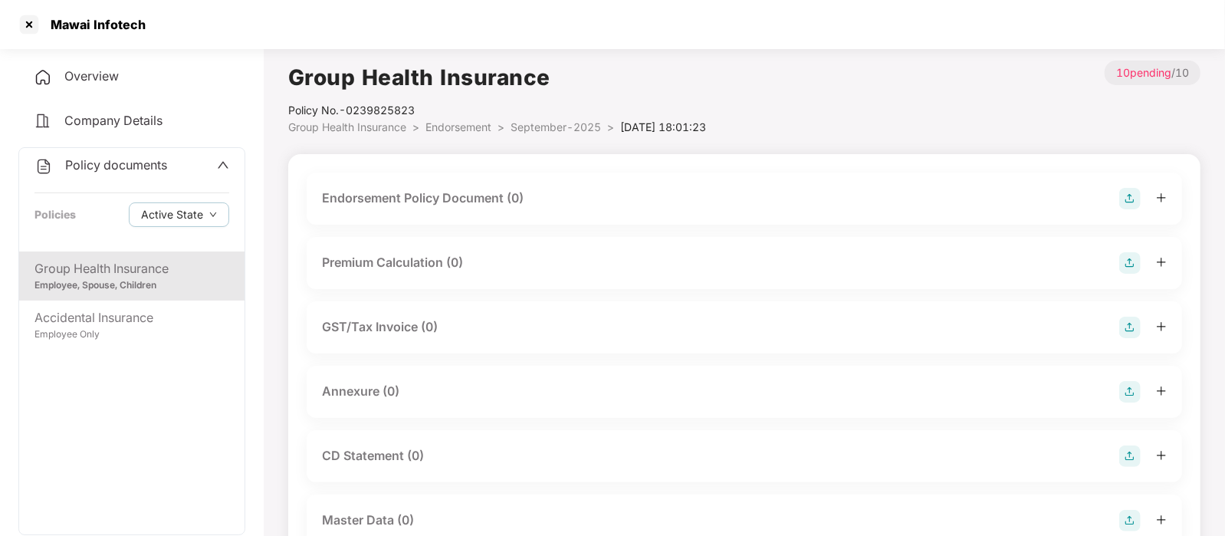
click at [1126, 194] on img at bounding box center [1129, 198] width 21 height 21
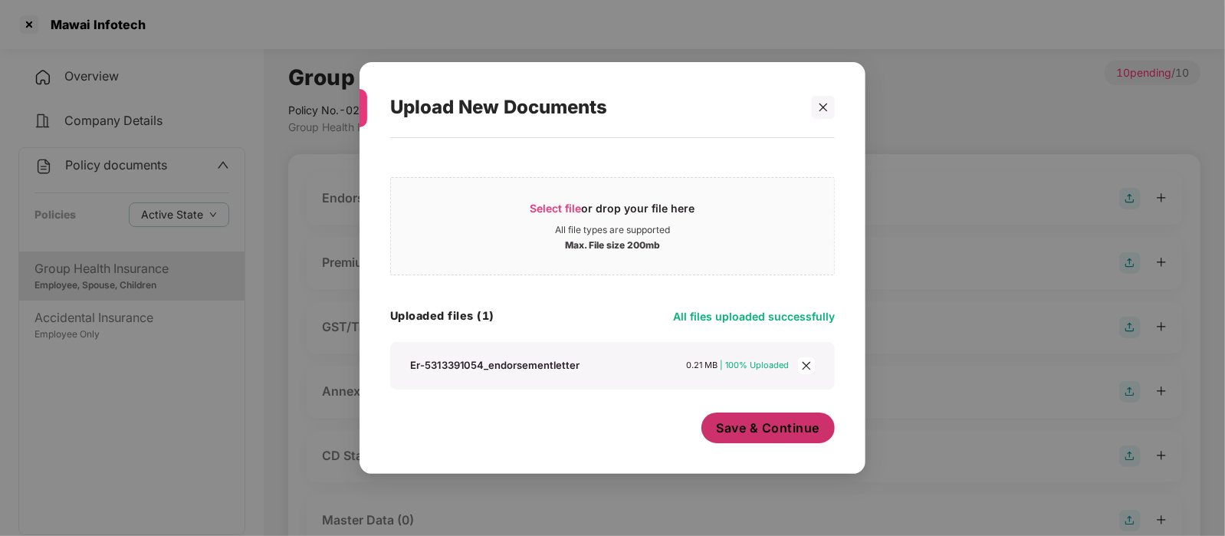
click at [753, 423] on span "Save & Continue" at bounding box center [767, 427] width 103 height 17
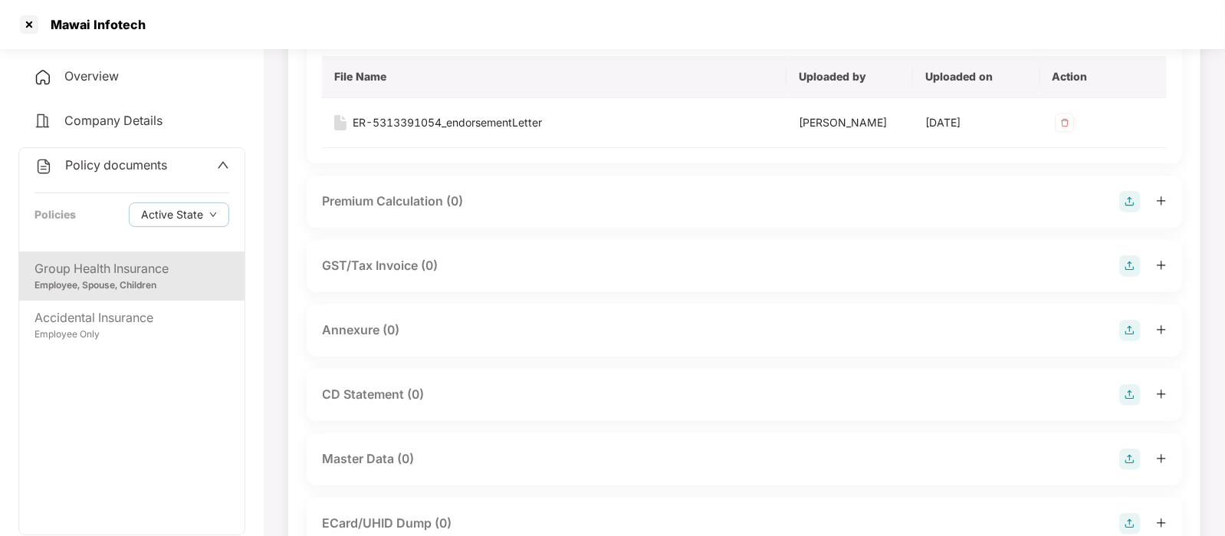
scroll to position [192, 0]
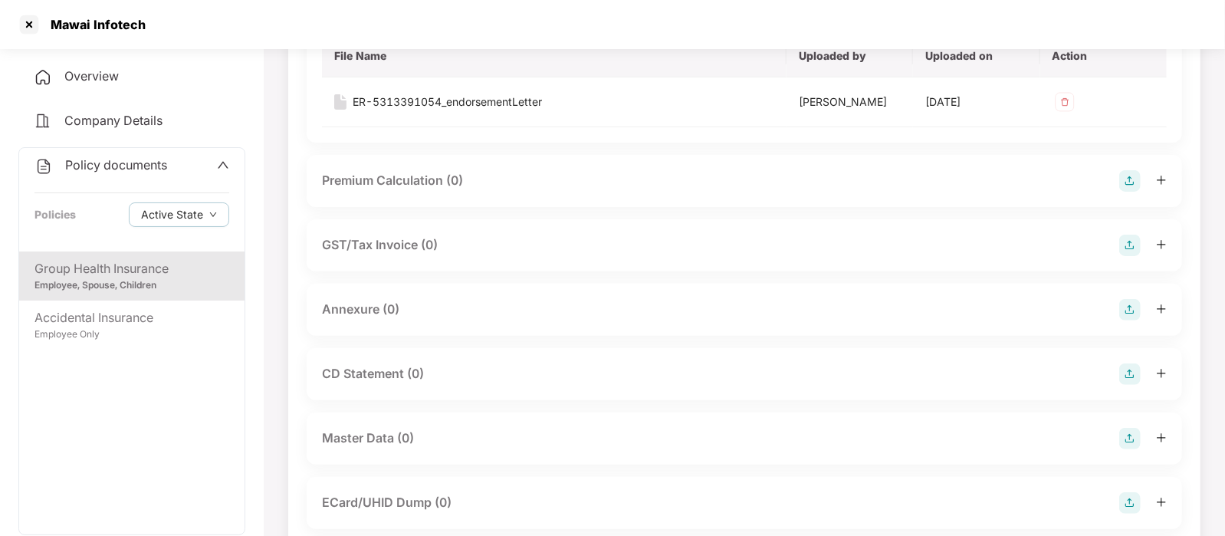
click at [1123, 303] on img at bounding box center [1129, 309] width 21 height 21
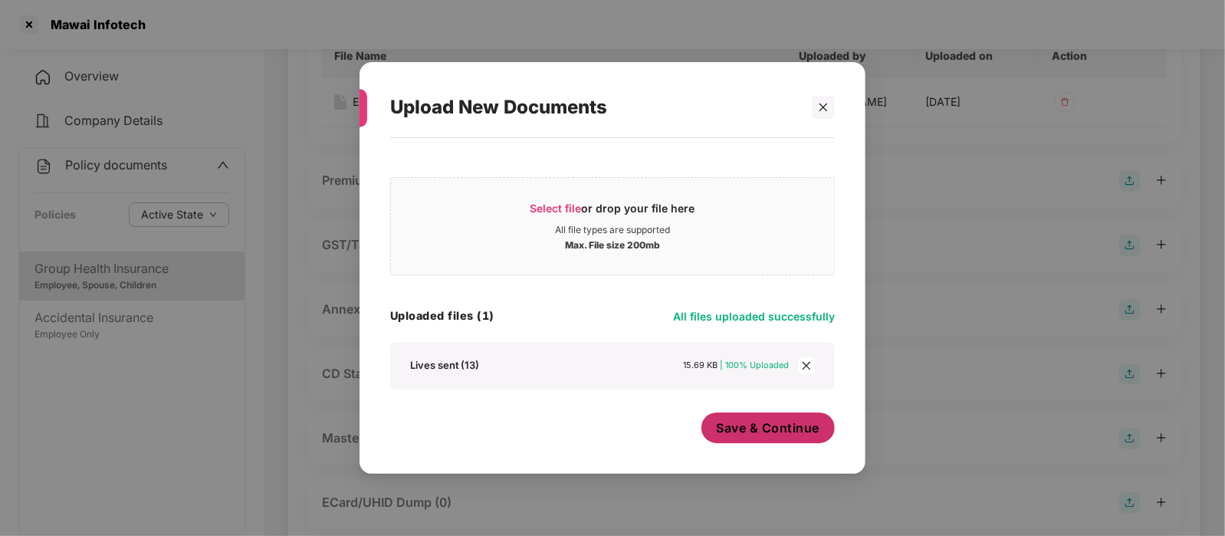
click at [764, 429] on span "Save & Continue" at bounding box center [767, 427] width 103 height 17
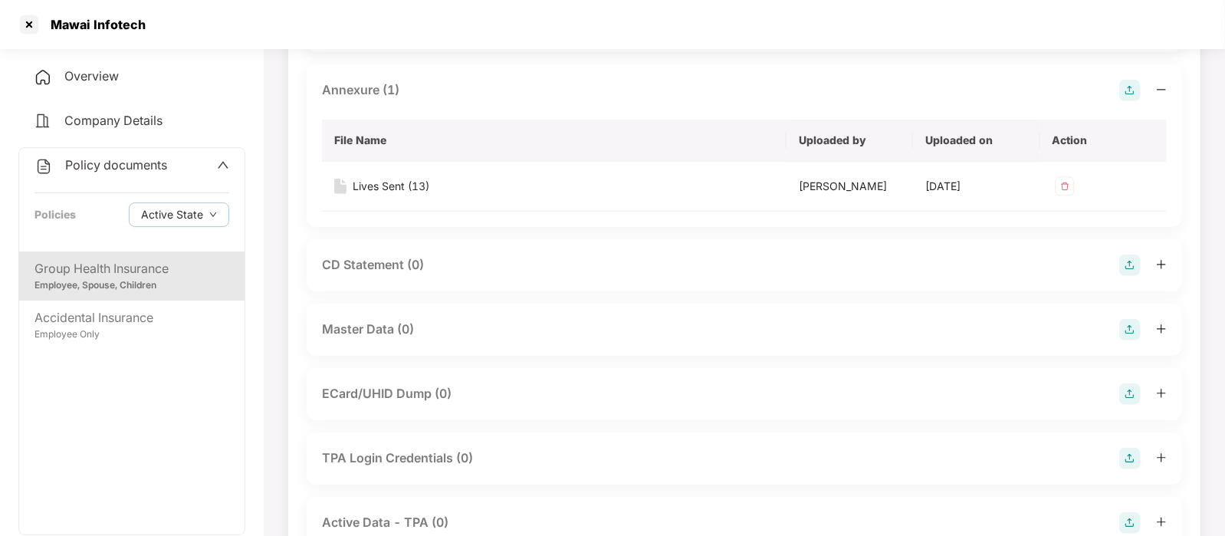
scroll to position [417, 0]
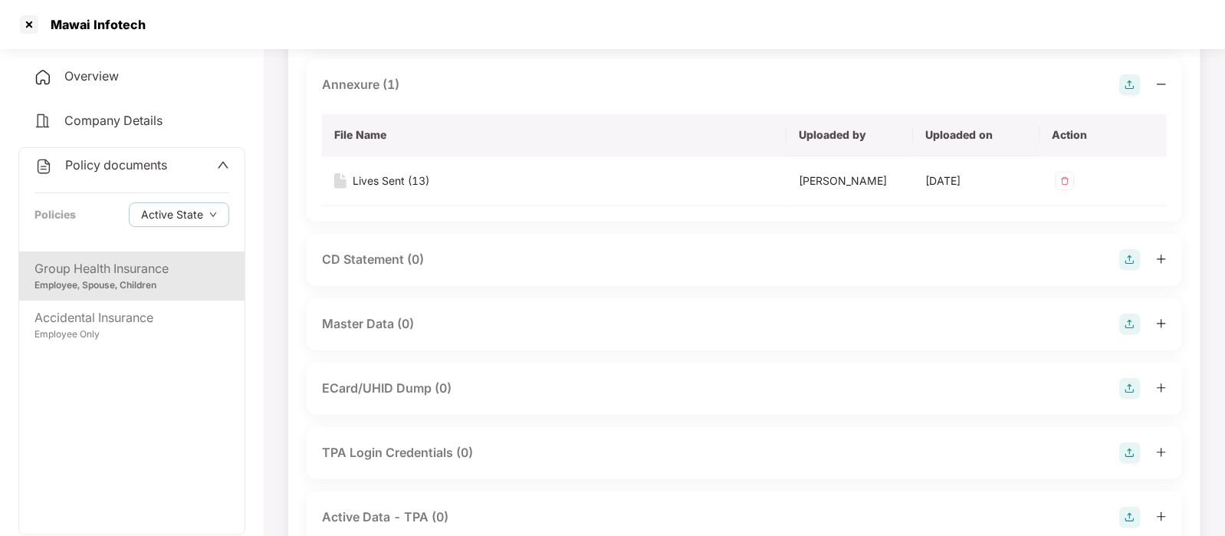
click at [536, 320] on div "Master Data (0)" at bounding box center [744, 323] width 844 height 21
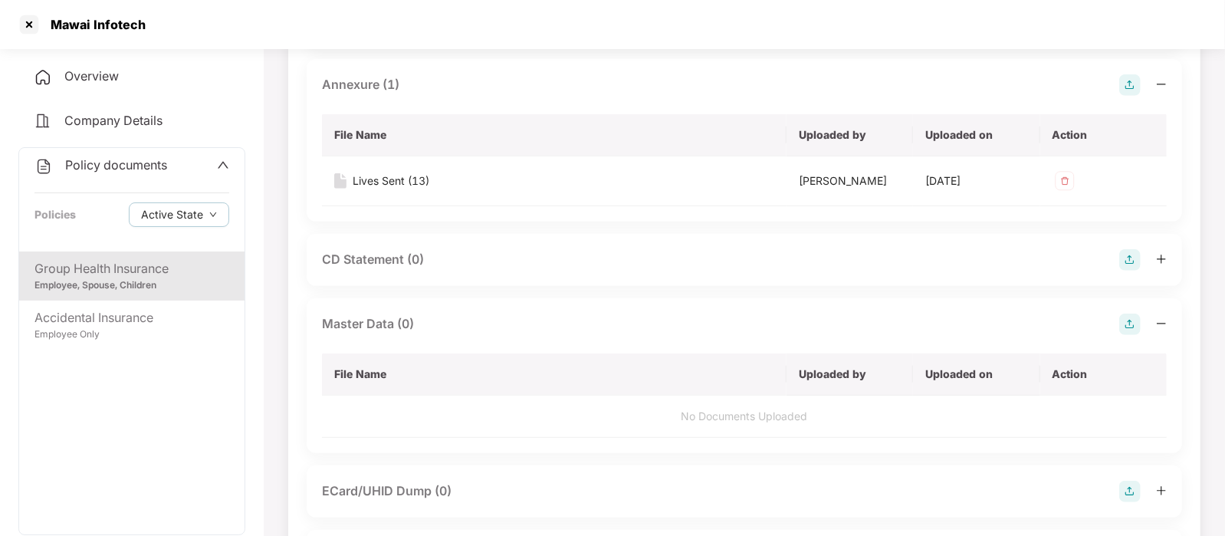
click at [1123, 323] on img at bounding box center [1129, 323] width 21 height 21
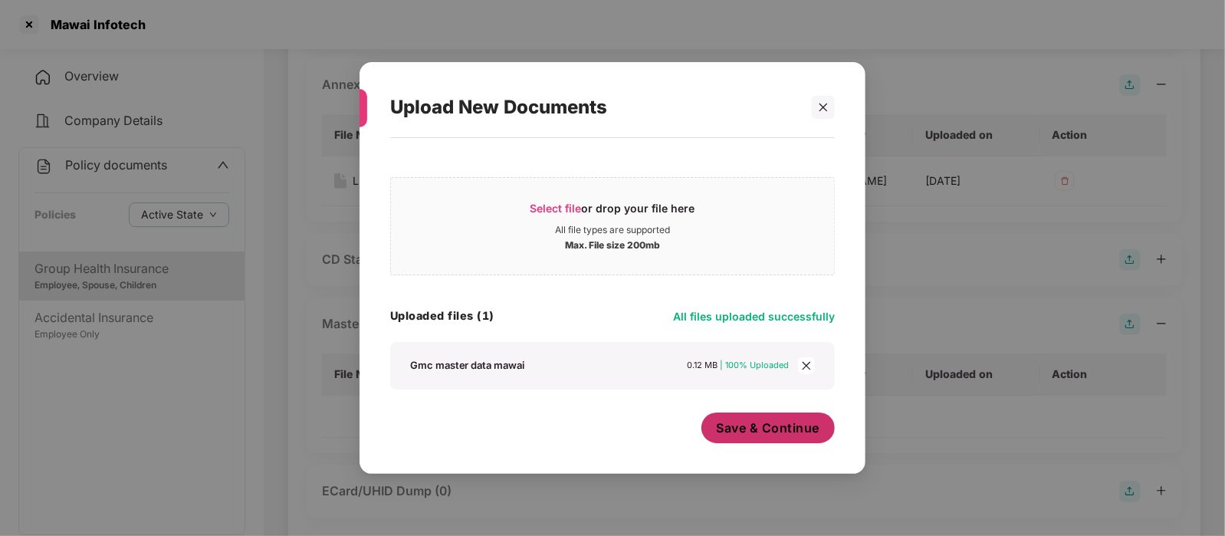
click at [790, 422] on span "Save & Continue" at bounding box center [767, 427] width 103 height 17
